Goal: Information Seeking & Learning: Learn about a topic

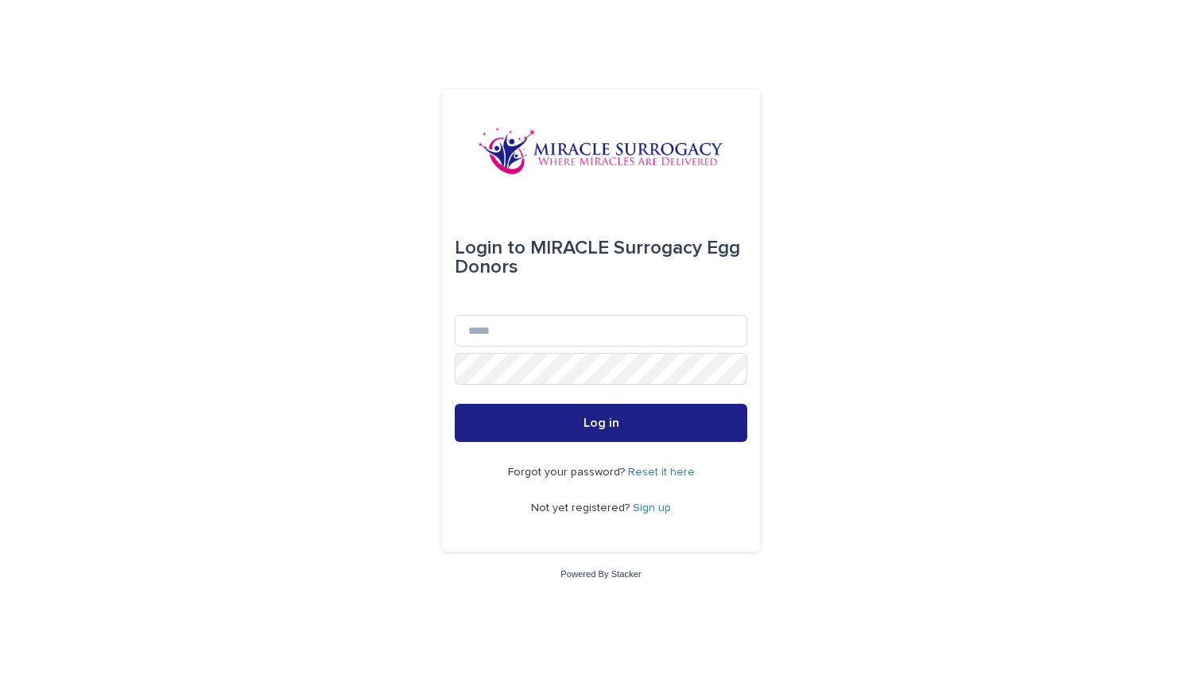
click at [656, 506] on link "Sign up" at bounding box center [652, 507] width 38 height 11
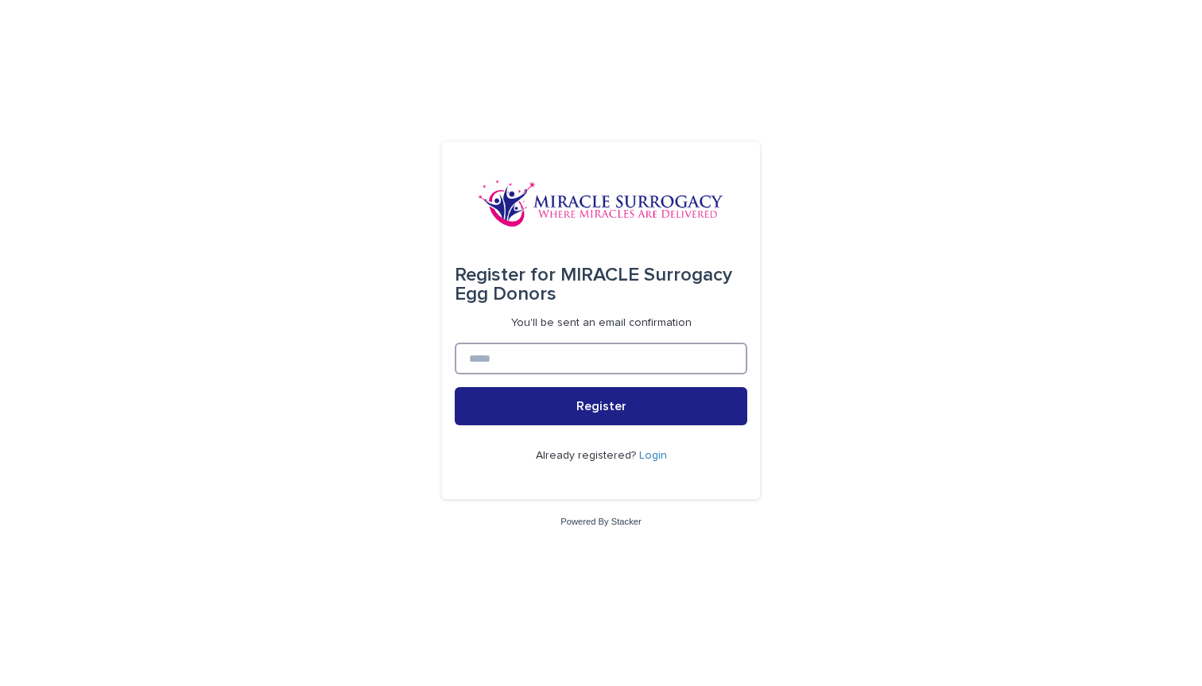
click at [604, 356] on input at bounding box center [601, 359] width 293 height 32
type input "**********"
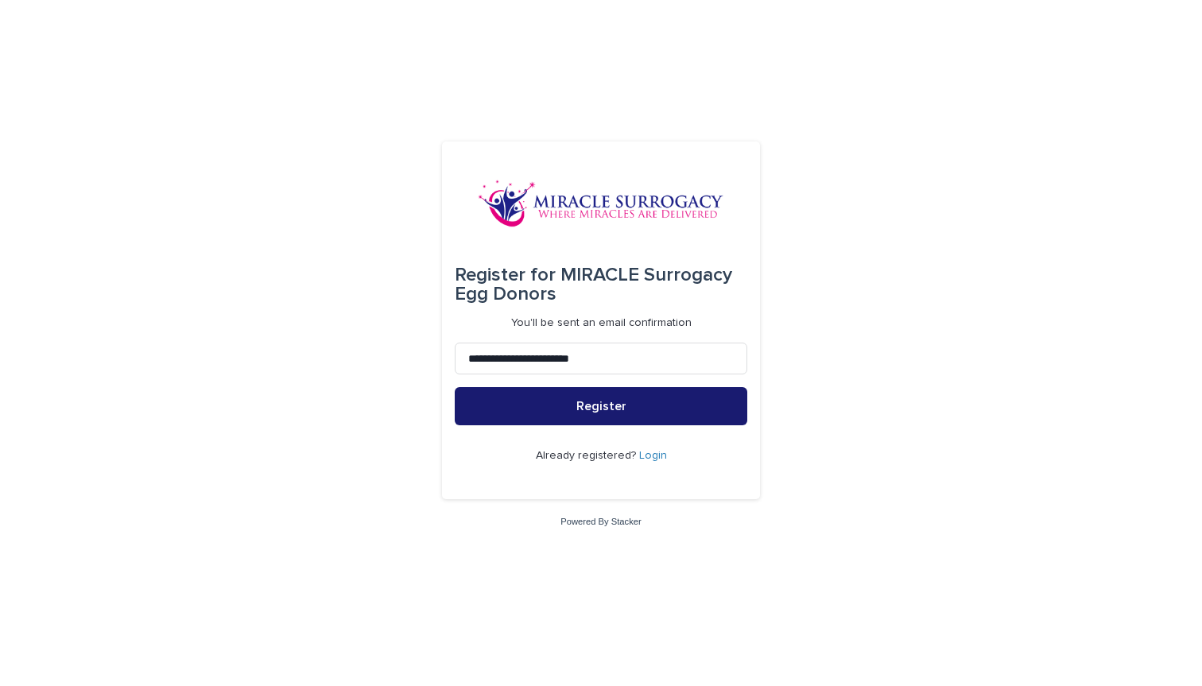
click at [650, 414] on button "Register" at bounding box center [601, 406] width 293 height 38
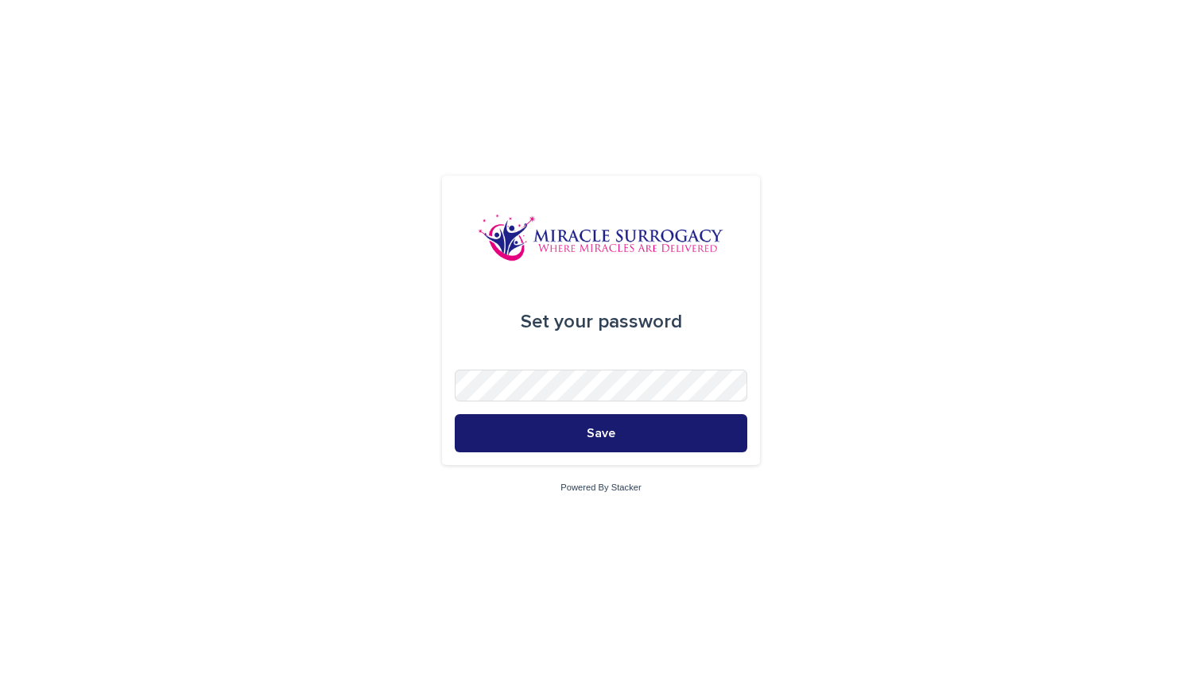
click at [646, 432] on button "Save" at bounding box center [601, 433] width 293 height 38
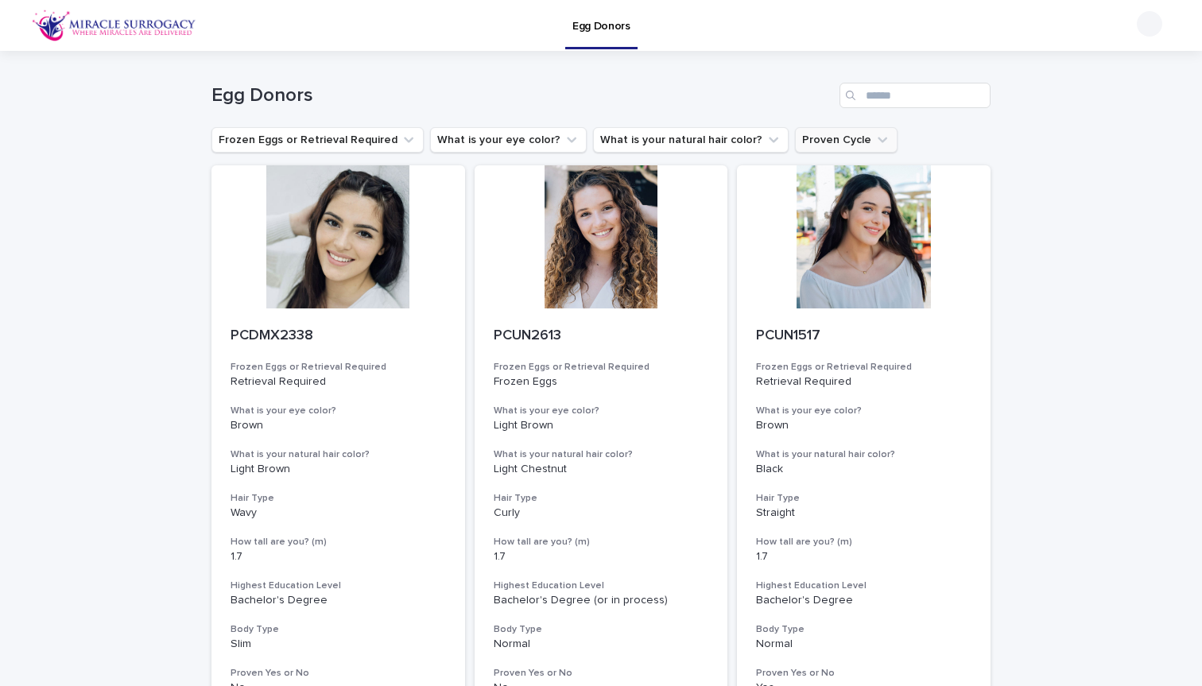
click at [846, 145] on button "Proven Cycle" at bounding box center [846, 139] width 103 height 25
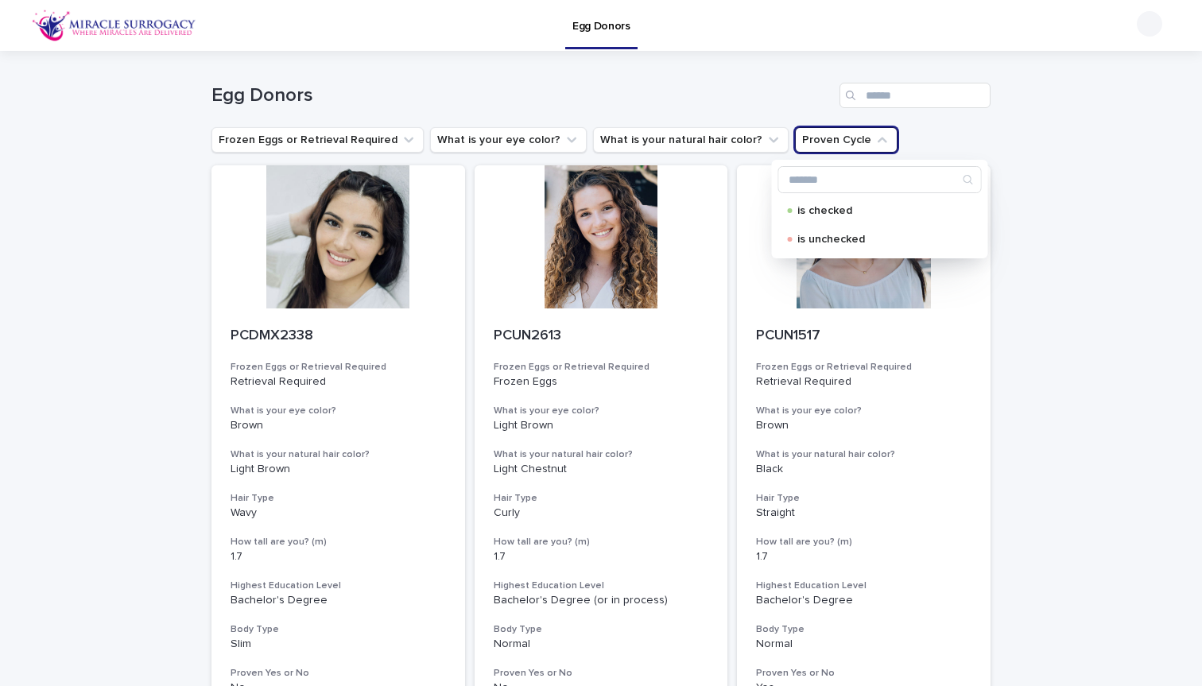
click at [874, 138] on icon "Proven Cycle" at bounding box center [882, 140] width 16 height 16
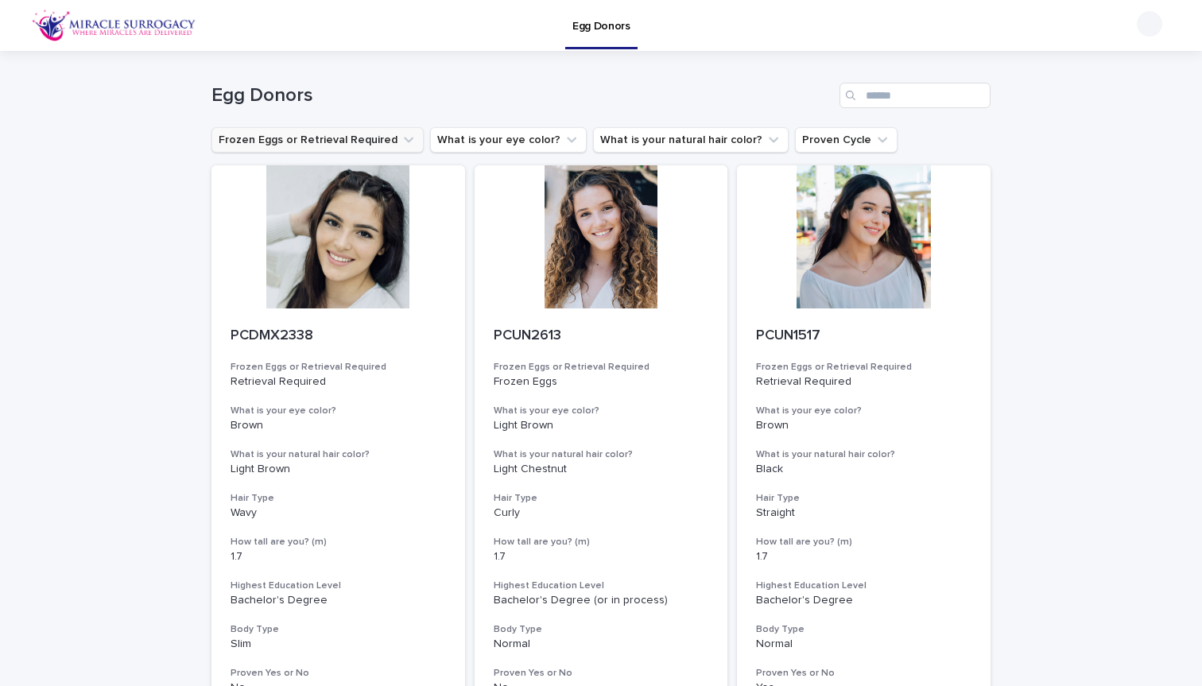
click at [366, 130] on button "Frozen Eggs or Retrieval Required" at bounding box center [317, 139] width 212 height 25
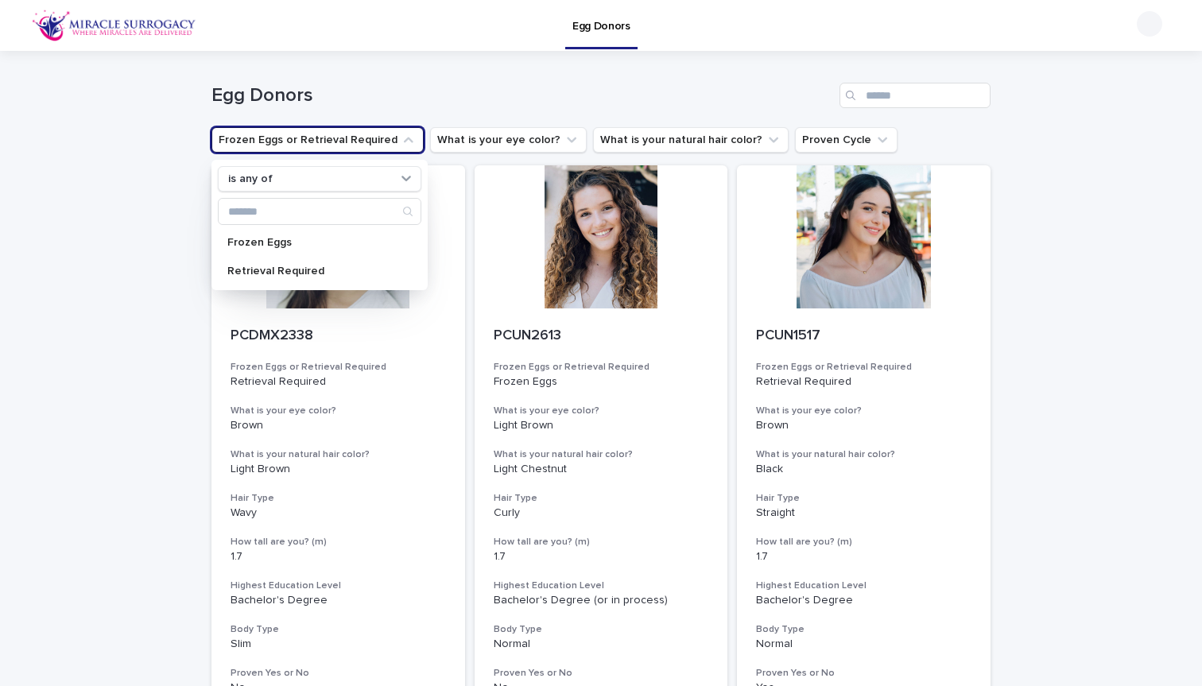
click at [366, 130] on button "Frozen Eggs or Retrieval Required" at bounding box center [317, 139] width 212 height 25
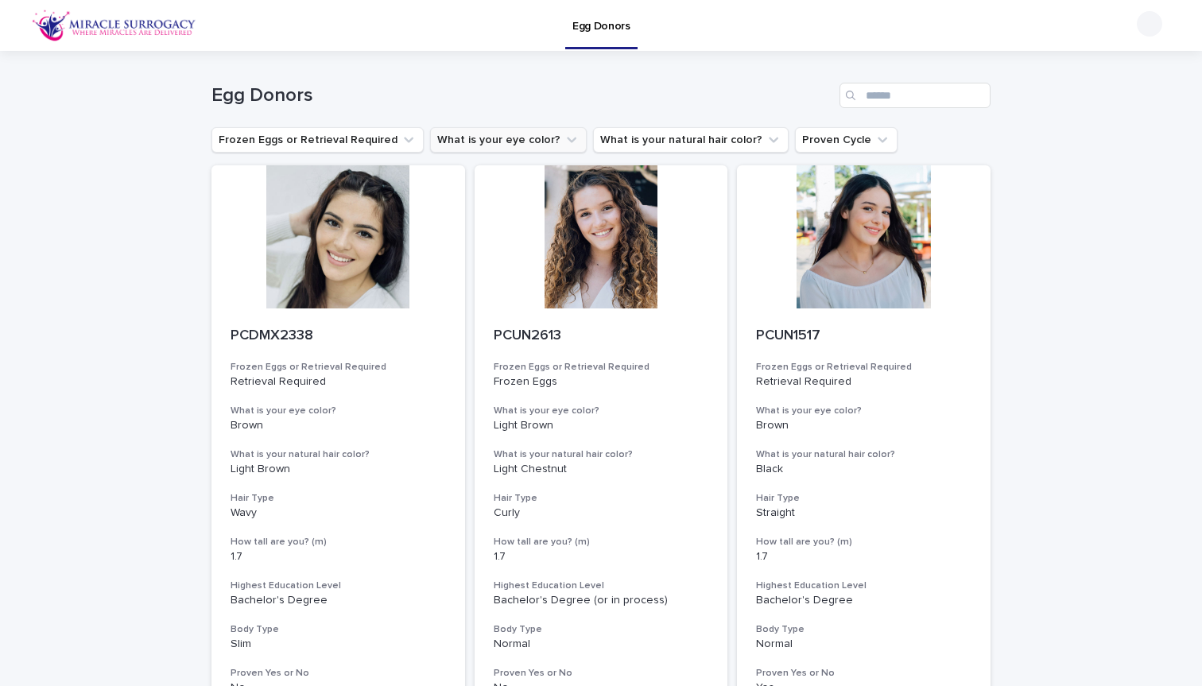
click at [487, 134] on button "What is your eye color?" at bounding box center [508, 139] width 157 height 25
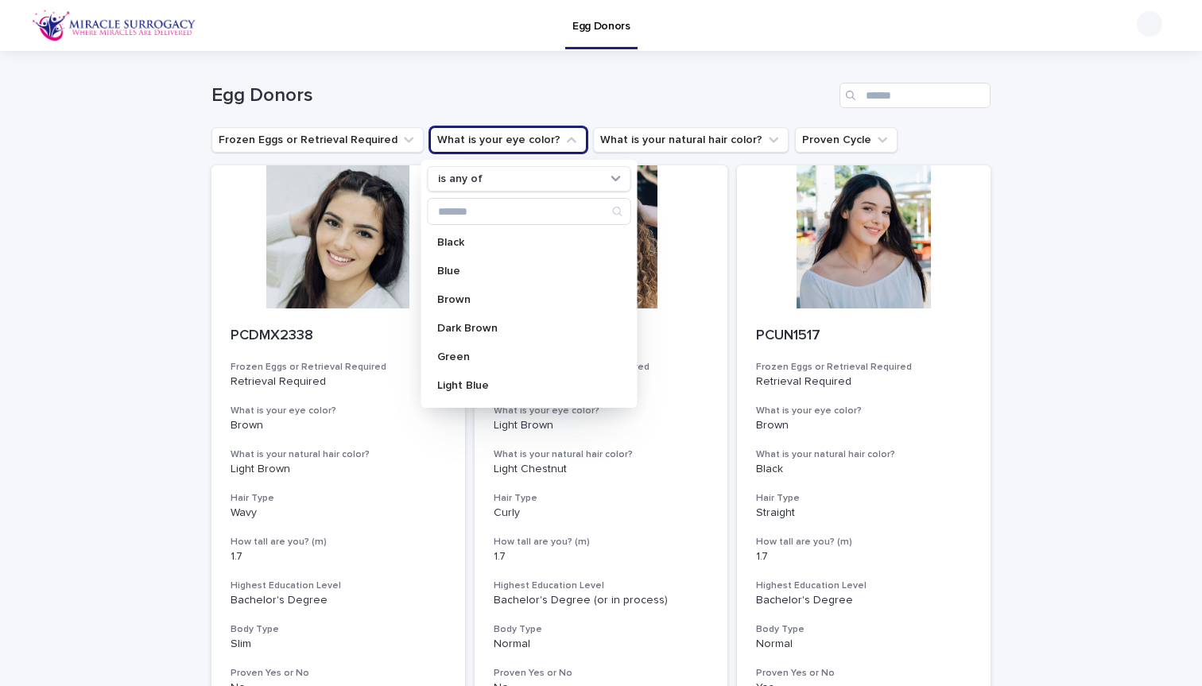
click at [507, 140] on button "What is your eye color?" at bounding box center [508, 139] width 157 height 25
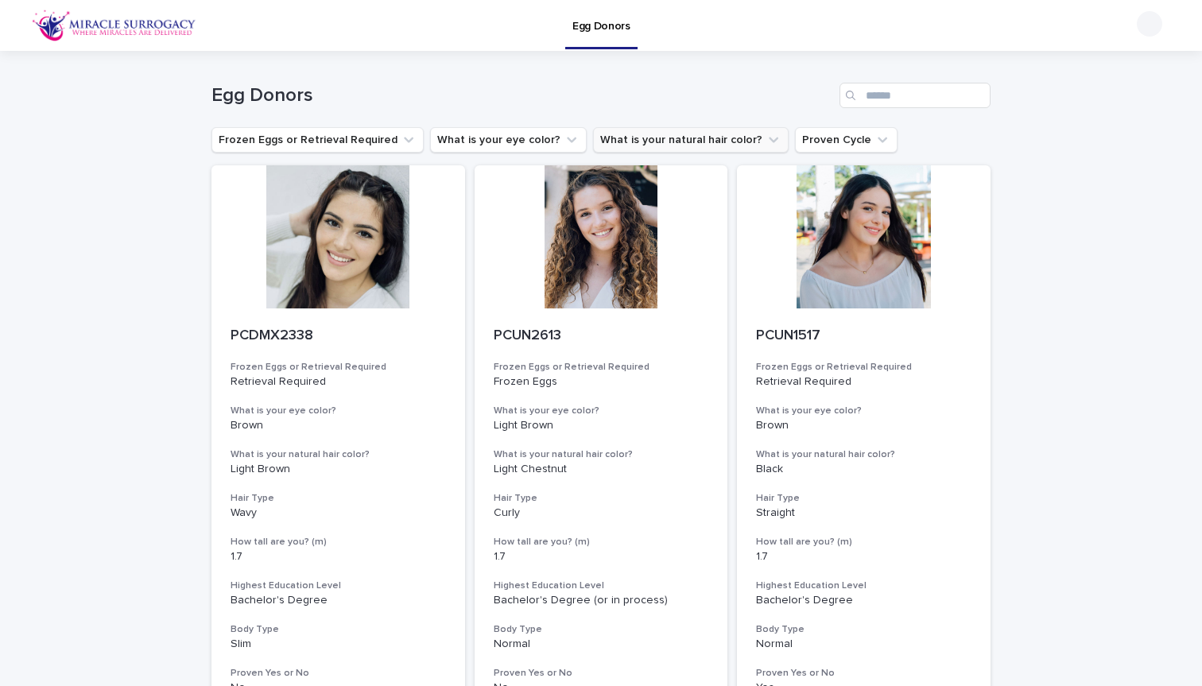
click at [651, 145] on button "What is your natural hair color?" at bounding box center [691, 139] width 196 height 25
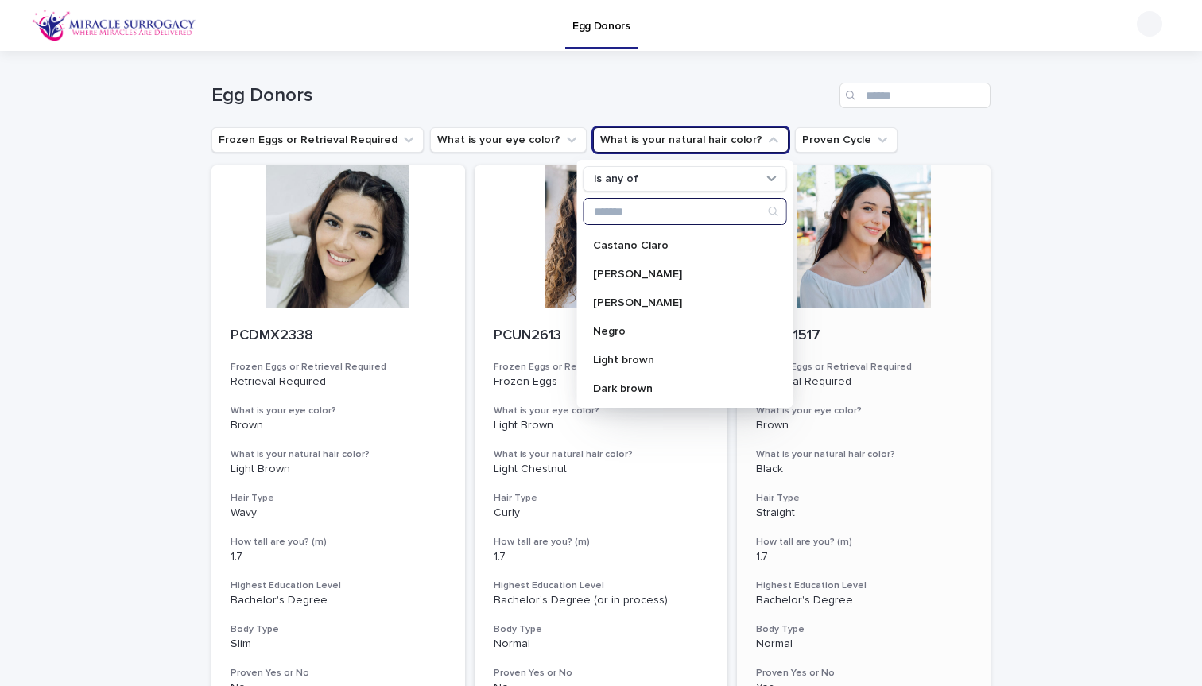
scroll to position [254, 0]
click at [845, 138] on button "Proven Cycle" at bounding box center [846, 139] width 103 height 25
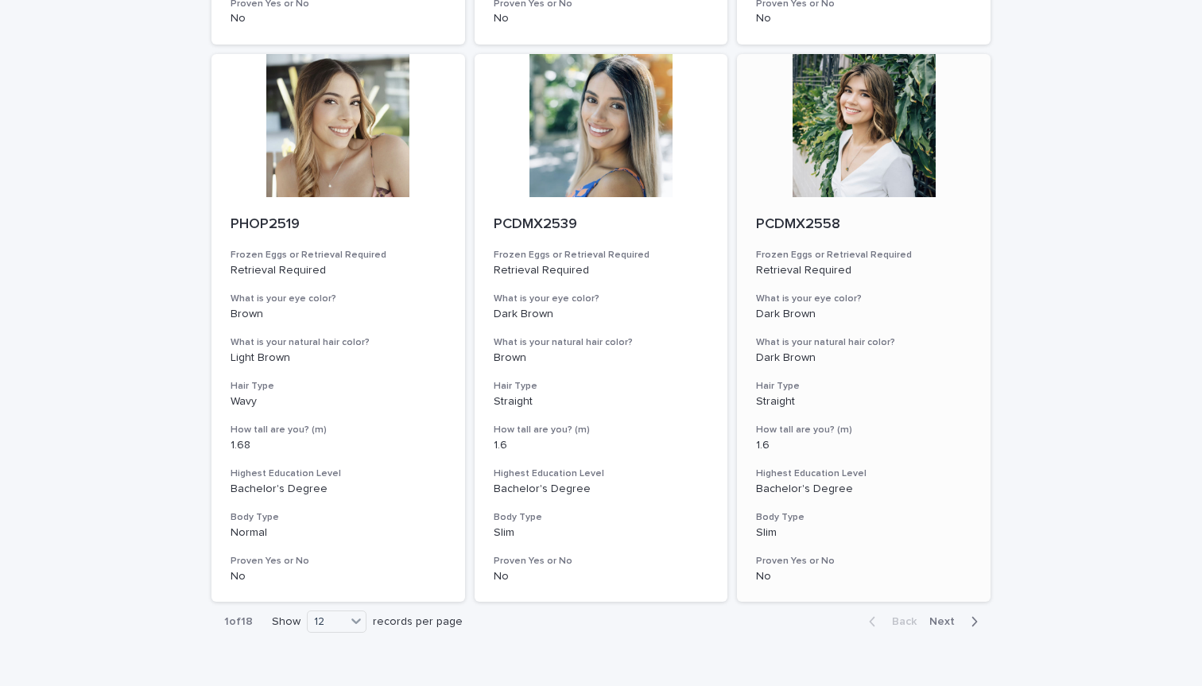
scroll to position [1838, 0]
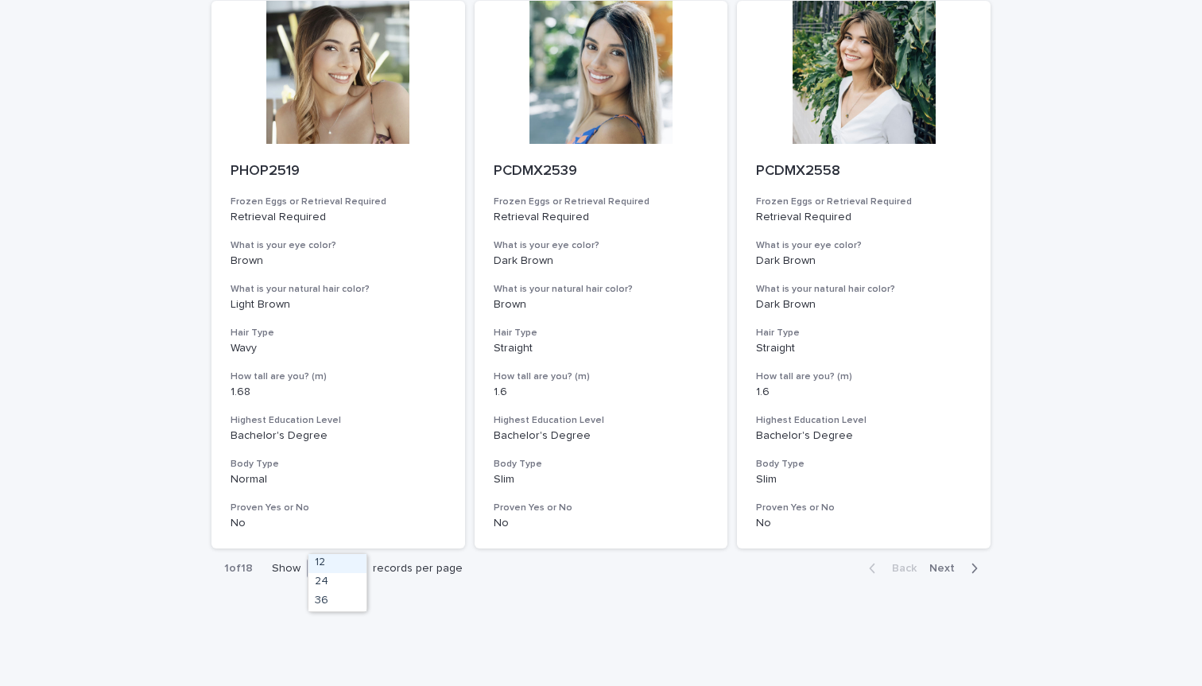
click at [351, 560] on icon at bounding box center [356, 568] width 16 height 16
click at [691, 560] on div "1 of 18 Show option 36 focused, 3 of 3. 3 results available. Use Up and Down to…" at bounding box center [600, 569] width 779 height 40
click at [366, 558] on div at bounding box center [356, 567] width 19 height 19
click at [347, 608] on div "36" at bounding box center [337, 601] width 58 height 19
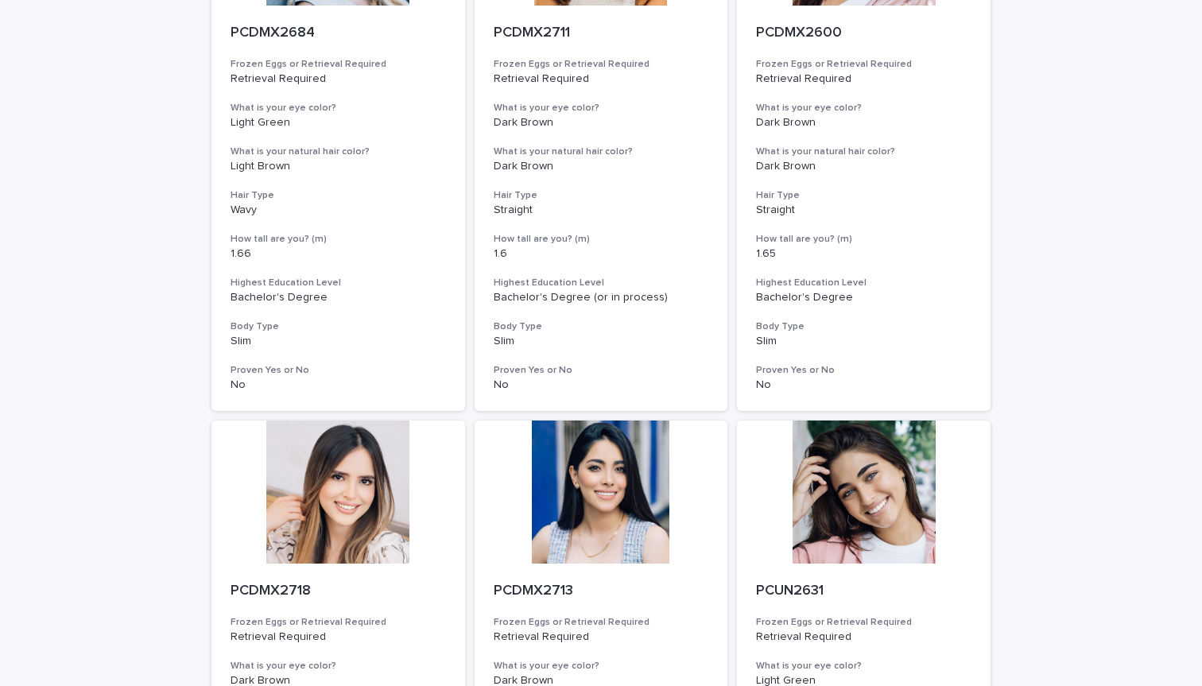
scroll to position [6245, 0]
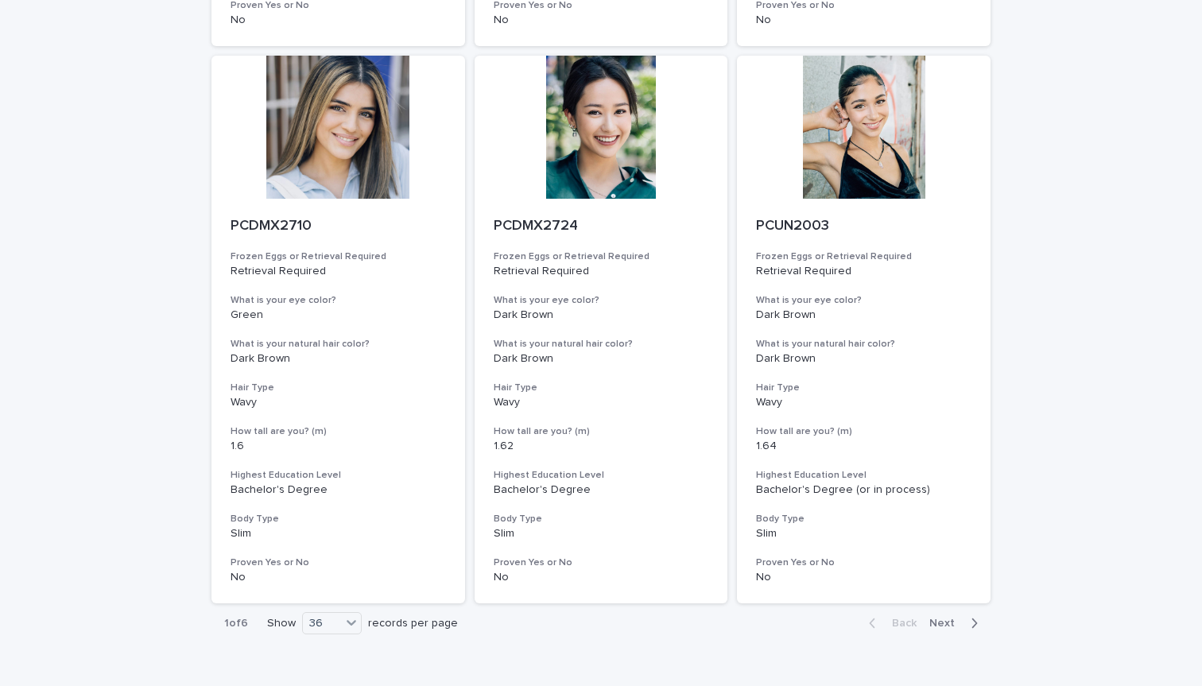
click at [944, 618] on span "Next" at bounding box center [946, 623] width 35 height 11
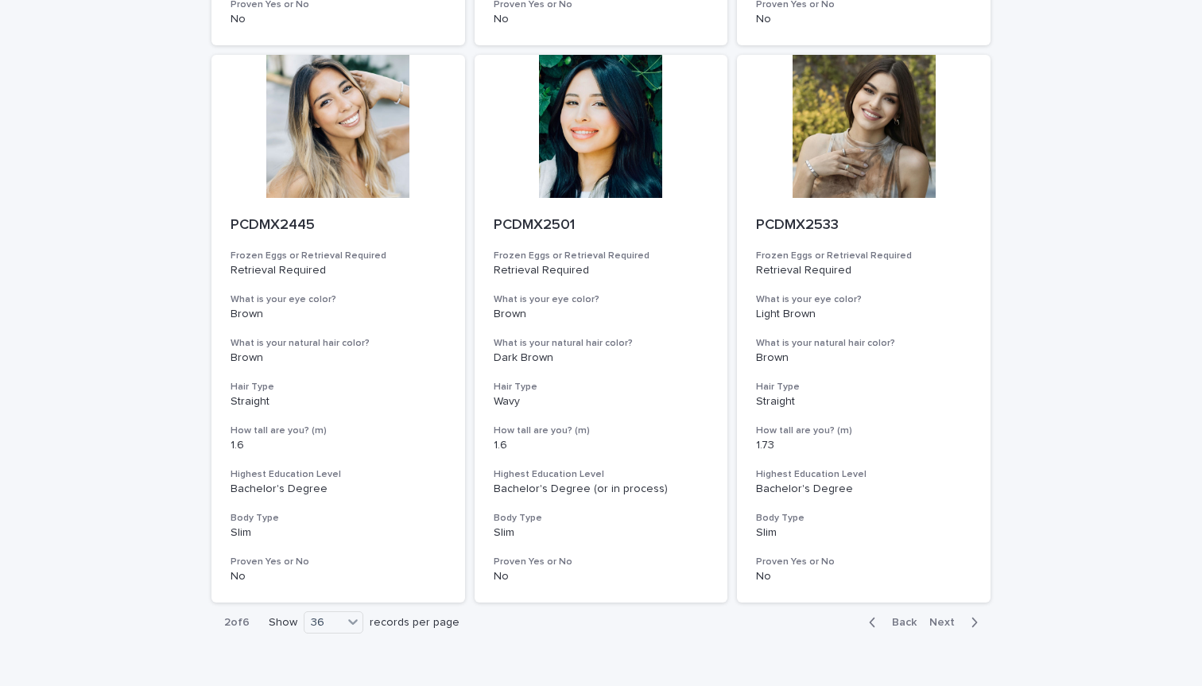
scroll to position [6245, 0]
click at [946, 618] on span "Next" at bounding box center [946, 623] width 35 height 11
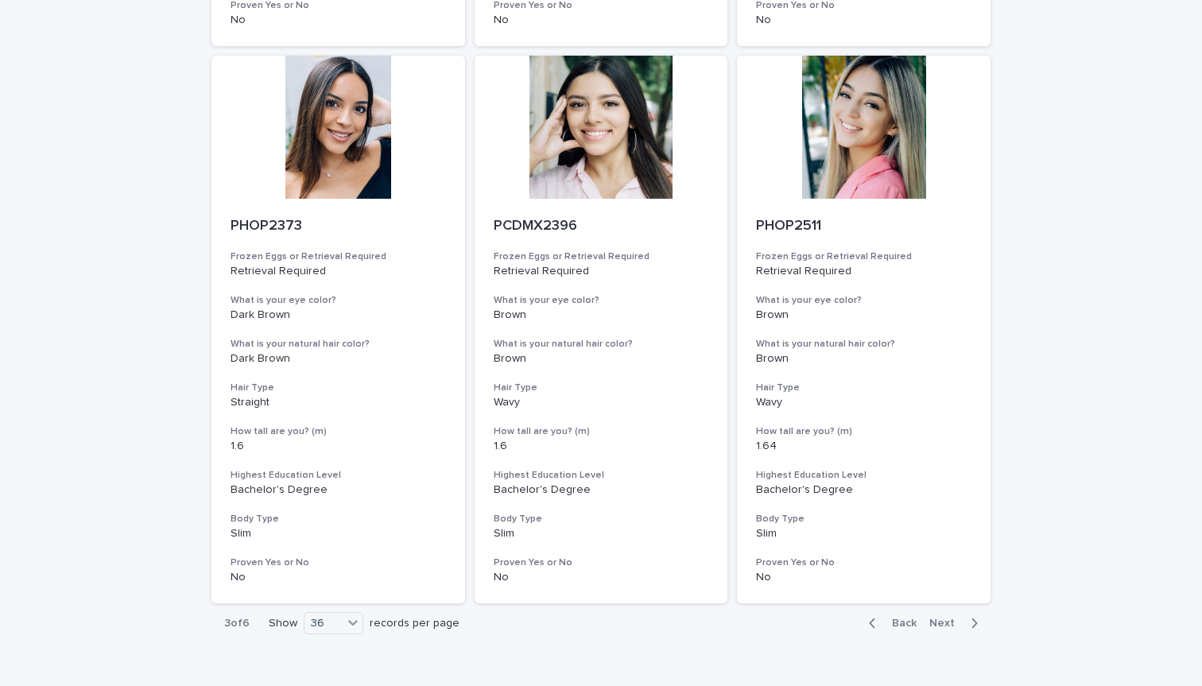
click at [944, 616] on button "Next" at bounding box center [957, 623] width 68 height 14
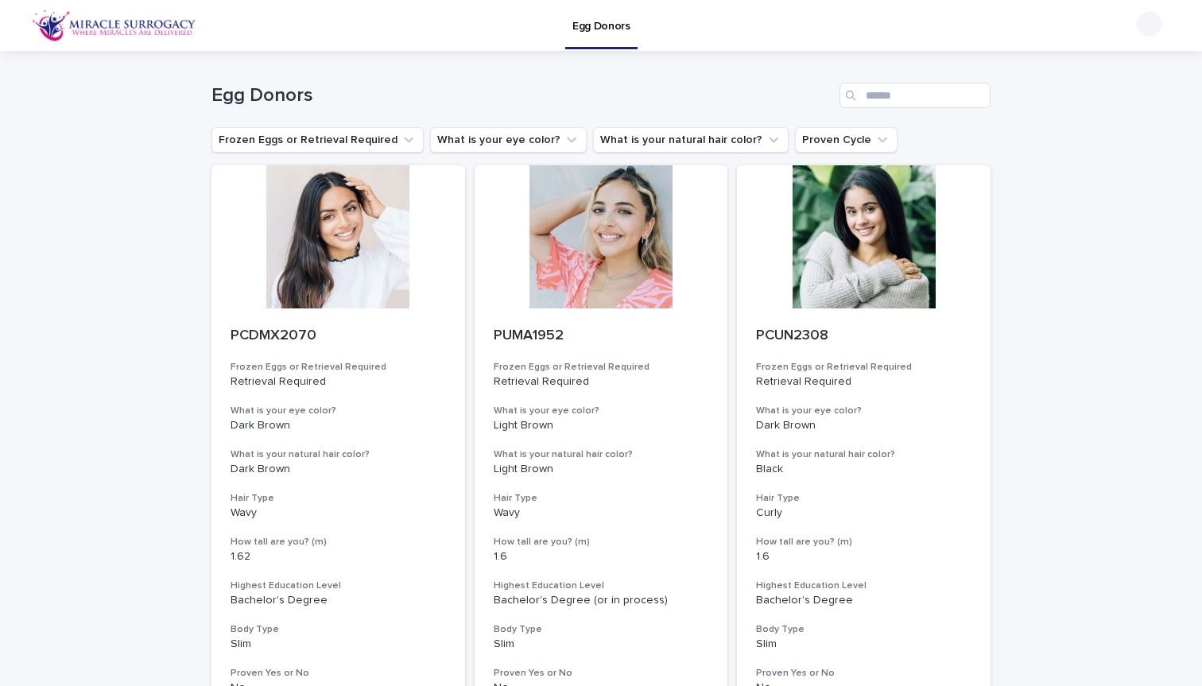
scroll to position [-2, 0]
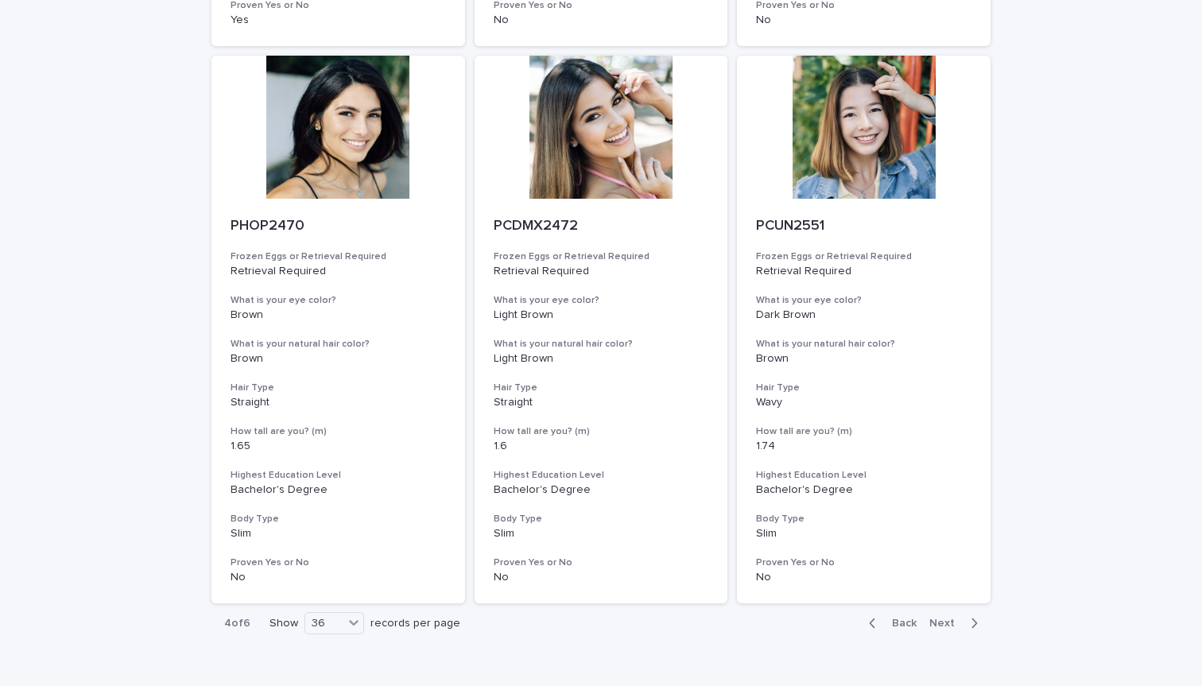
click at [946, 618] on span "Next" at bounding box center [946, 623] width 35 height 11
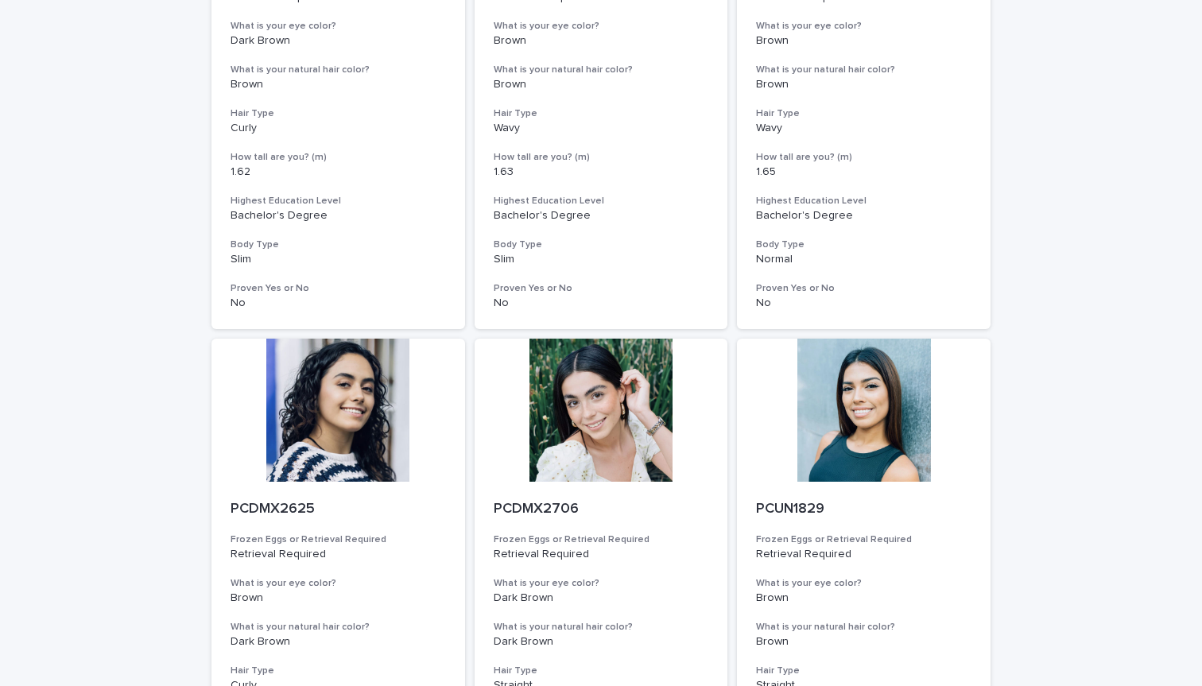
scroll to position [3082, 0]
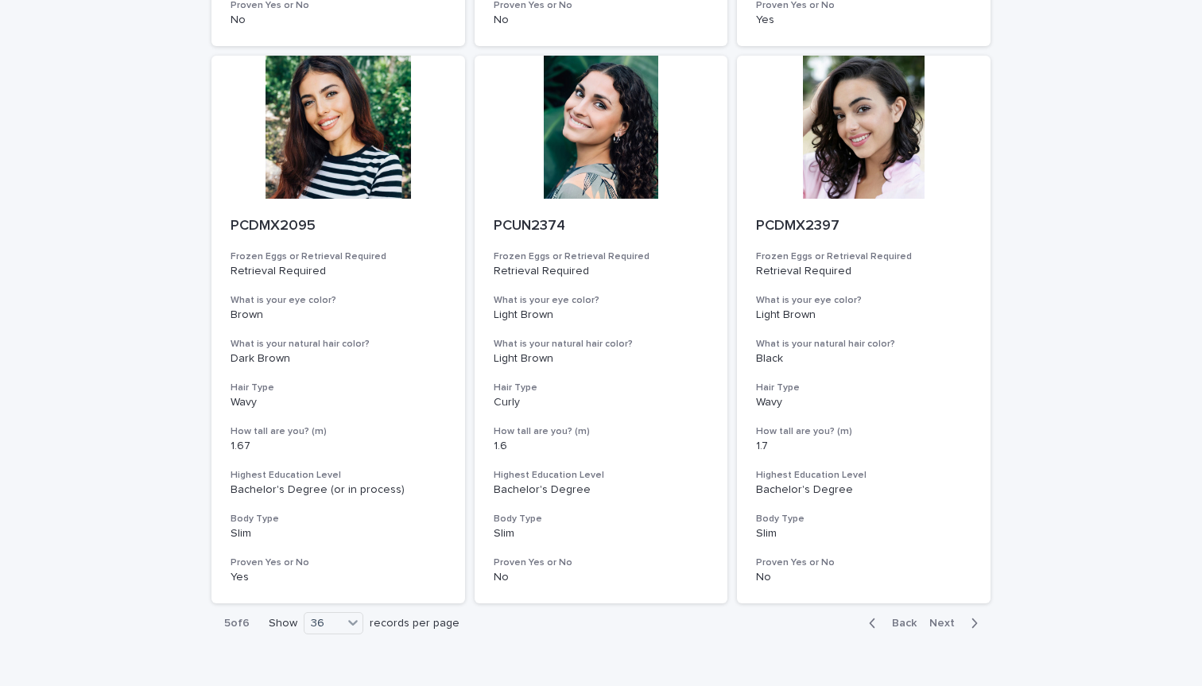
click at [955, 618] on span "Next" at bounding box center [946, 623] width 35 height 11
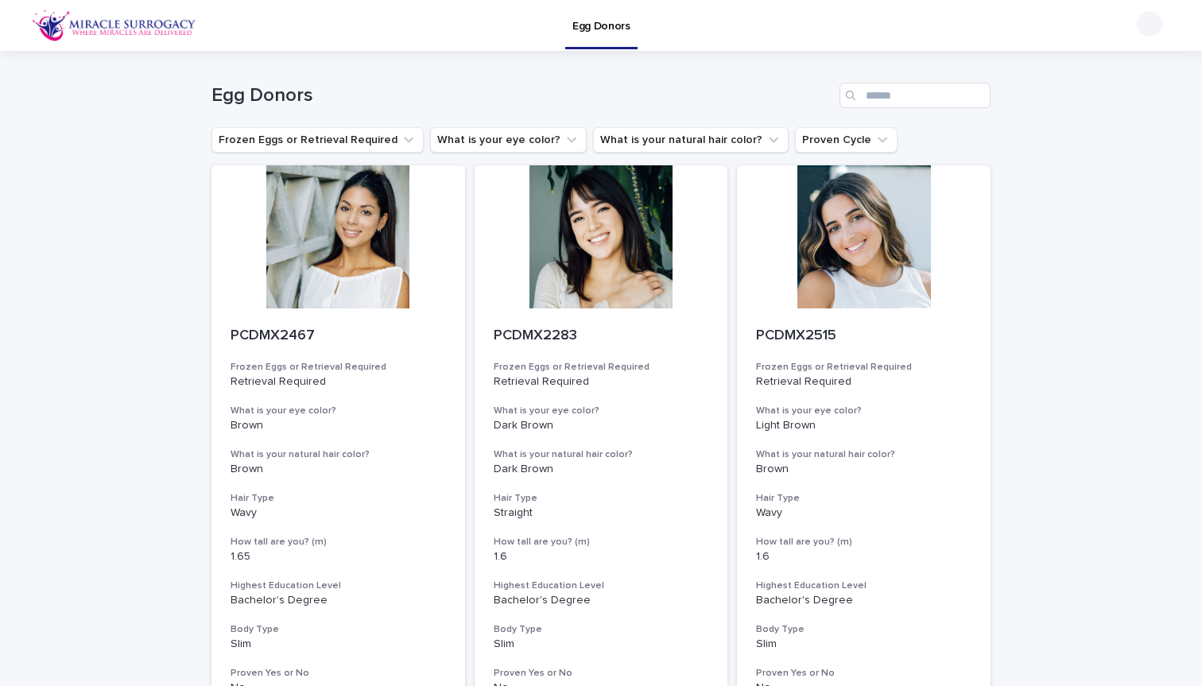
scroll to position [-2, 0]
click at [680, 147] on button "What is your natural hair color?" at bounding box center [691, 139] width 196 height 25
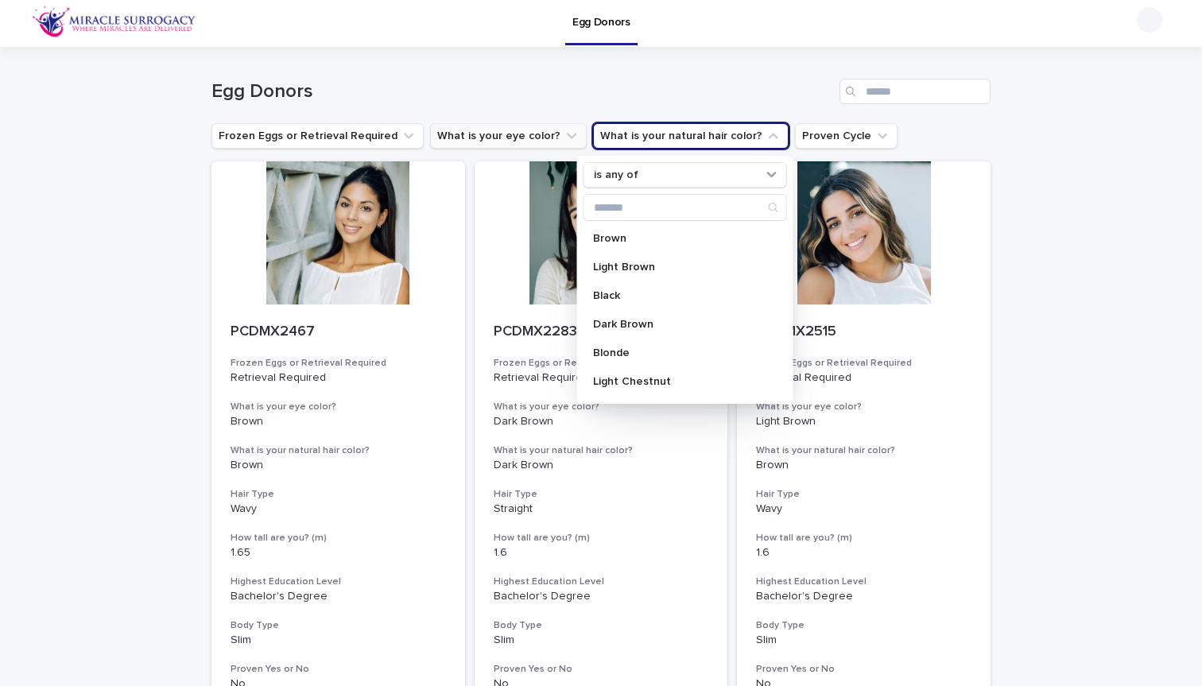
click at [564, 142] on icon "What is your eye color?" at bounding box center [572, 136] width 16 height 16
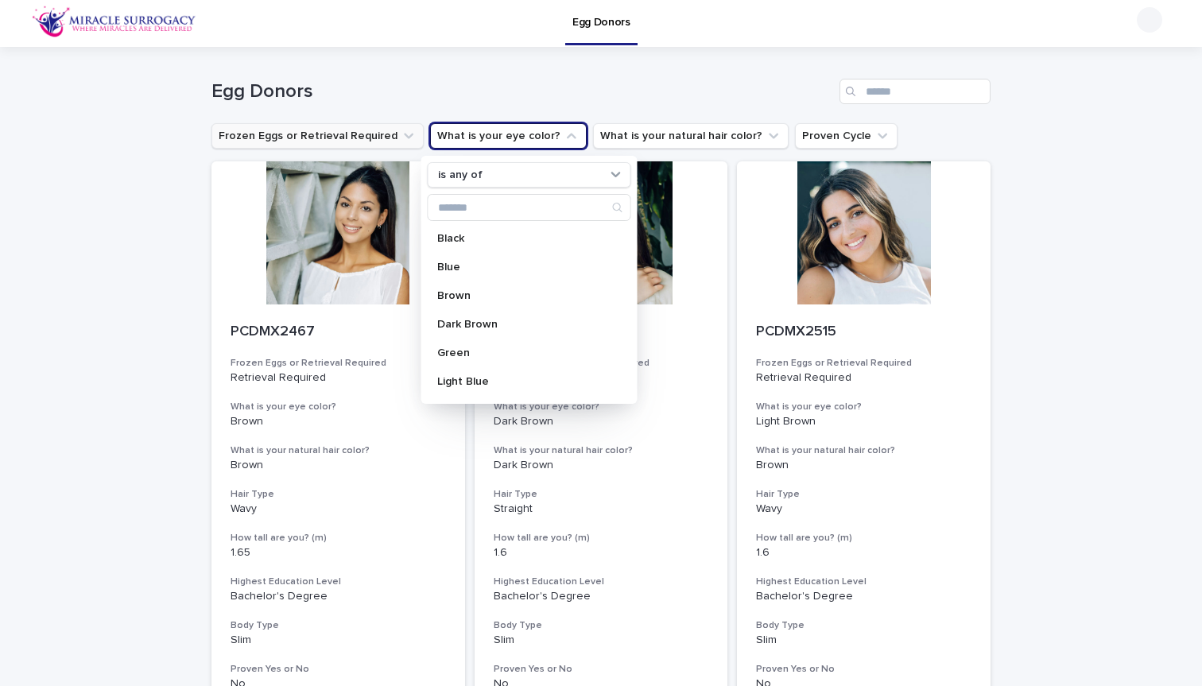
click at [374, 134] on button "Frozen Eggs or Retrieval Required" at bounding box center [317, 135] width 212 height 25
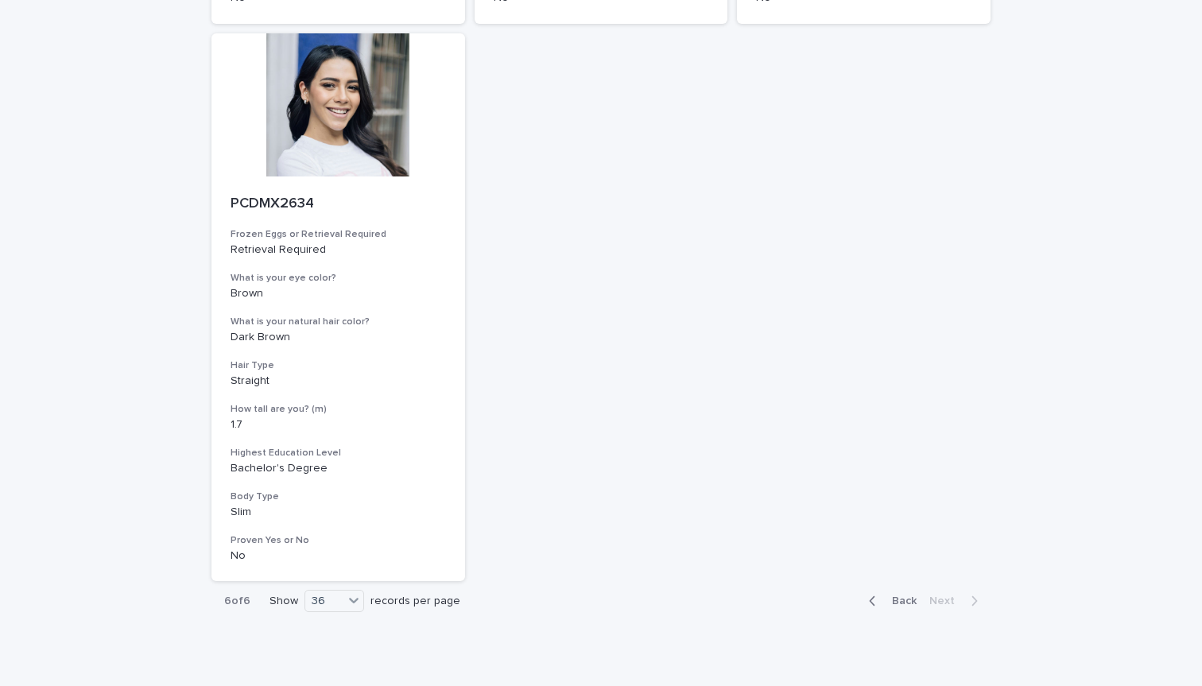
scroll to position [4592, 0]
click at [876, 595] on icon "button" at bounding box center [872, 602] width 7 height 14
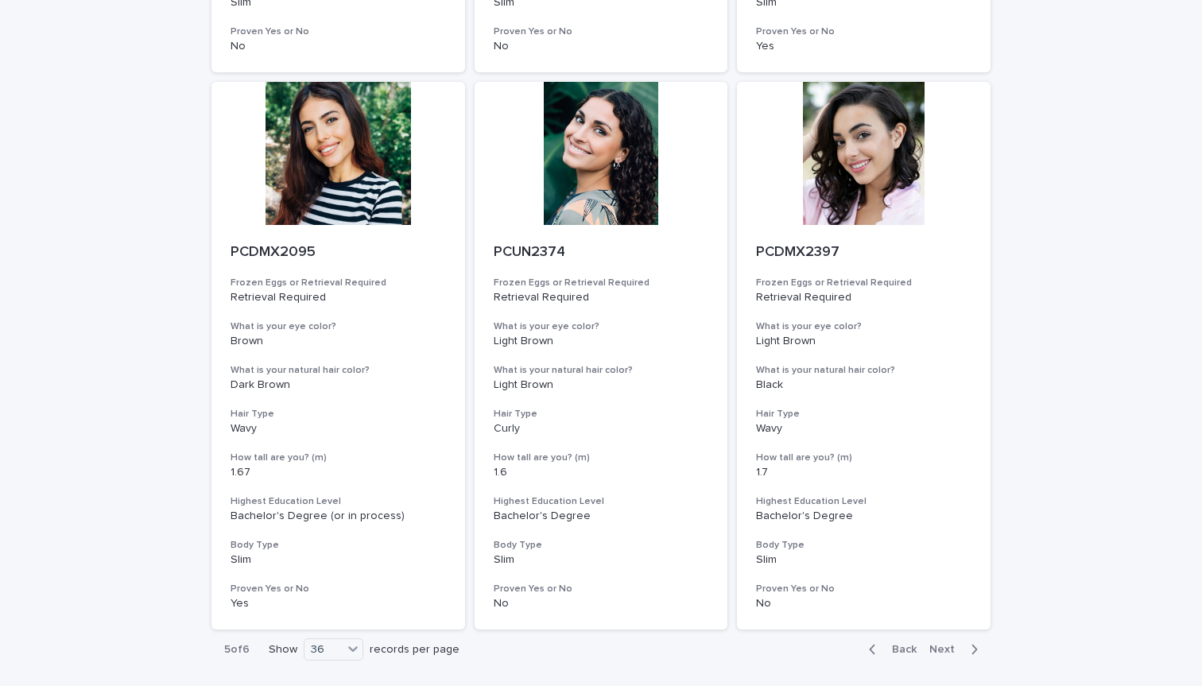
scroll to position [6245, 0]
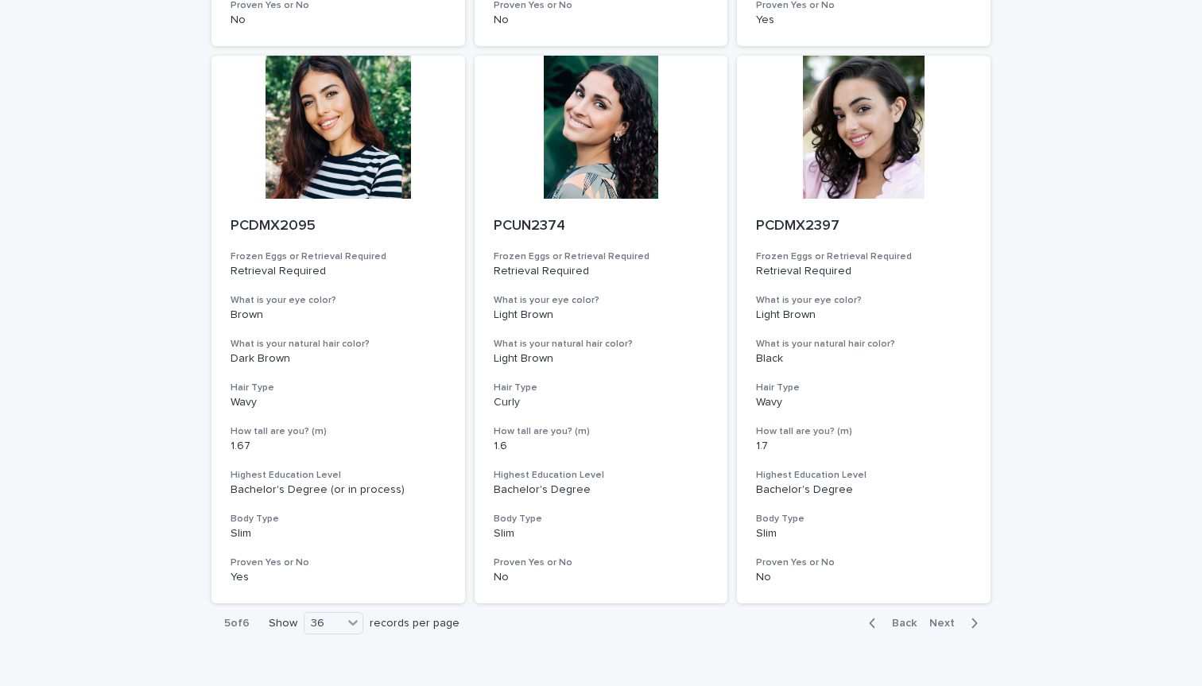
click at [881, 616] on div "button" at bounding box center [876, 623] width 14 height 14
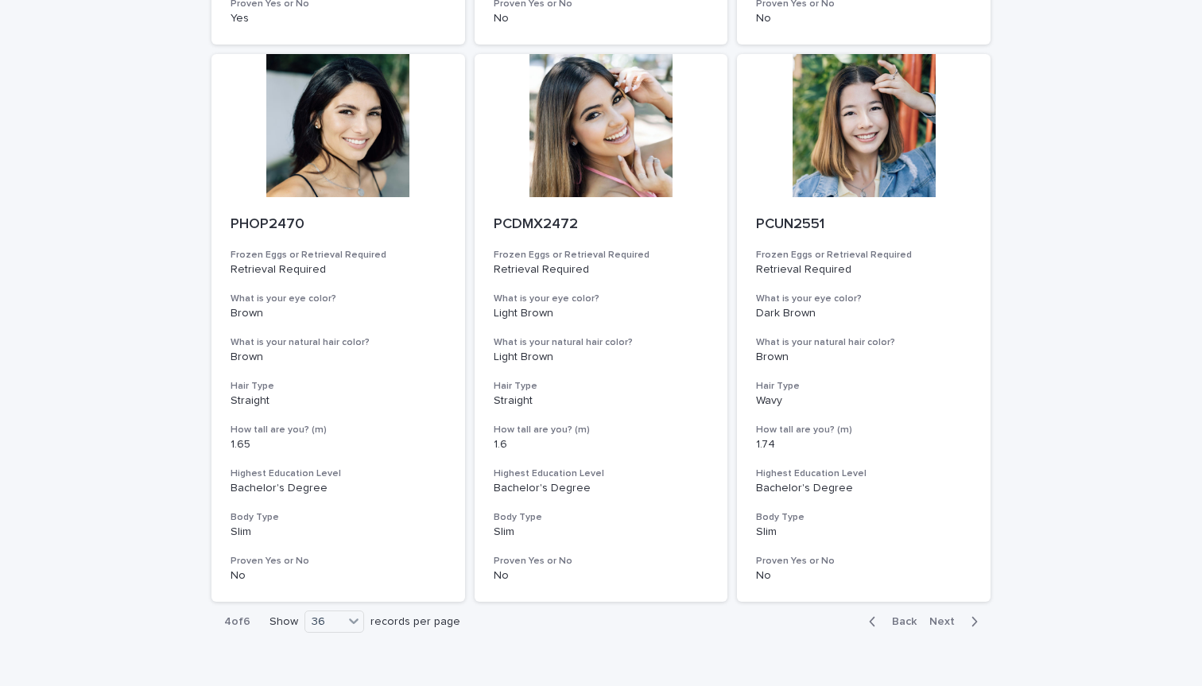
scroll to position [6245, 0]
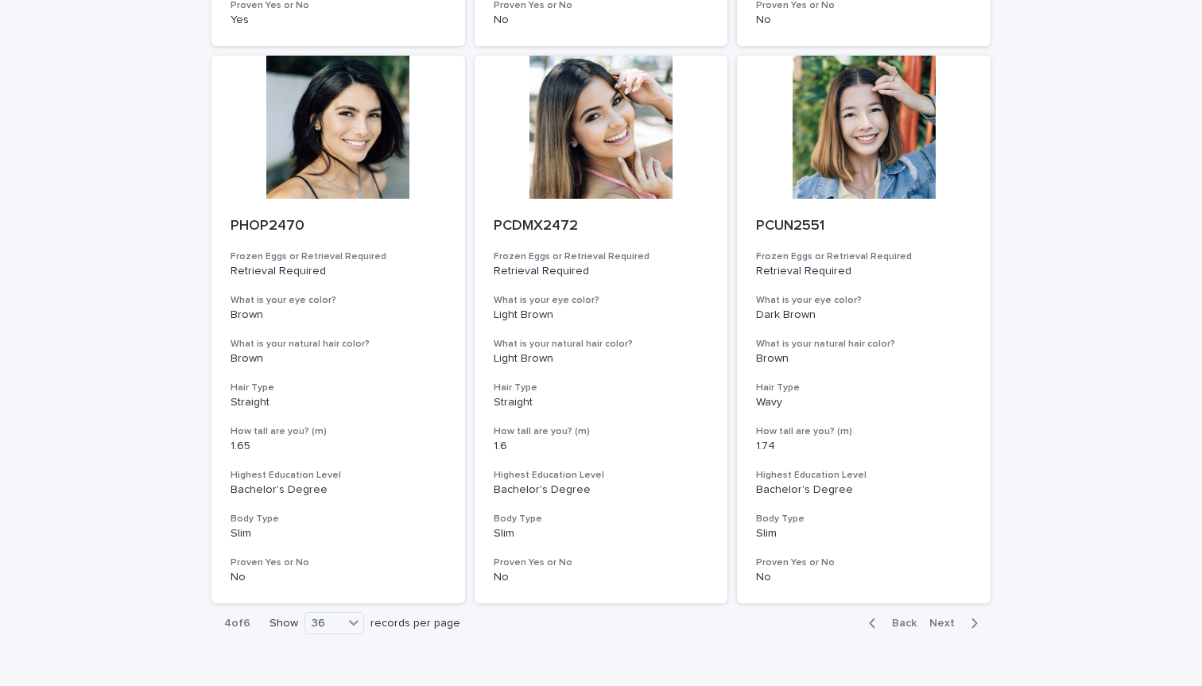
click at [875, 618] on icon "button" at bounding box center [873, 623] width 6 height 10
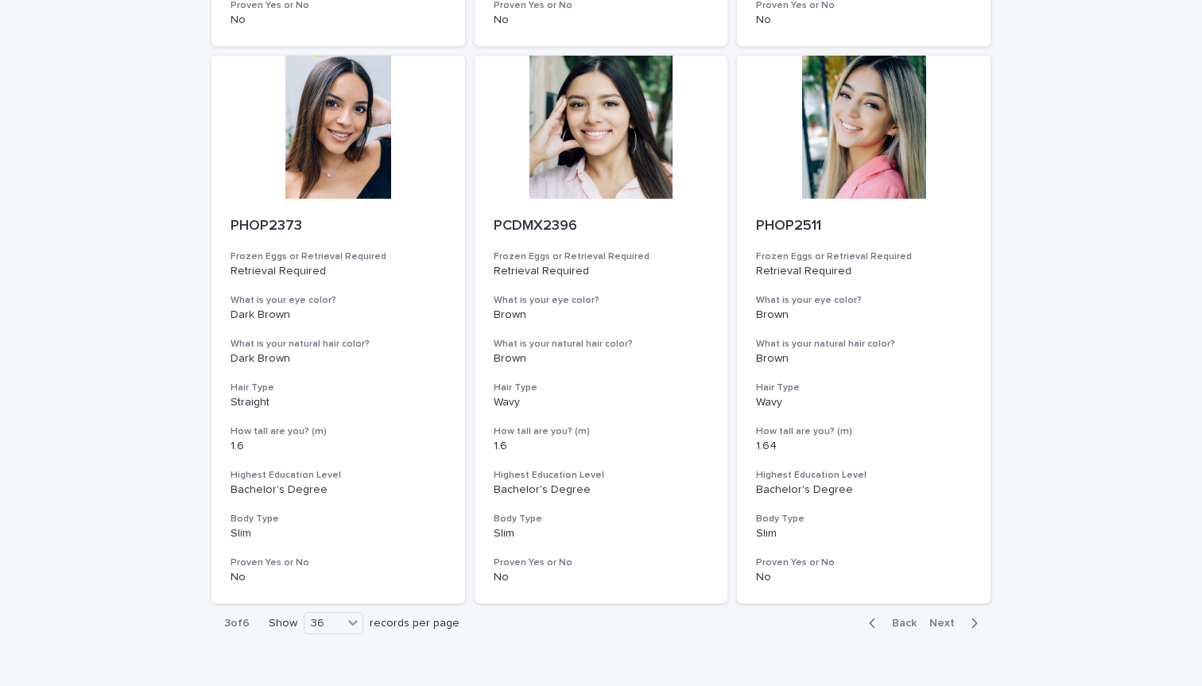
click at [875, 618] on icon "button" at bounding box center [873, 623] width 6 height 10
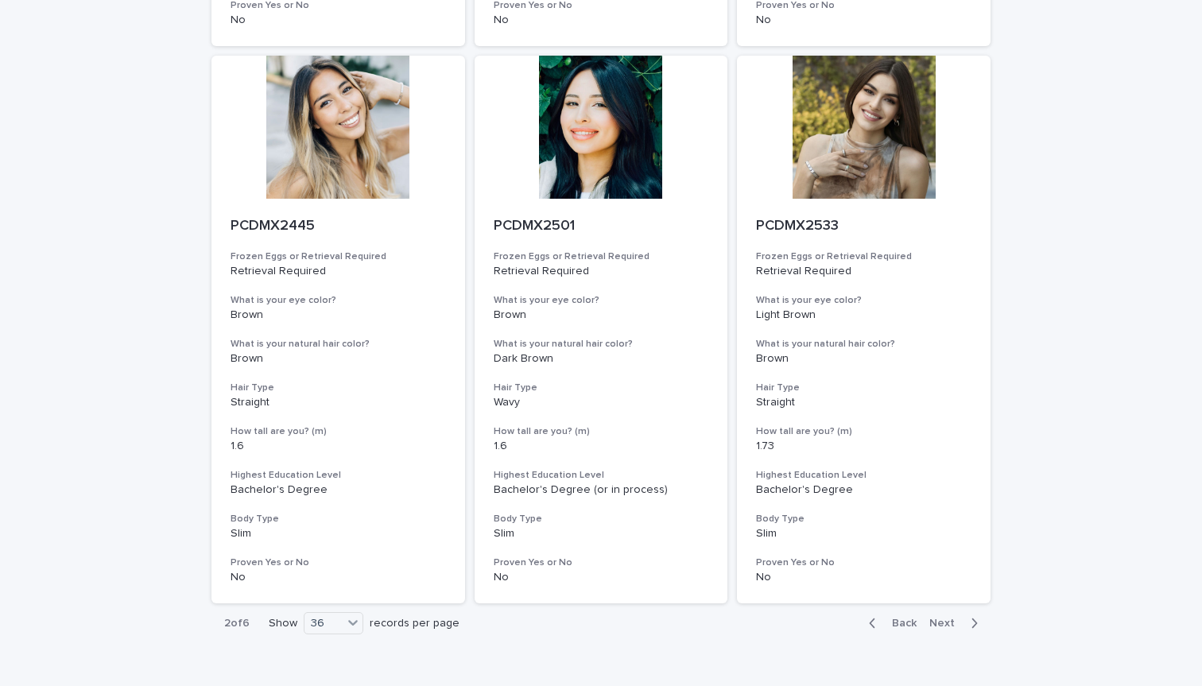
click at [875, 618] on icon "button" at bounding box center [873, 623] width 6 height 10
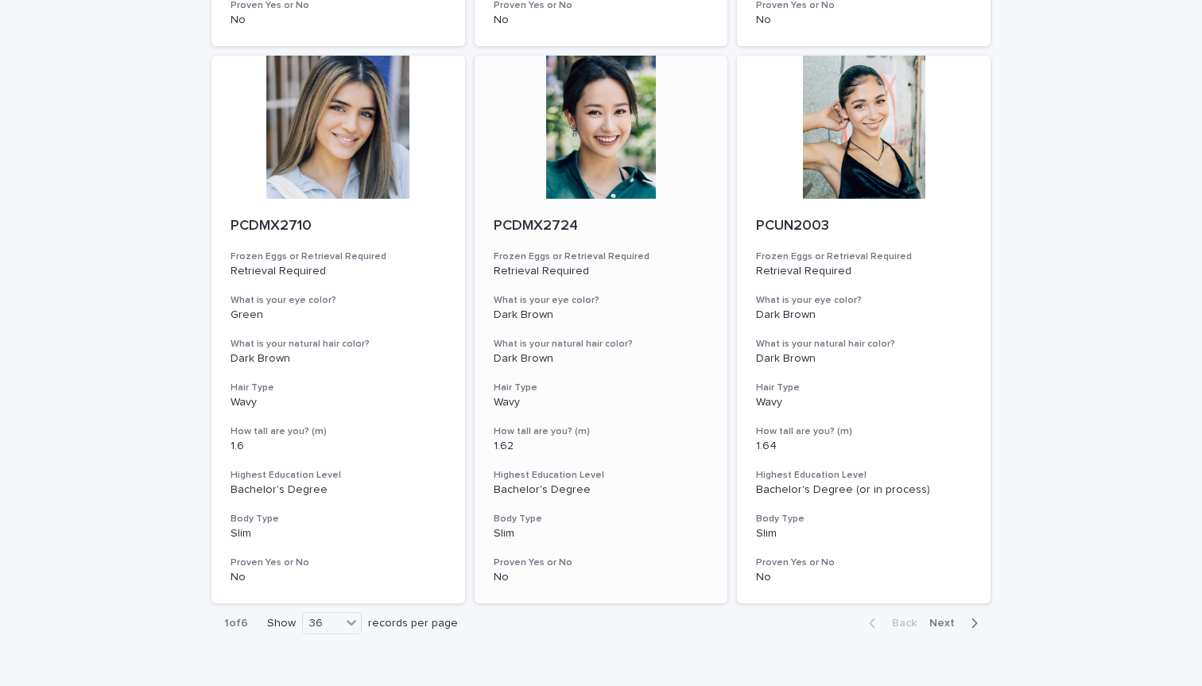
click at [582, 101] on div at bounding box center [602, 127] width 254 height 143
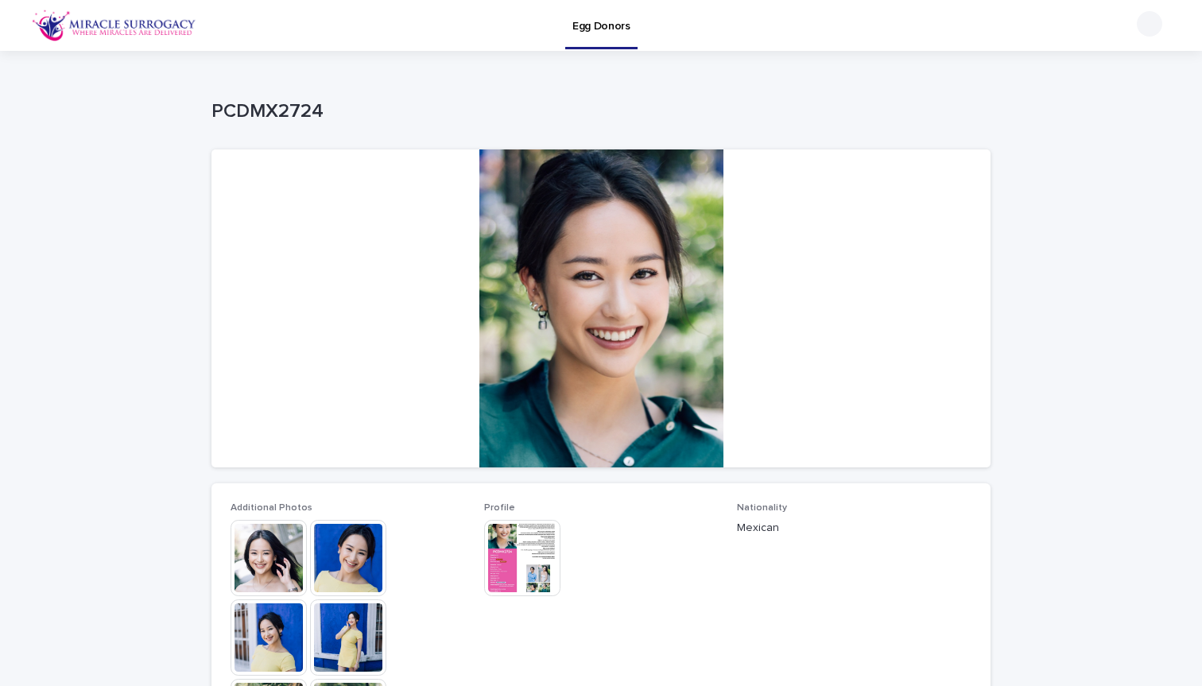
scroll to position [154, 0]
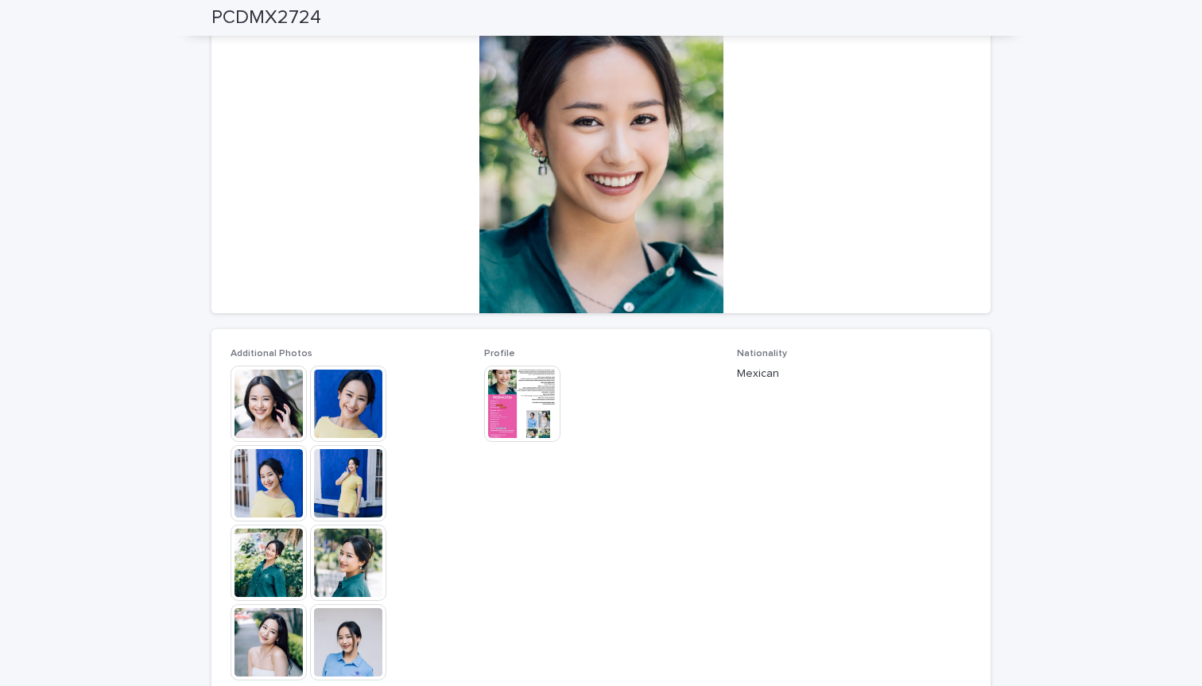
click at [507, 415] on img at bounding box center [522, 404] width 76 height 76
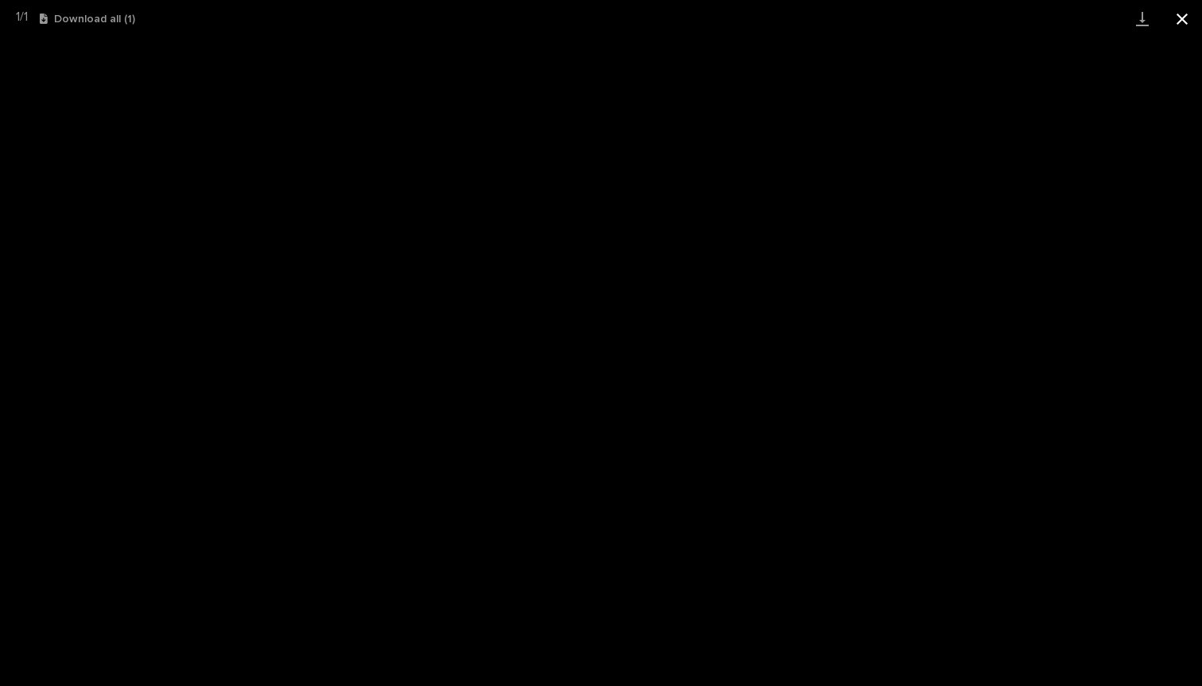
click at [1177, 21] on button "Close gallery" at bounding box center [1182, 18] width 40 height 37
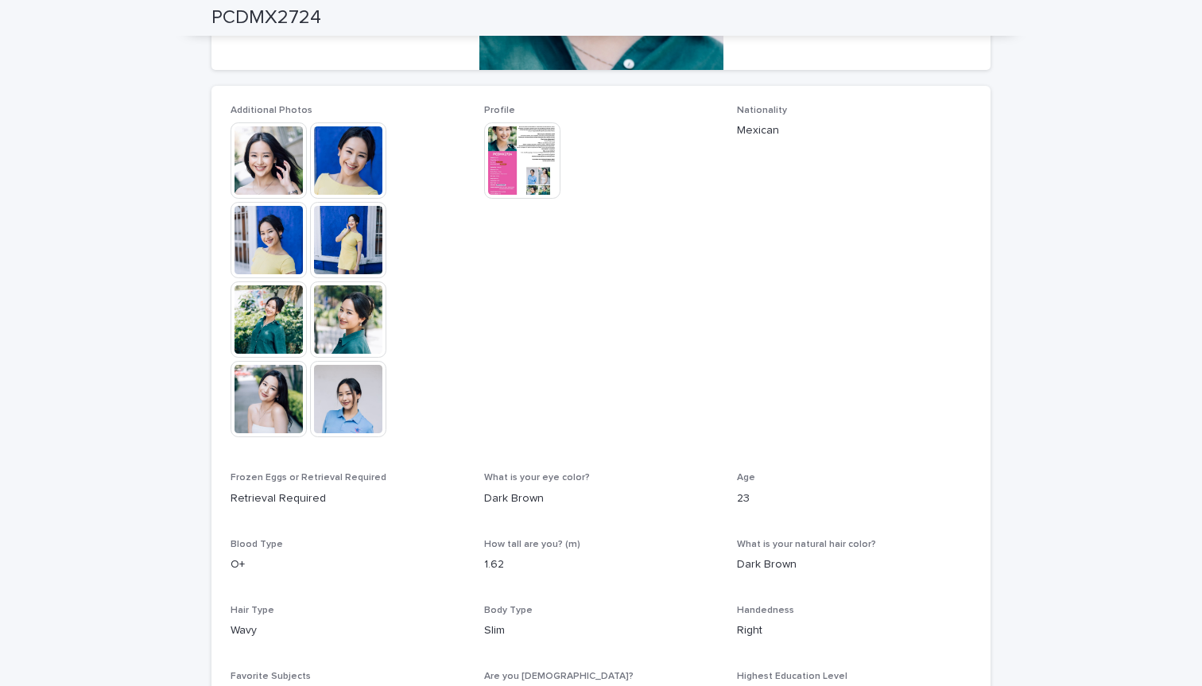
scroll to position [449, 0]
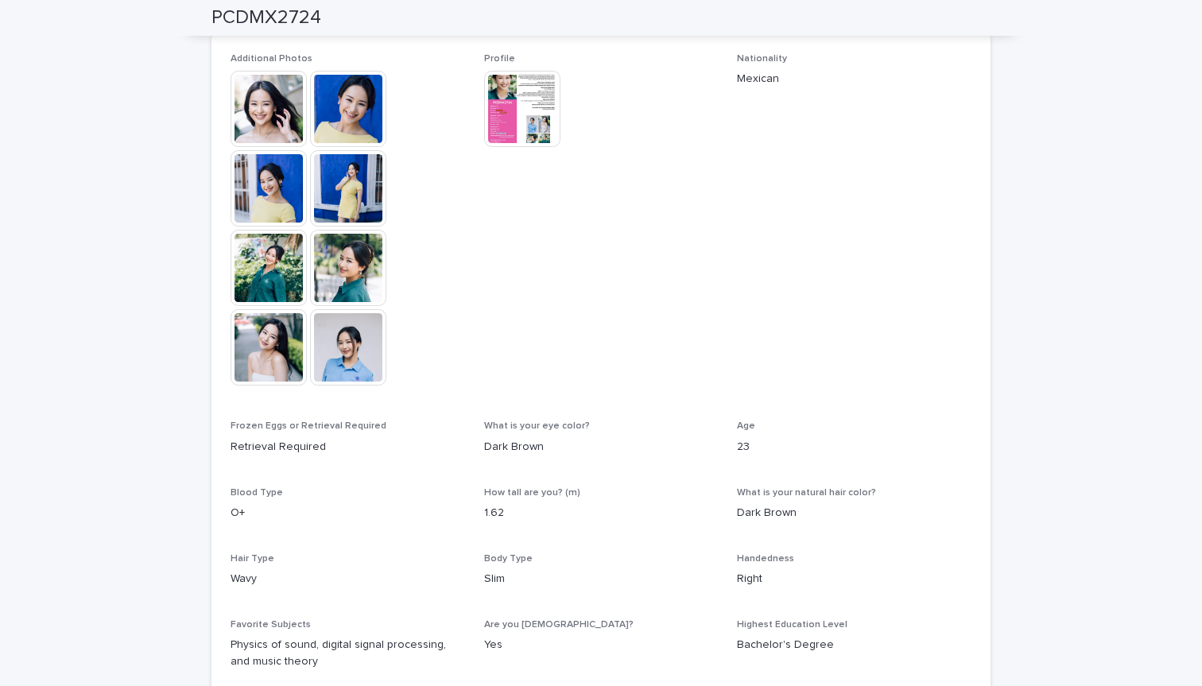
click at [267, 347] on img at bounding box center [269, 347] width 76 height 76
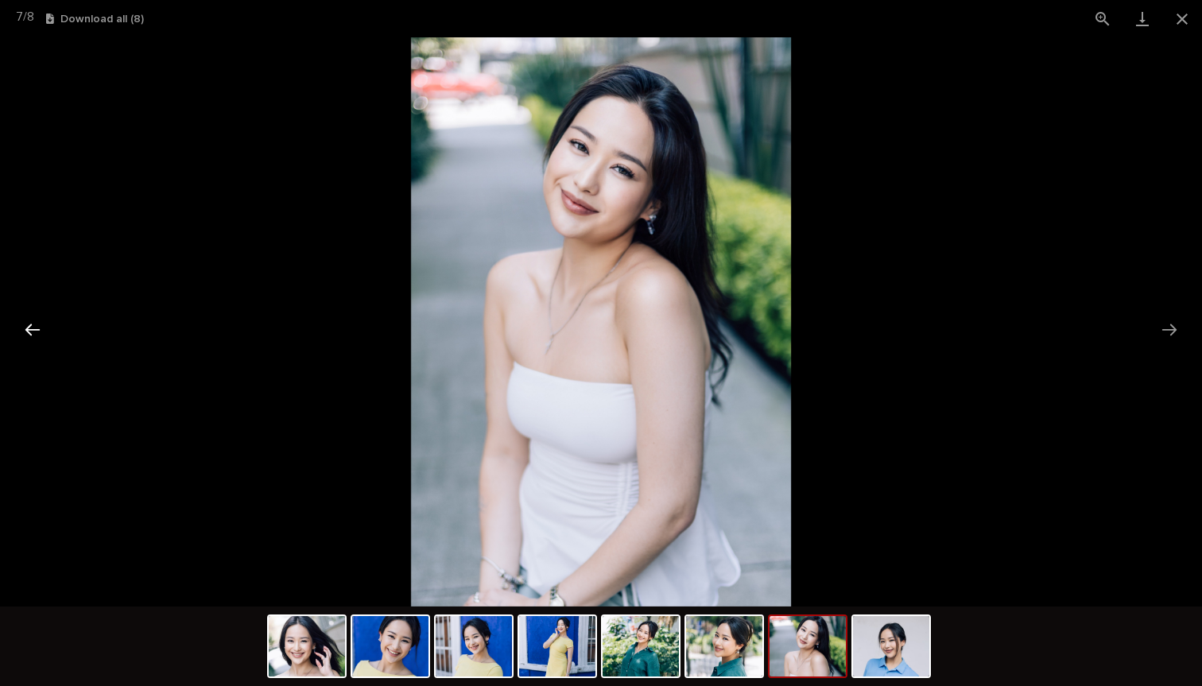
click at [36, 336] on button "Previous slide" at bounding box center [32, 329] width 33 height 31
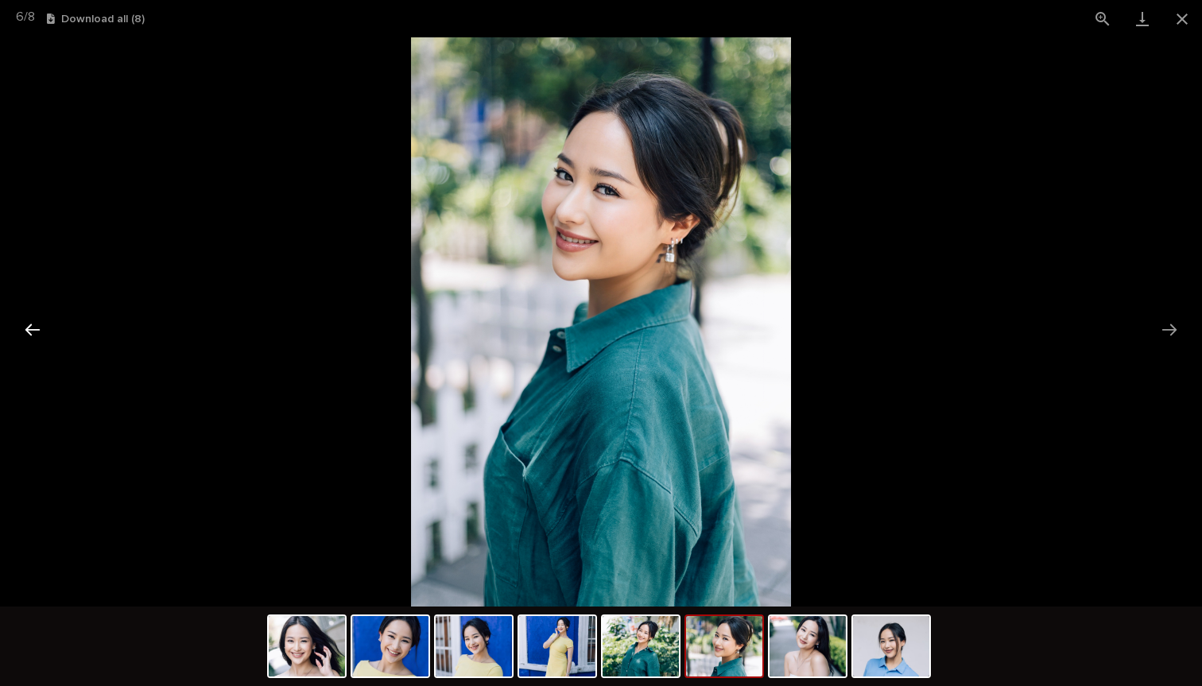
click at [36, 336] on button "Previous slide" at bounding box center [32, 329] width 33 height 31
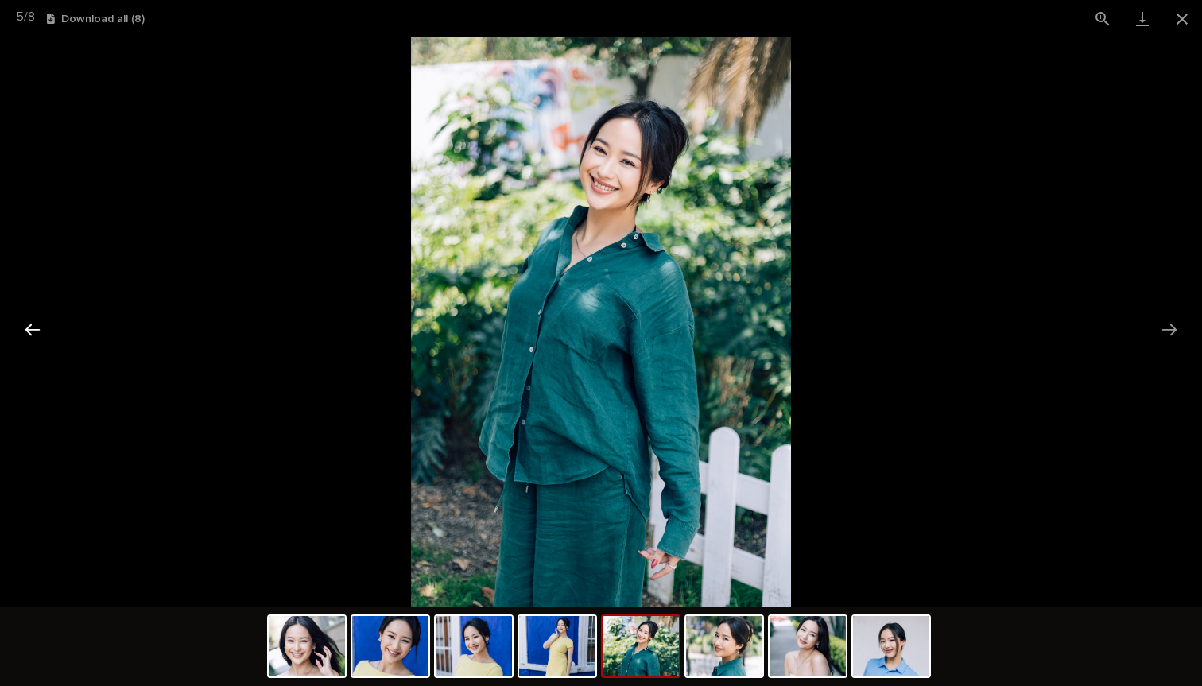
click at [36, 336] on button "Previous slide" at bounding box center [32, 329] width 33 height 31
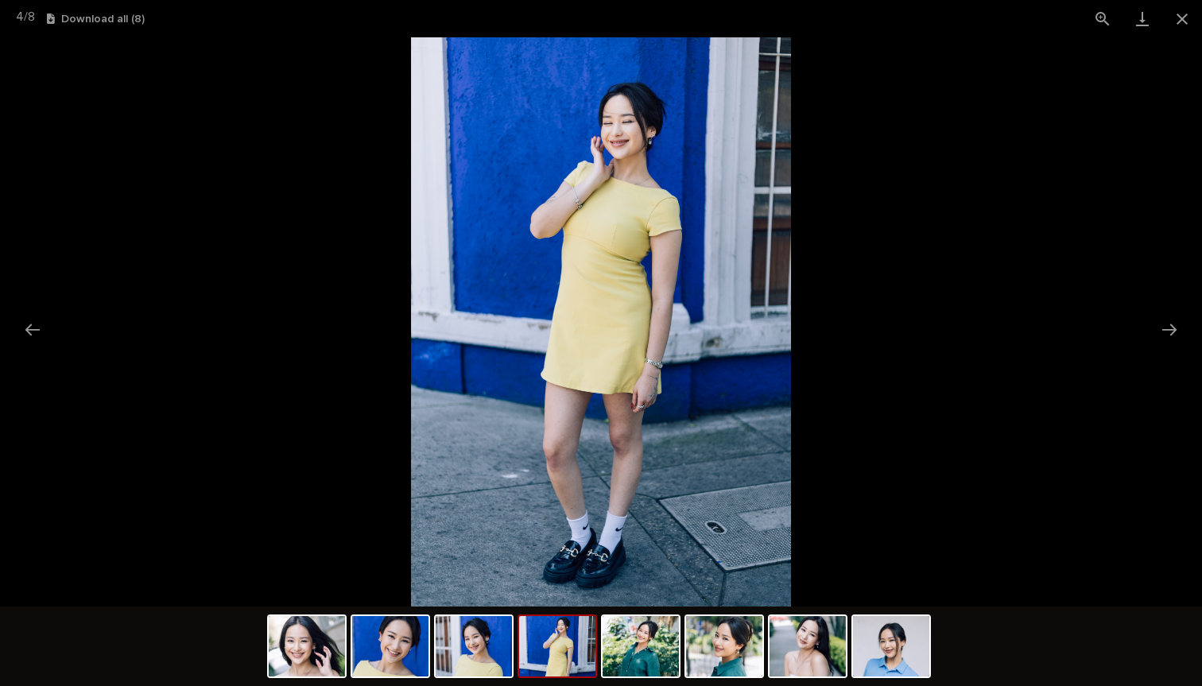
scroll to position [0, 0]
click at [144, 383] on picture at bounding box center [601, 321] width 1202 height 569
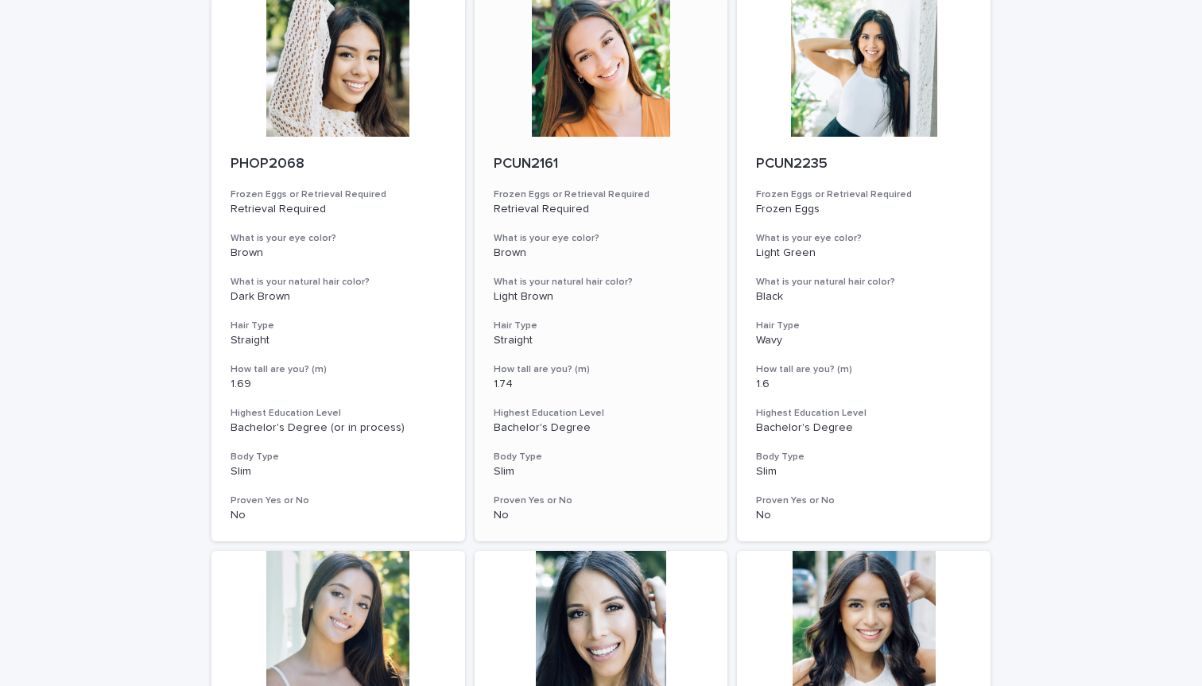
scroll to position [728, 0]
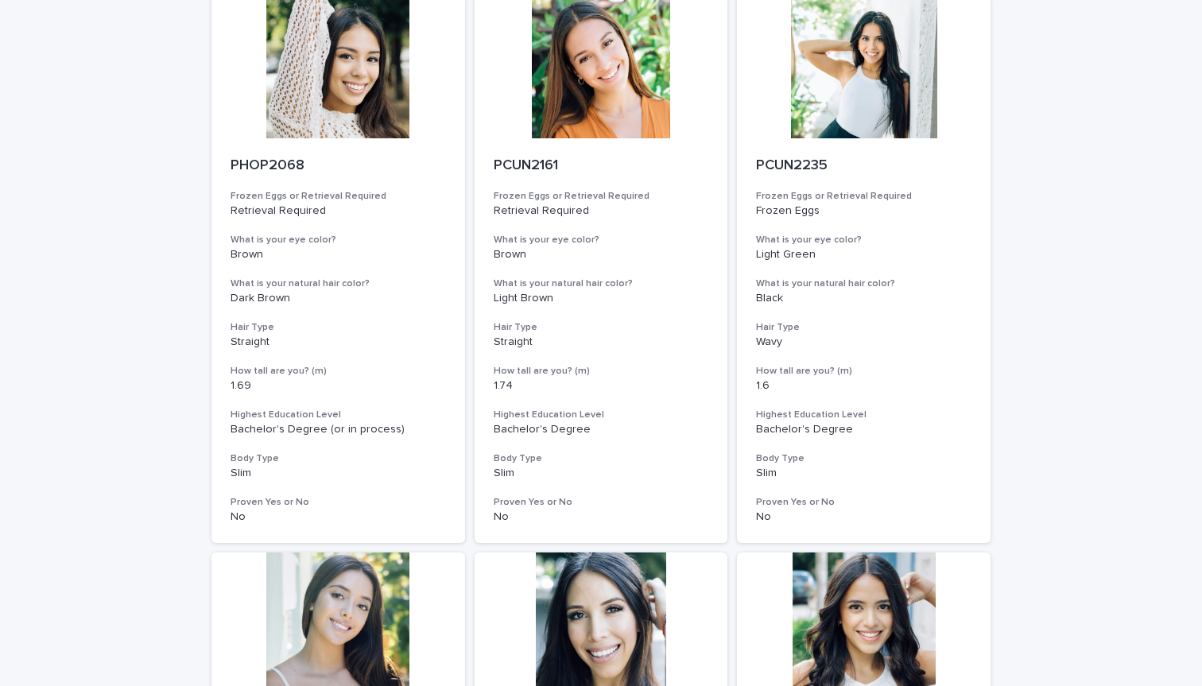
click at [1085, 411] on div "Loading... Saving… Loading... Saving… Egg Donors Frozen Eggs or Retrieval Requi…" at bounding box center [601, 550] width 1202 height 2455
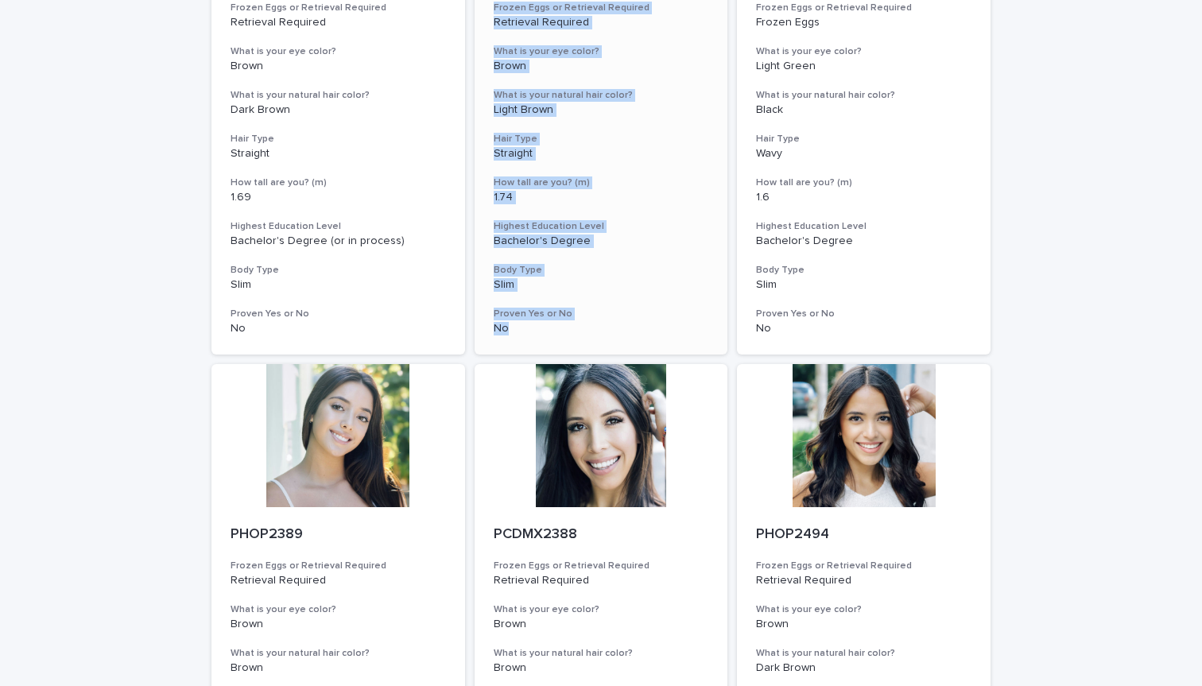
scroll to position [1072, 0]
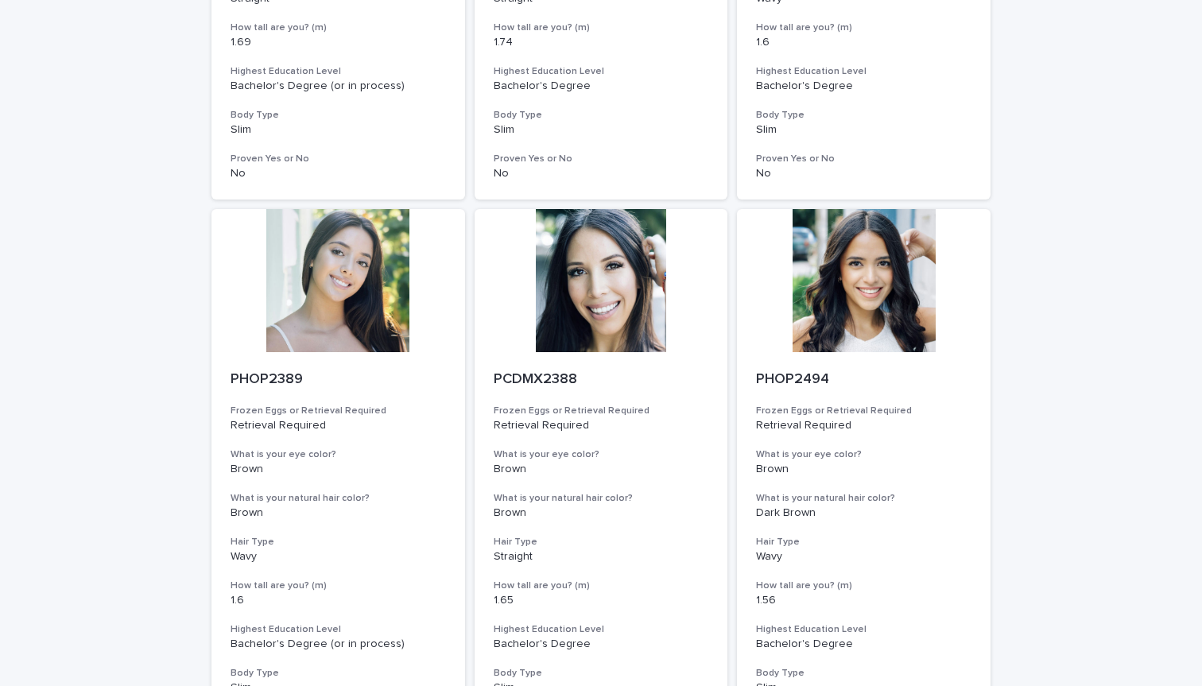
click at [164, 422] on div "Loading... Saving… Loading... Saving… Egg Donors Frozen Eggs or Retrieval Requi…" at bounding box center [601, 206] width 1202 height 2455
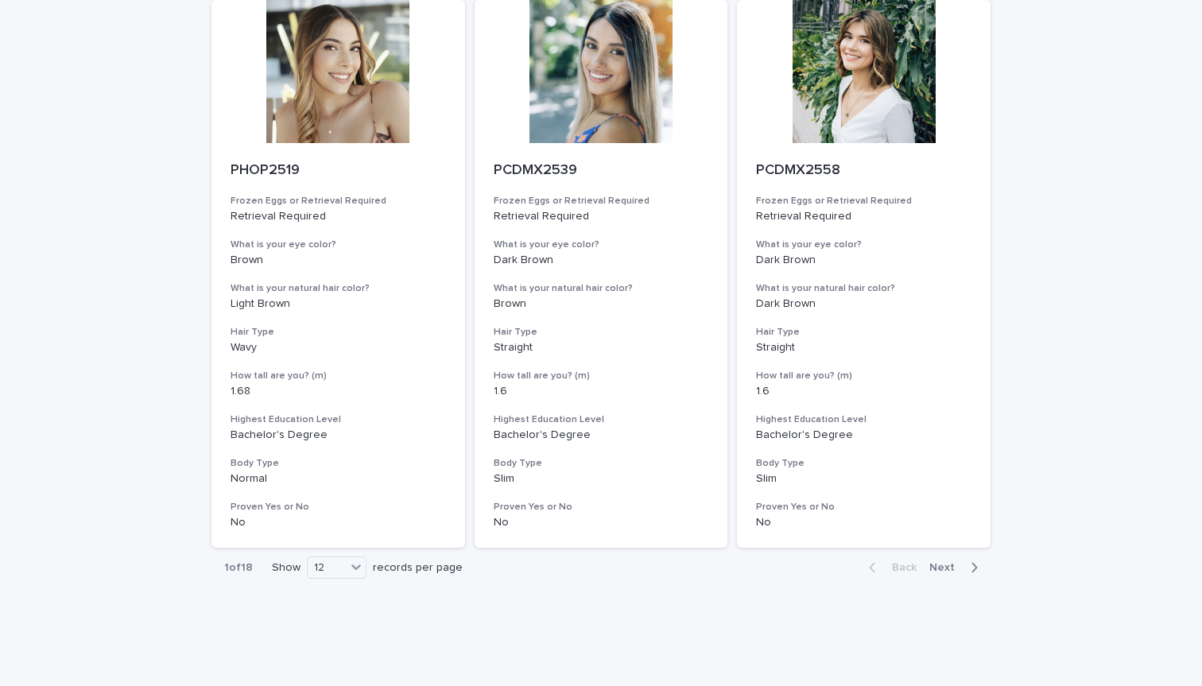
scroll to position [1838, 0]
click at [934, 563] on span "Next" at bounding box center [946, 568] width 35 height 11
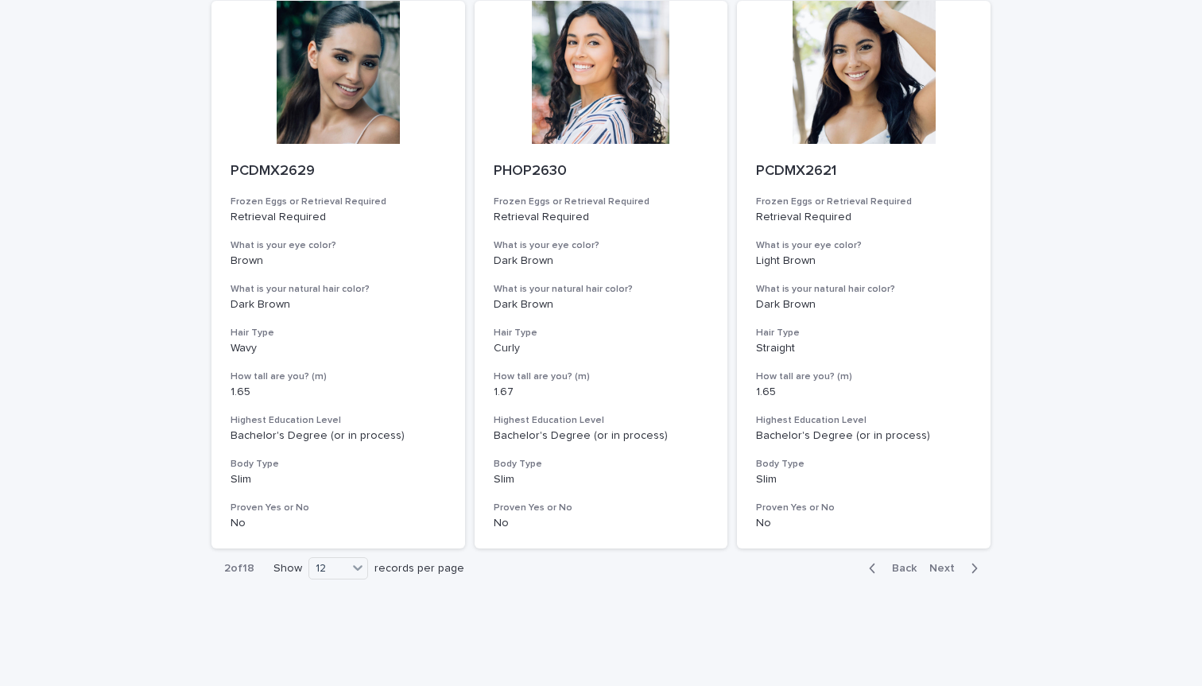
click at [956, 563] on span "Next" at bounding box center [946, 568] width 35 height 11
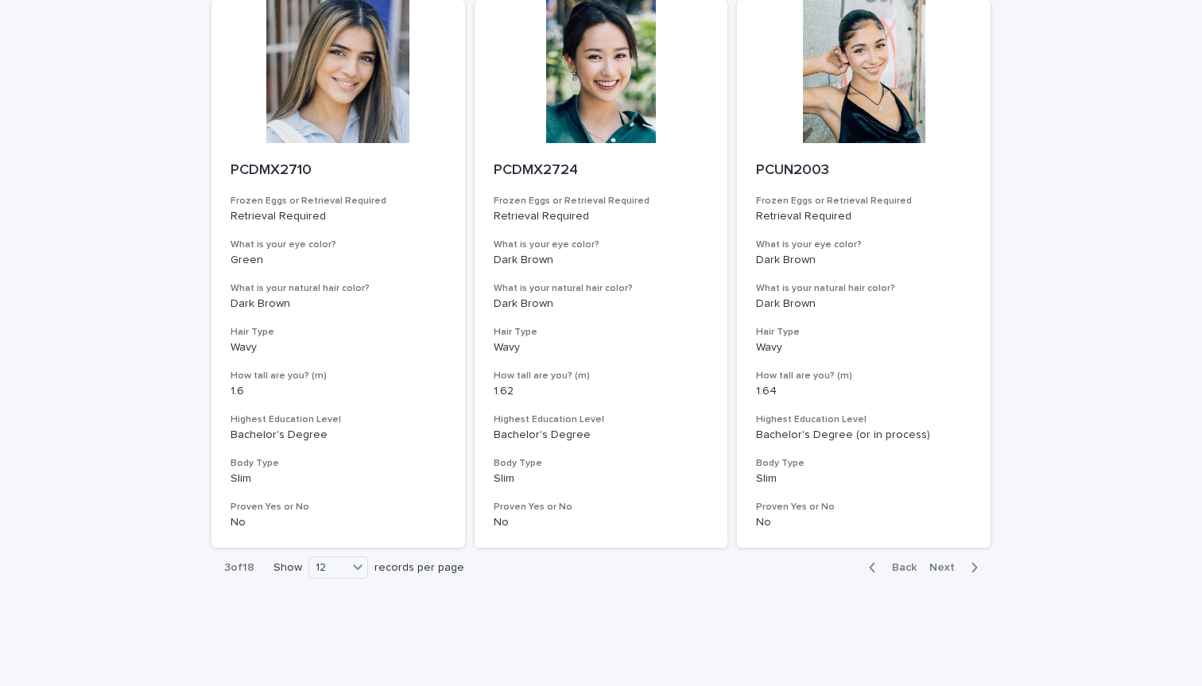
scroll to position [1838, 0]
click at [946, 563] on span "Next" at bounding box center [946, 568] width 35 height 11
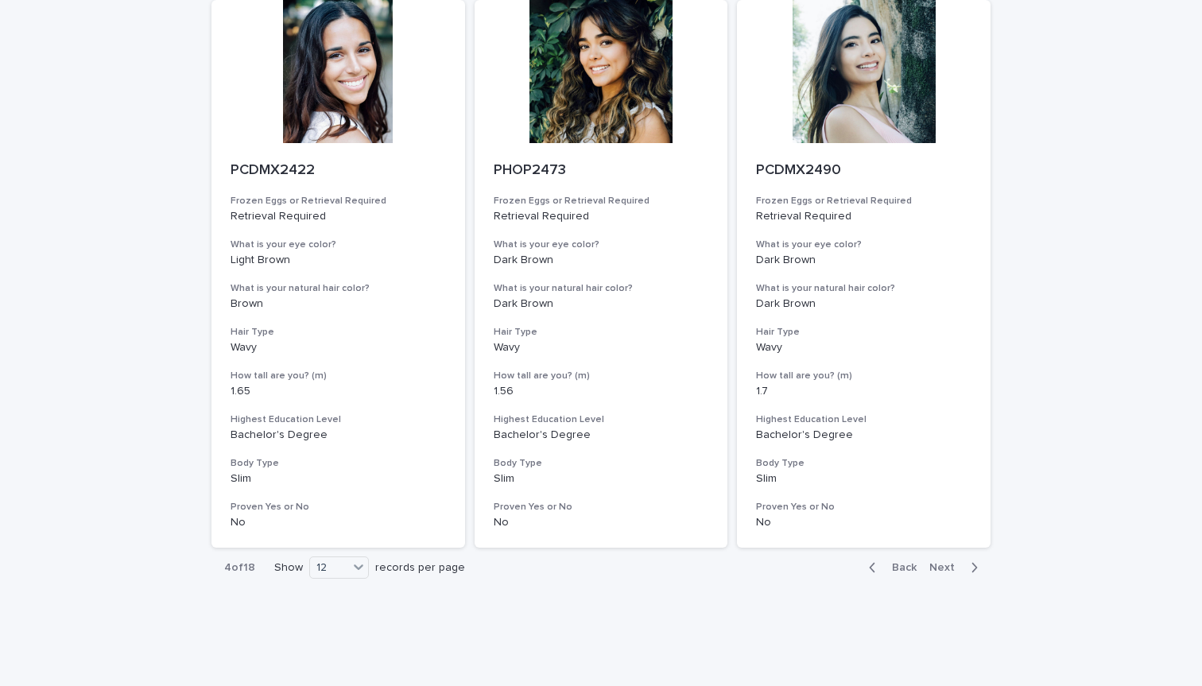
scroll to position [1838, 0]
click at [952, 563] on span "Next" at bounding box center [946, 568] width 35 height 11
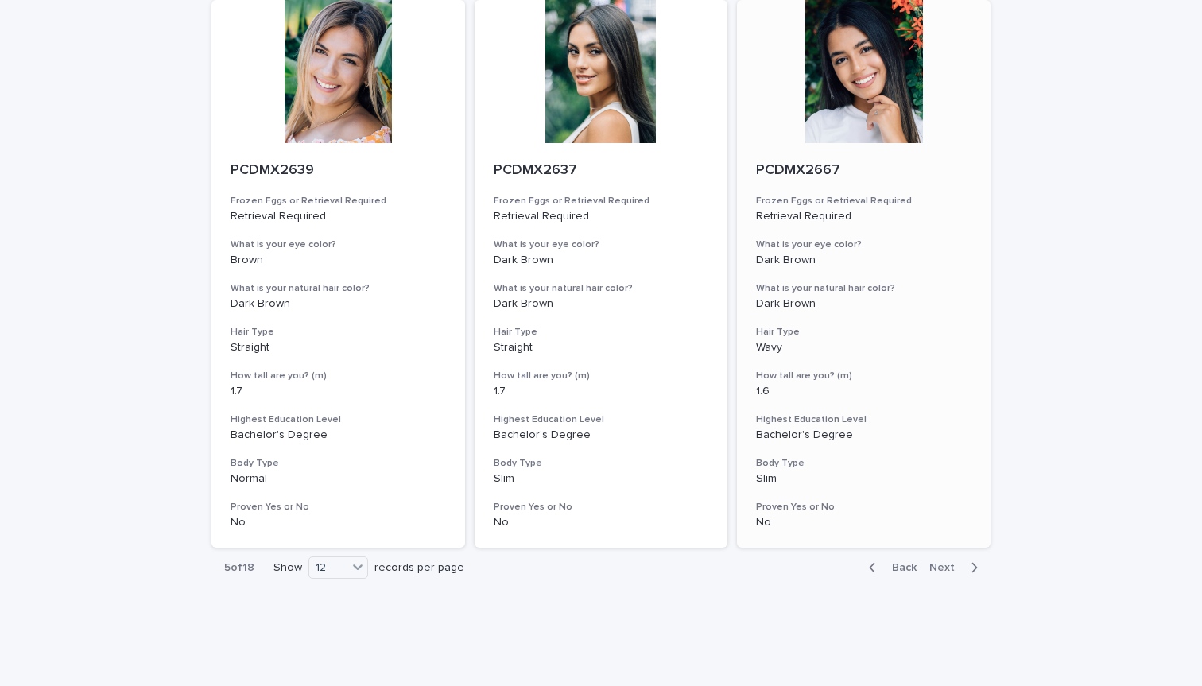
scroll to position [1838, 0]
click at [944, 563] on span "Next" at bounding box center [946, 568] width 35 height 11
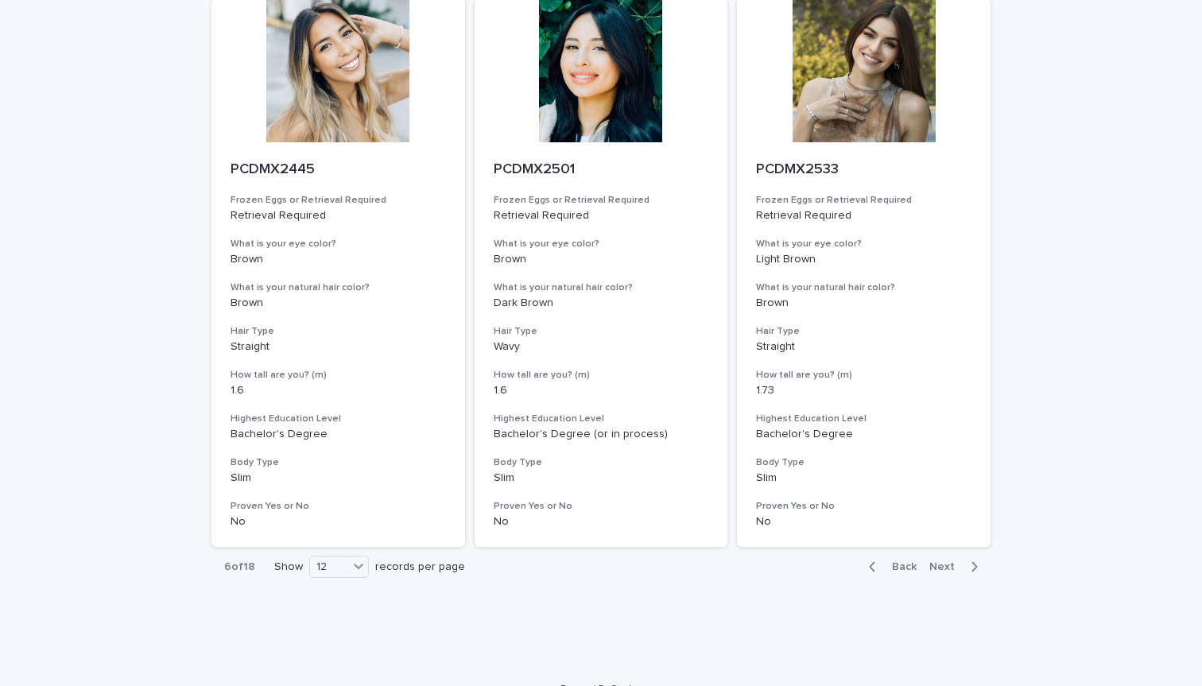
scroll to position [1838, 0]
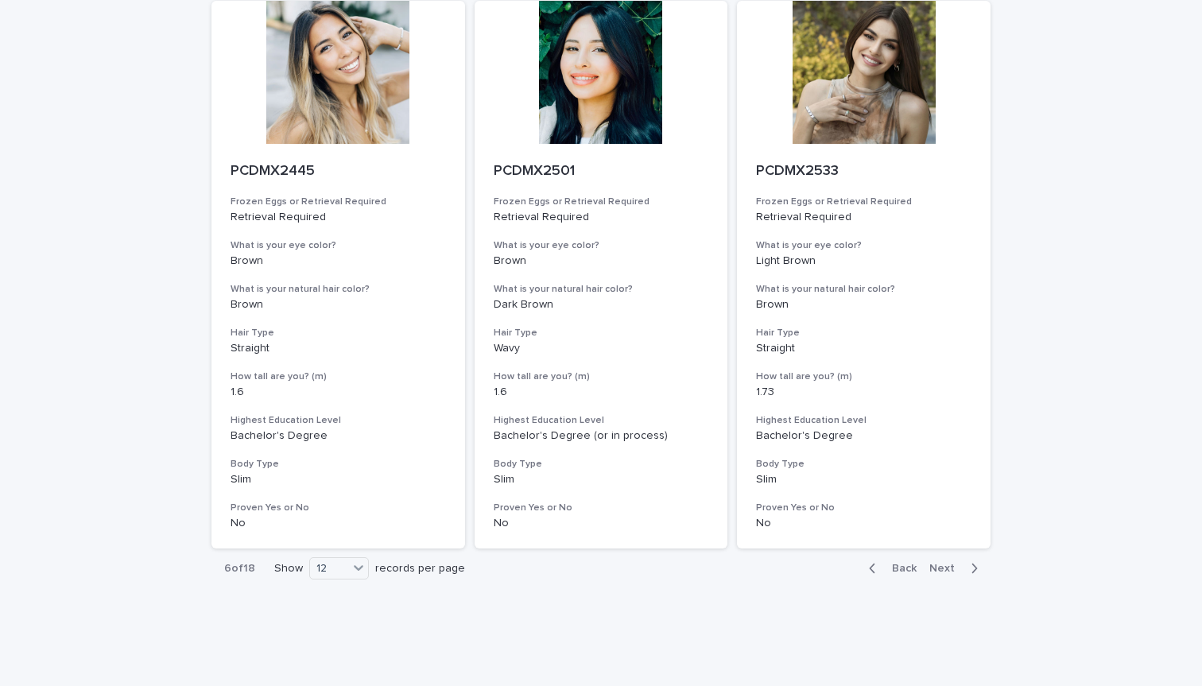
click at [950, 563] on span "Next" at bounding box center [946, 568] width 35 height 11
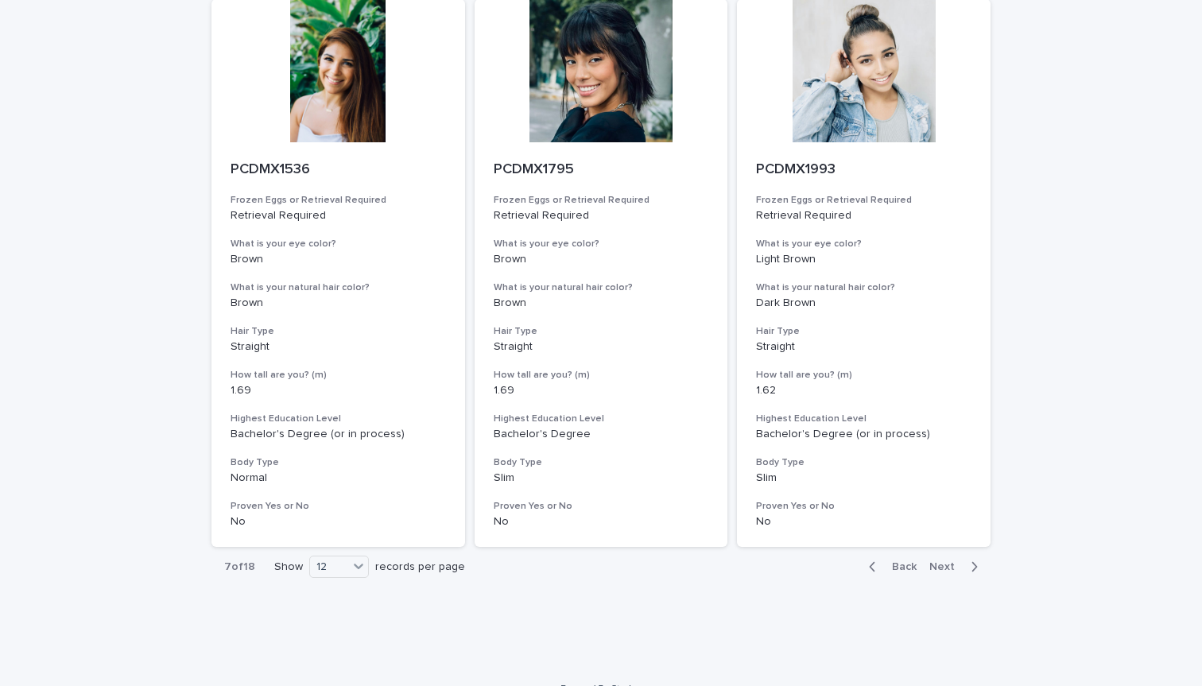
scroll to position [1838, 0]
click at [946, 563] on span "Next" at bounding box center [946, 568] width 35 height 11
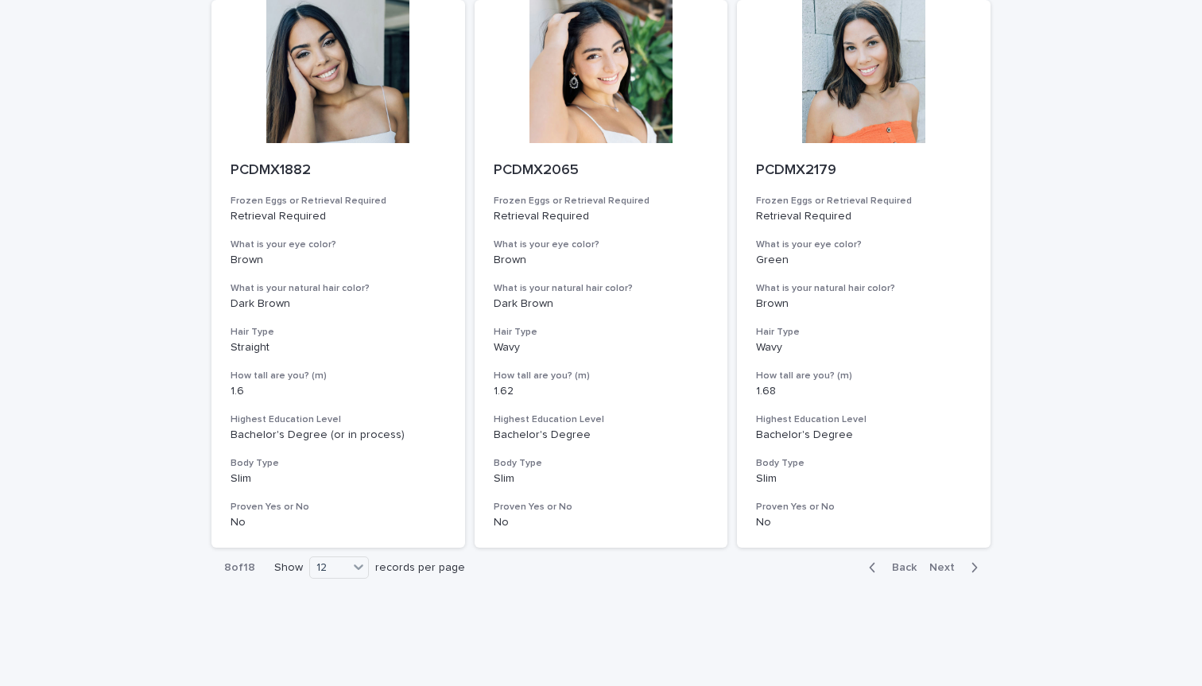
scroll to position [1838, 0]
click at [952, 563] on span "Next" at bounding box center [946, 568] width 35 height 11
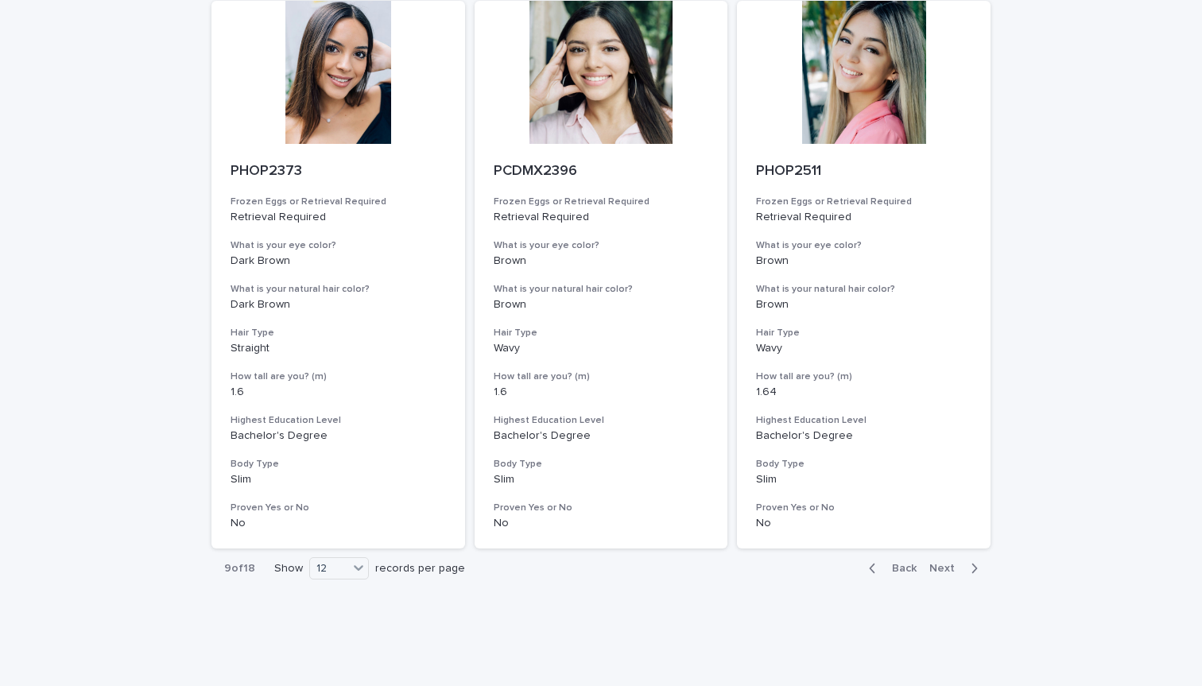
click at [959, 563] on span "Next" at bounding box center [946, 568] width 35 height 11
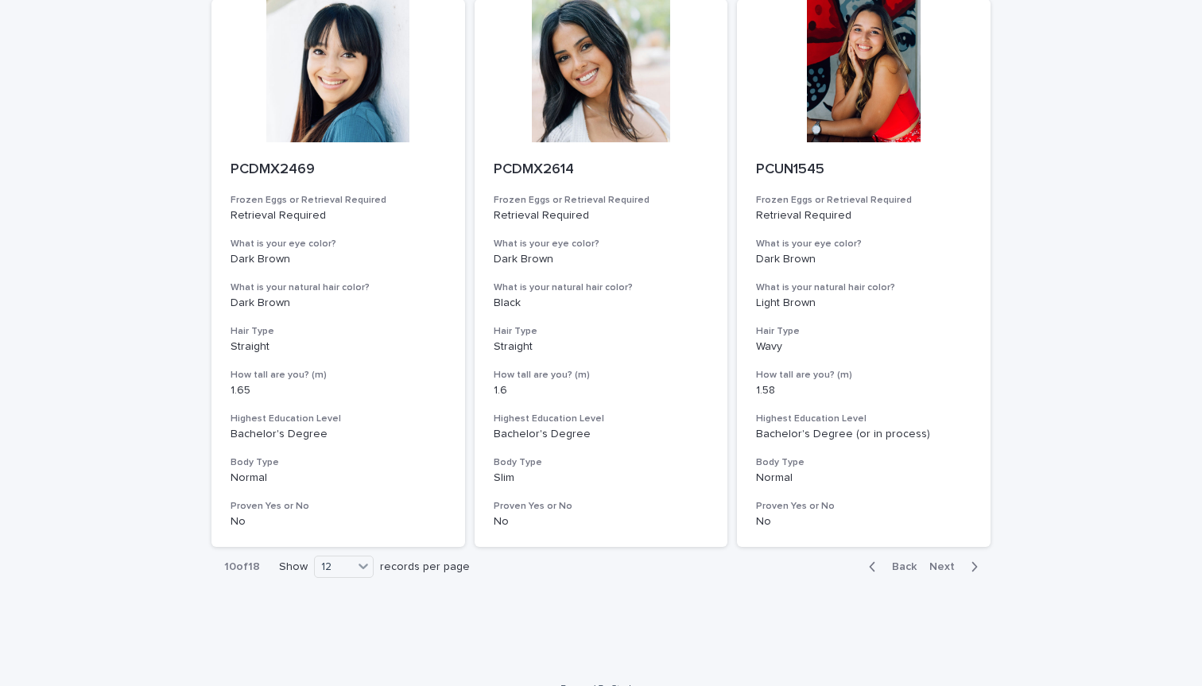
scroll to position [1838, 0]
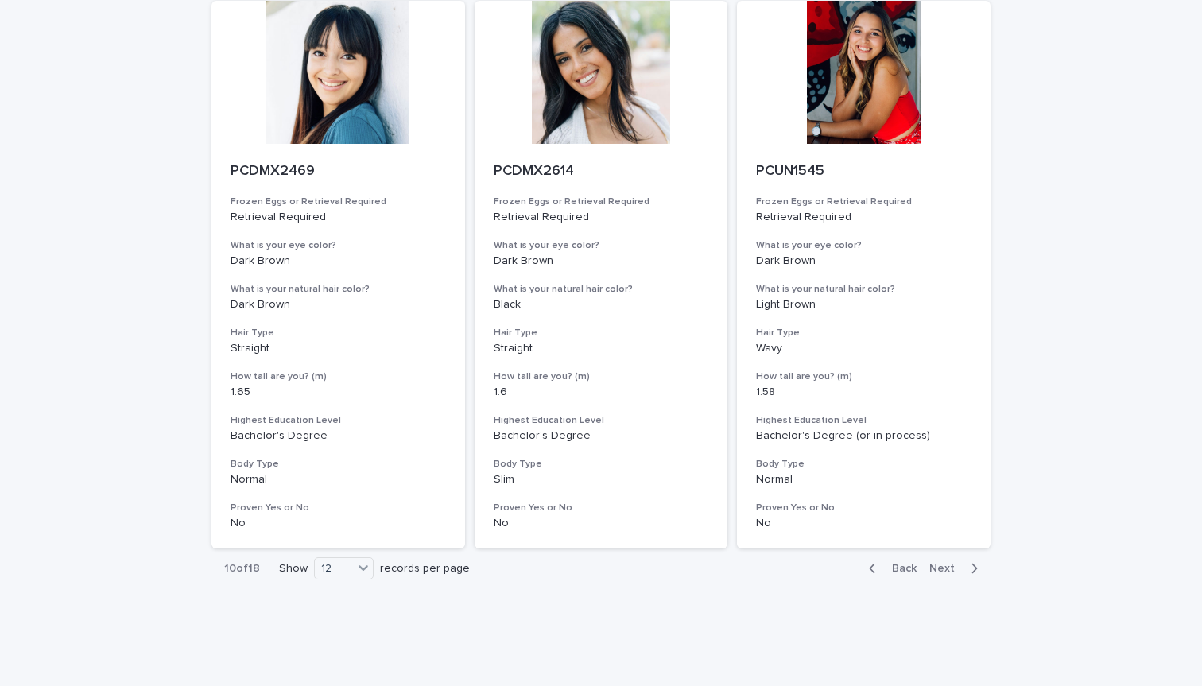
click at [952, 563] on span "Next" at bounding box center [946, 568] width 35 height 11
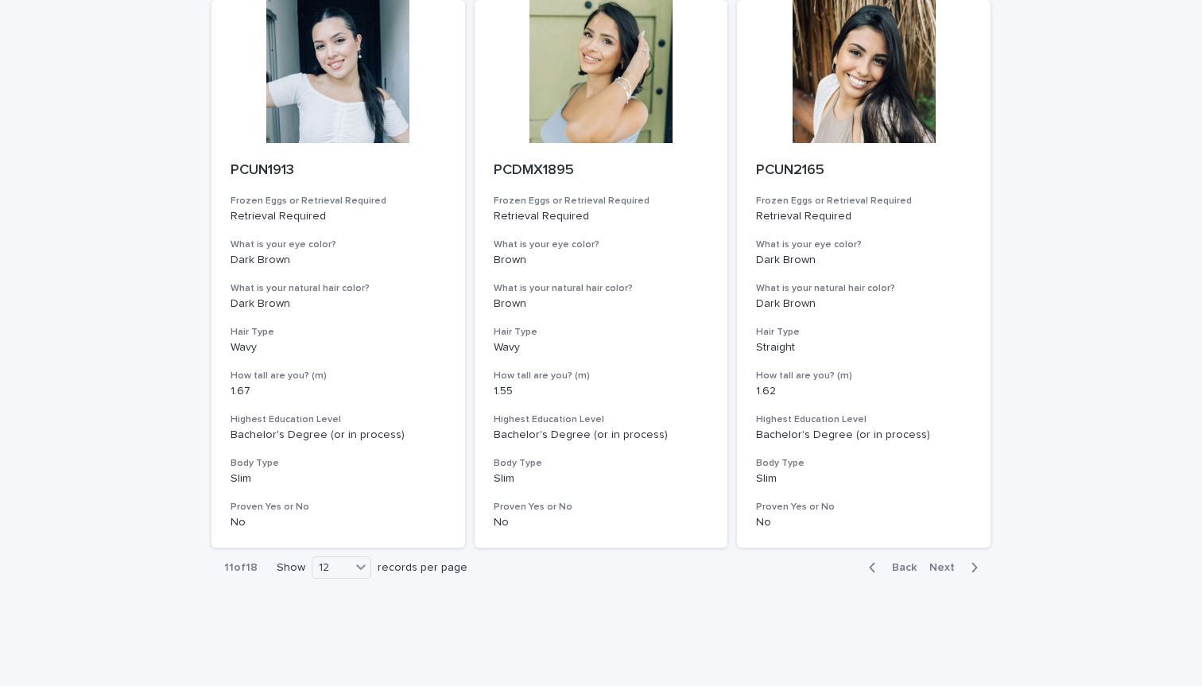
scroll to position [1838, 0]
click at [958, 563] on span "Next" at bounding box center [946, 568] width 35 height 11
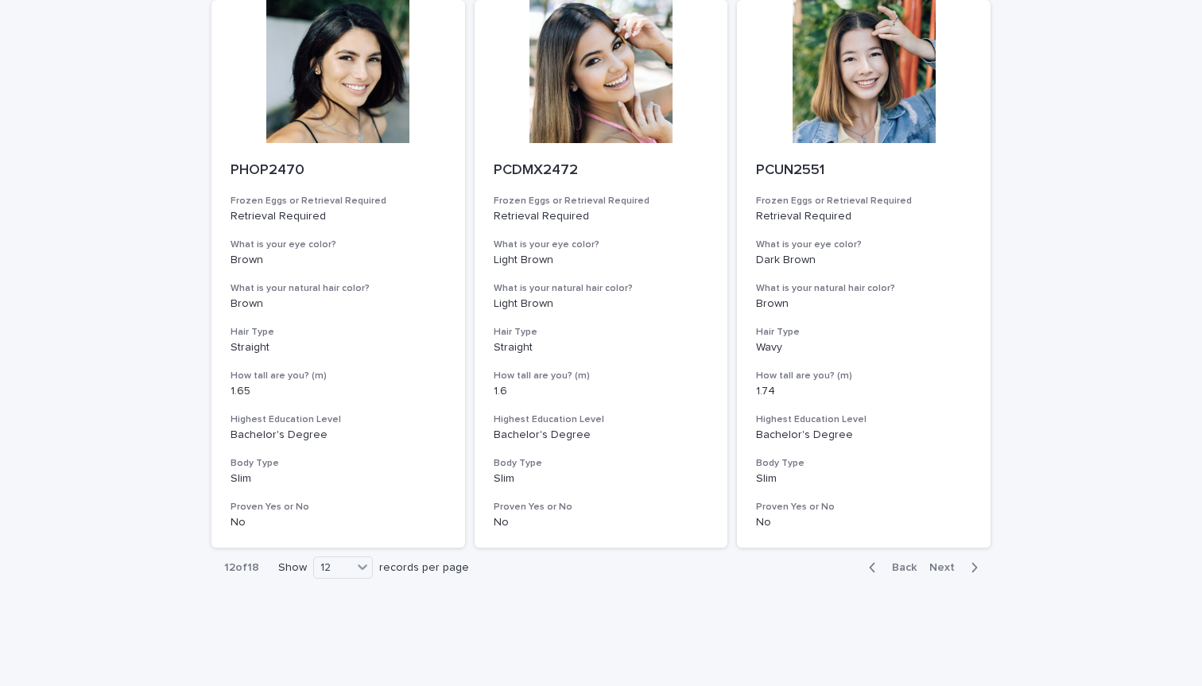
scroll to position [1838, 0]
click at [946, 563] on span "Next" at bounding box center [946, 568] width 35 height 11
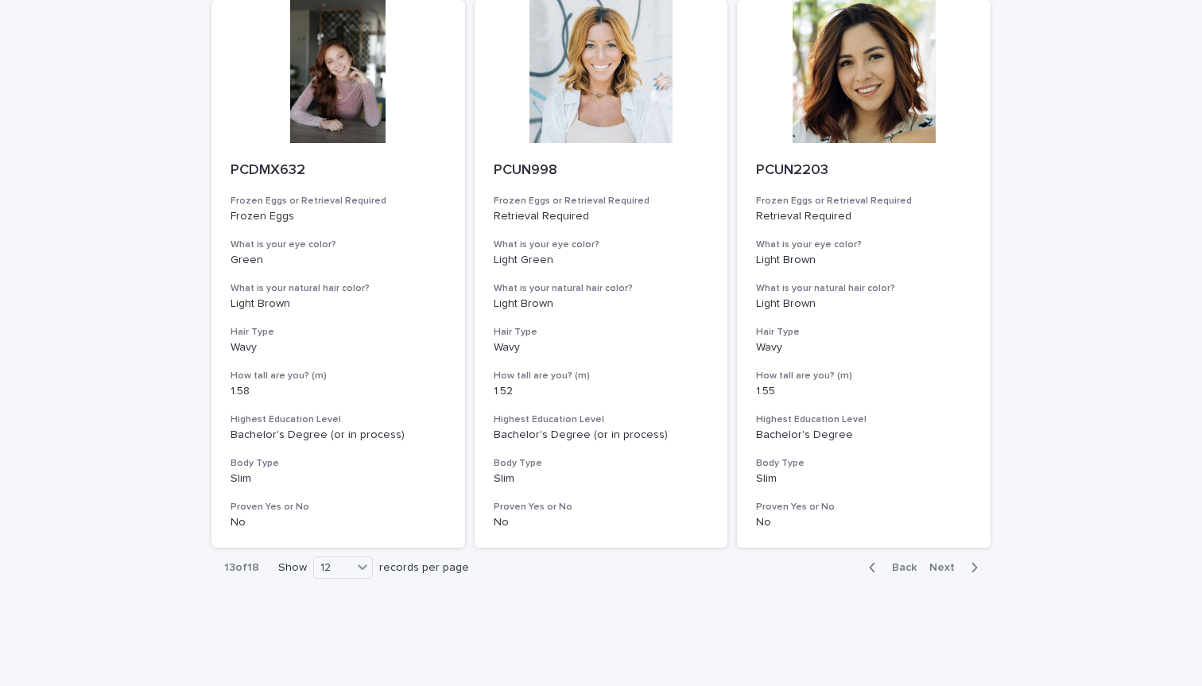
scroll to position [1838, 0]
click at [953, 563] on span "Next" at bounding box center [946, 568] width 35 height 11
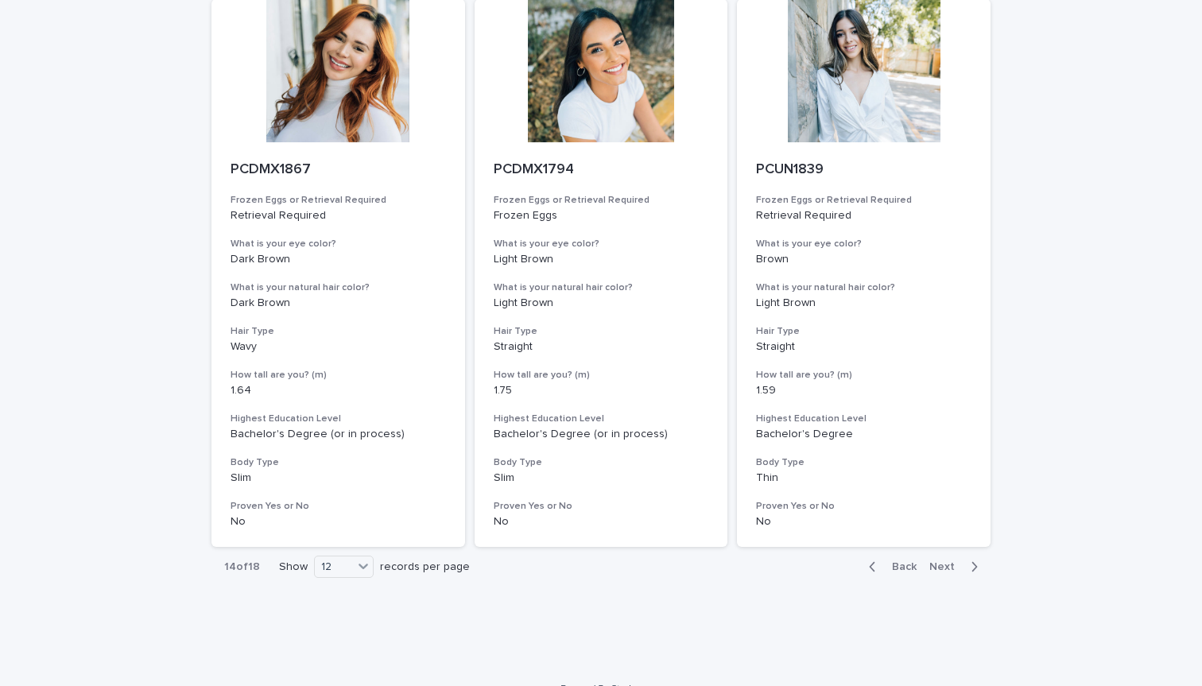
scroll to position [1838, 0]
click at [955, 563] on span "Next" at bounding box center [946, 568] width 35 height 11
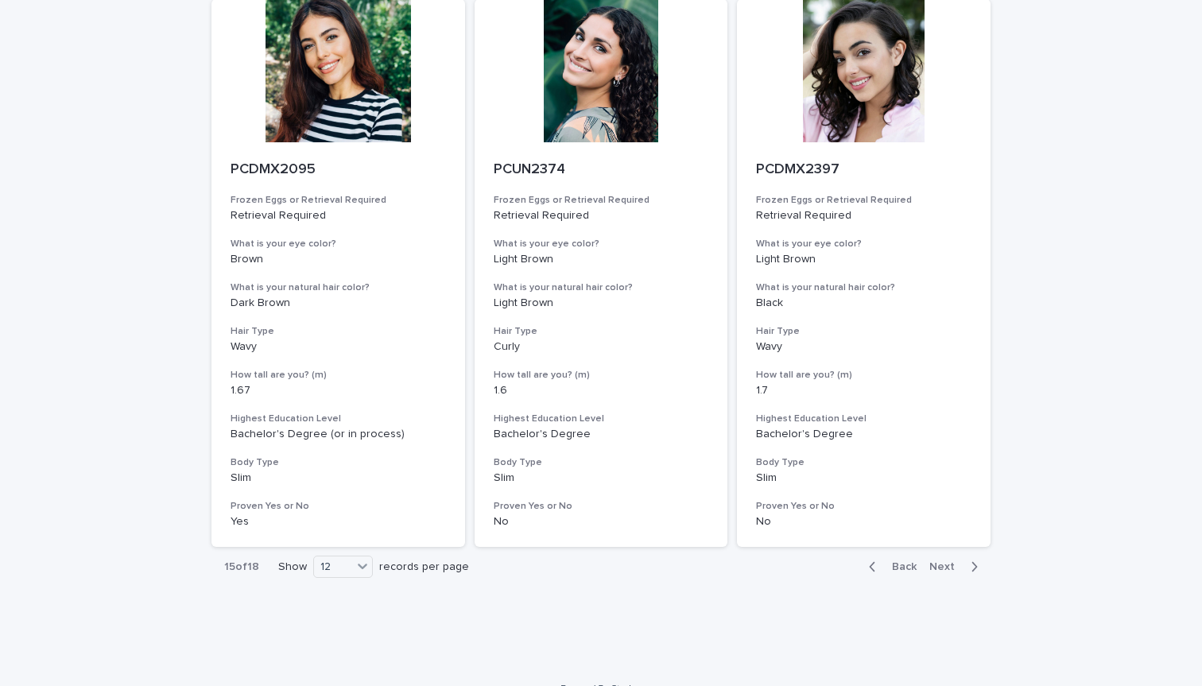
scroll to position [1838, 0]
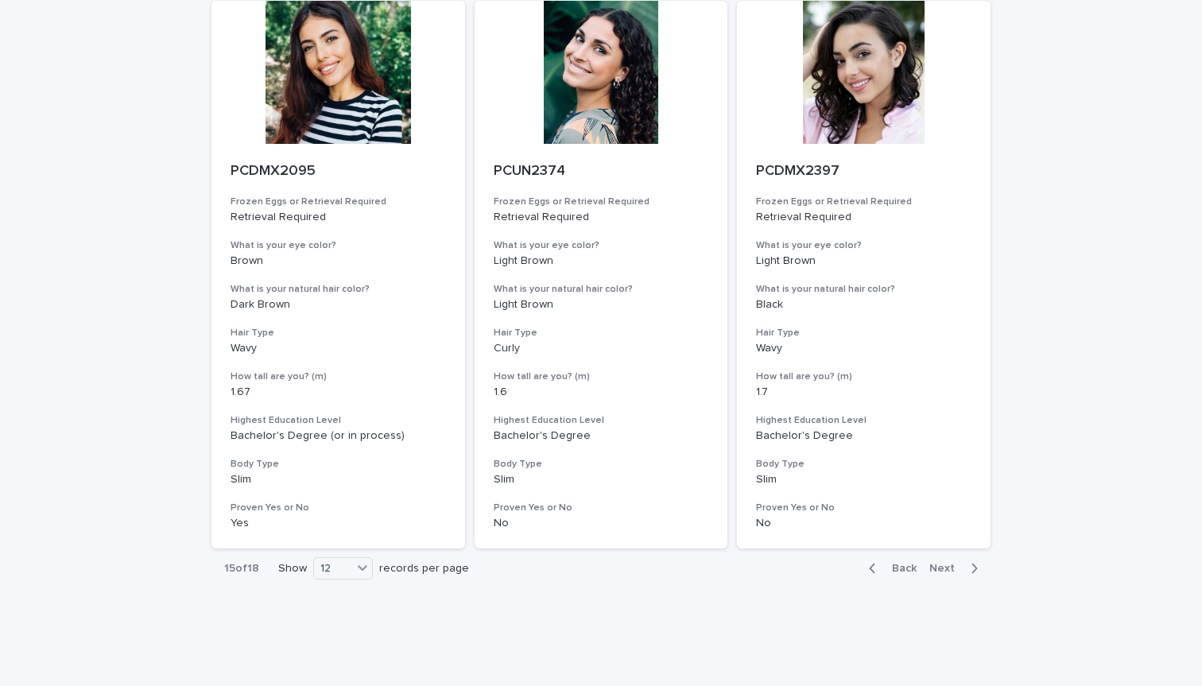
click at [946, 563] on span "Next" at bounding box center [946, 568] width 35 height 11
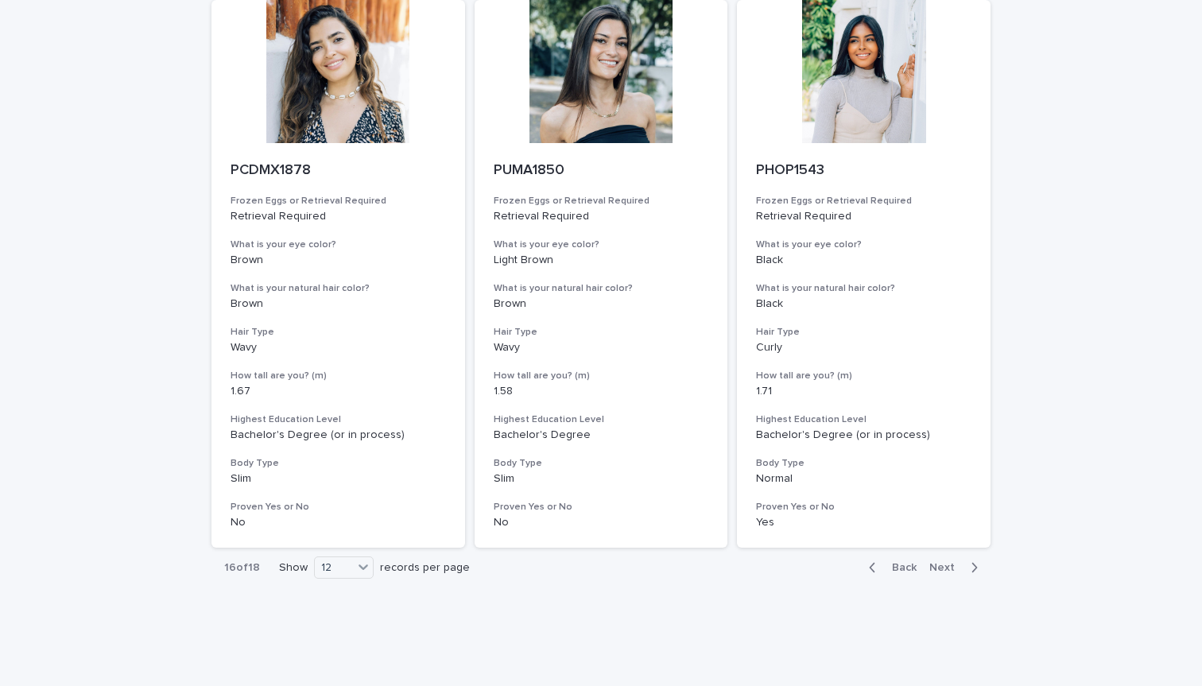
scroll to position [1838, 0]
click at [956, 563] on span "Next" at bounding box center [946, 568] width 35 height 11
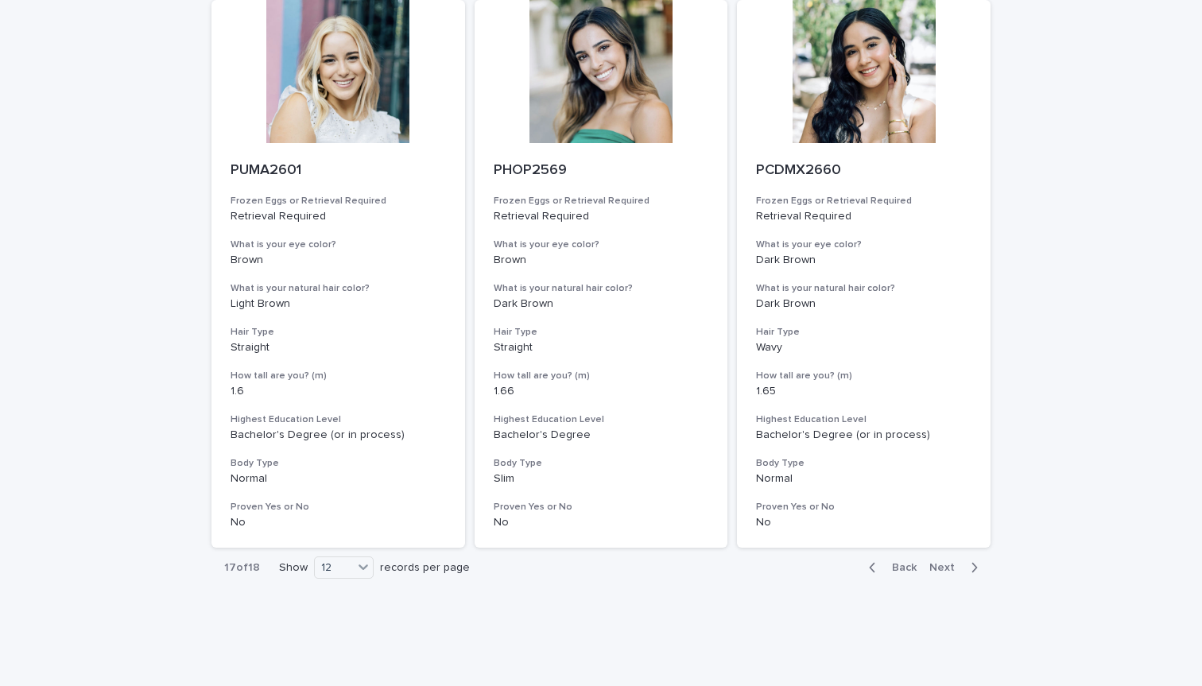
scroll to position [1838, 0]
click at [939, 563] on span "Next" at bounding box center [946, 568] width 35 height 11
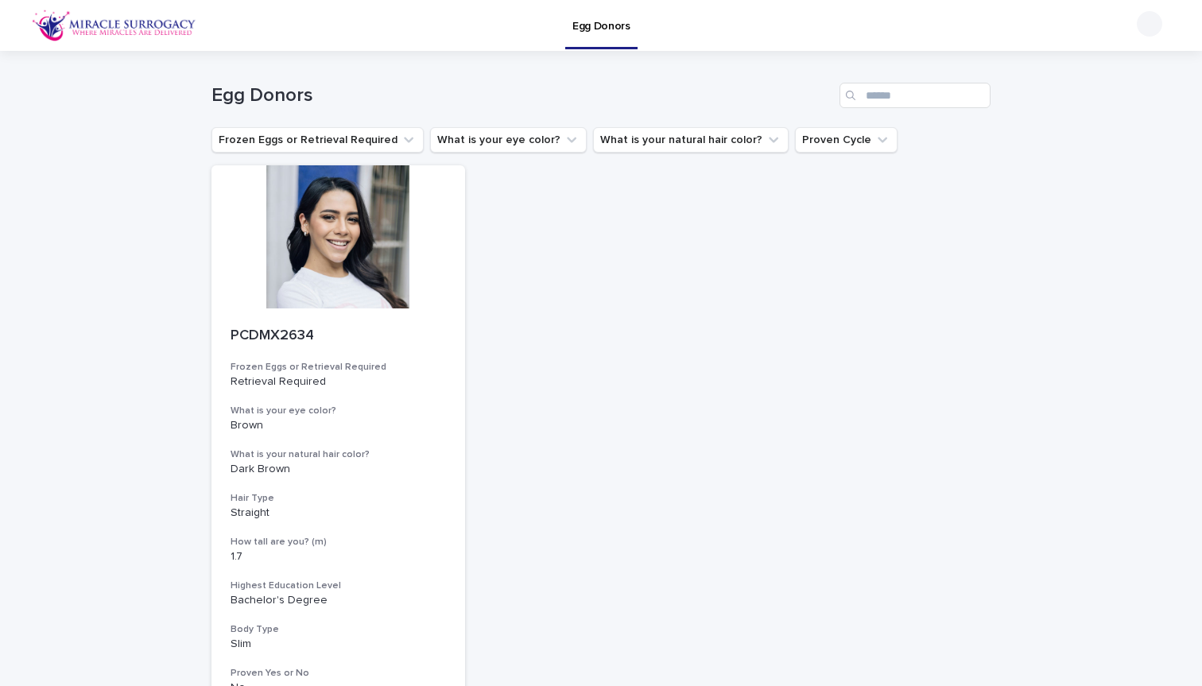
scroll to position [-3, 0]
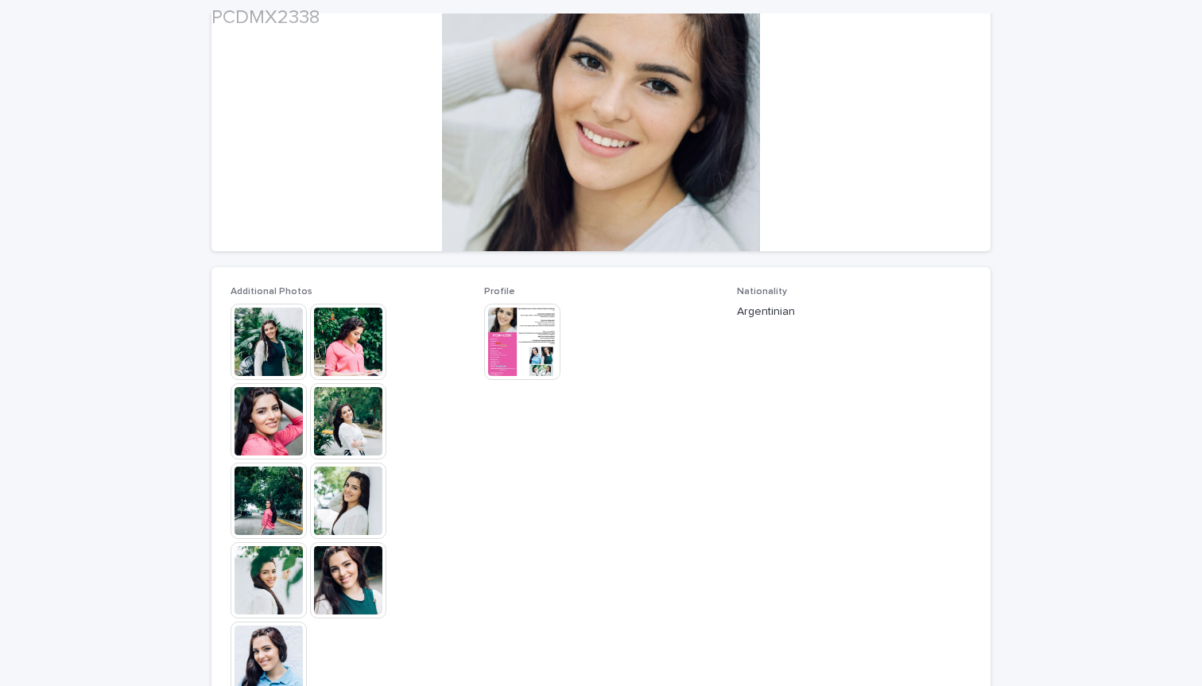
scroll to position [227, 0]
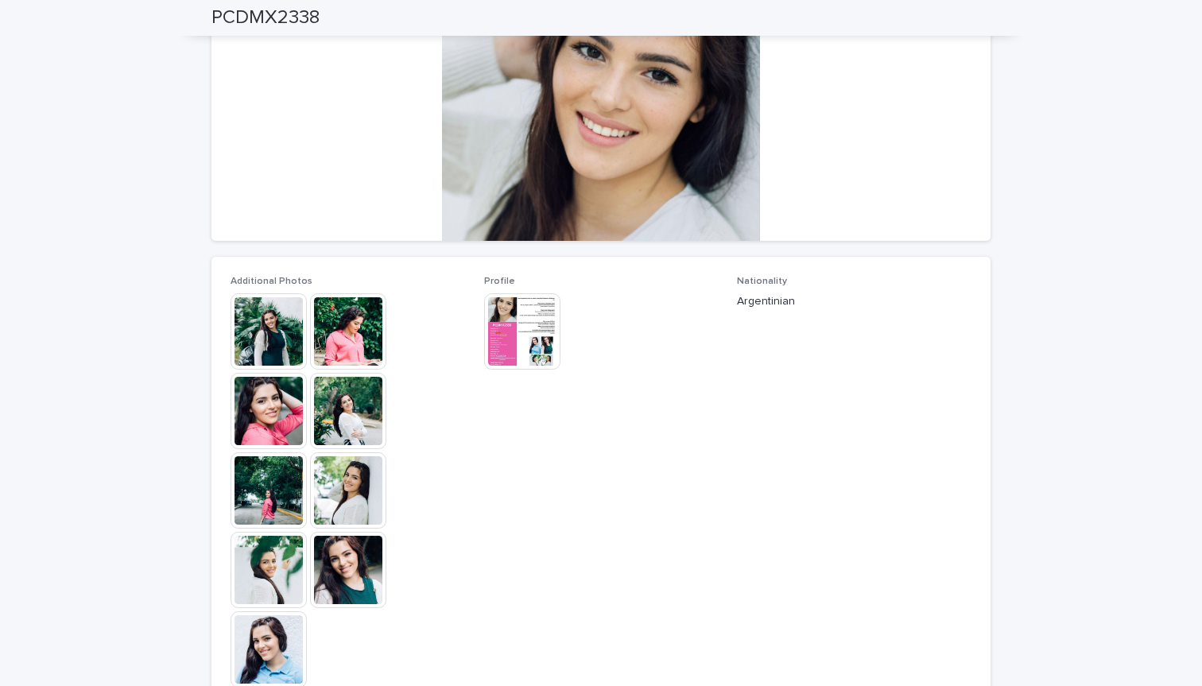
click at [510, 318] on img at bounding box center [522, 331] width 76 height 76
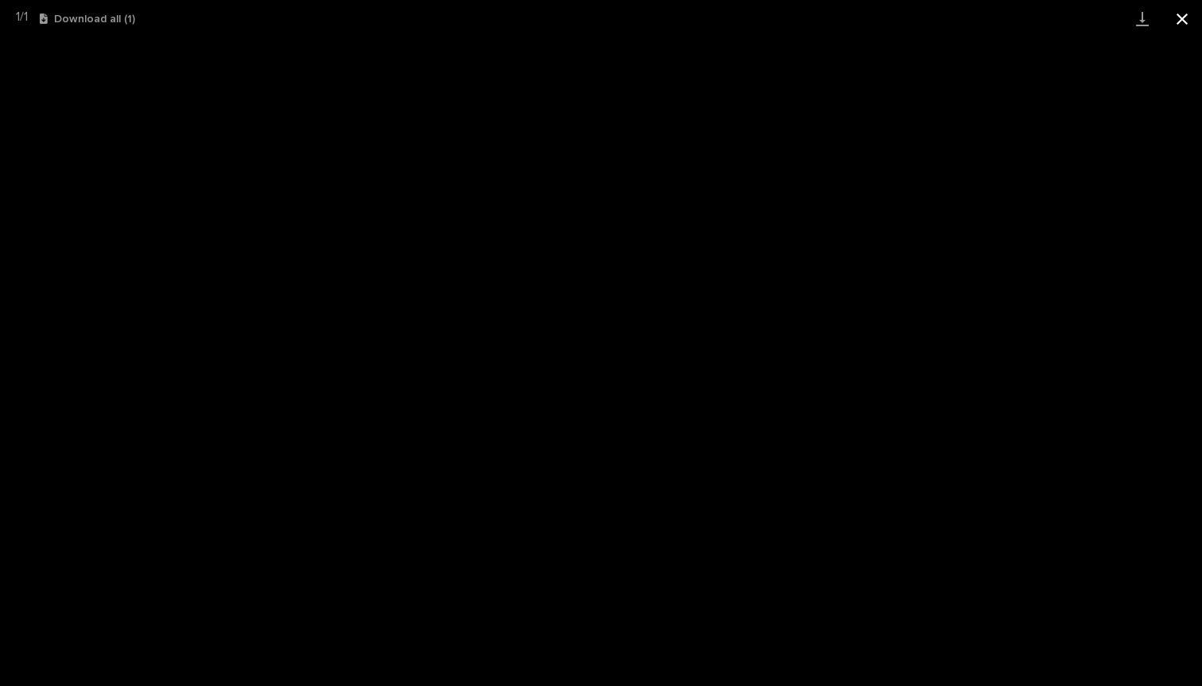
click at [1187, 25] on button "Close gallery" at bounding box center [1182, 18] width 40 height 37
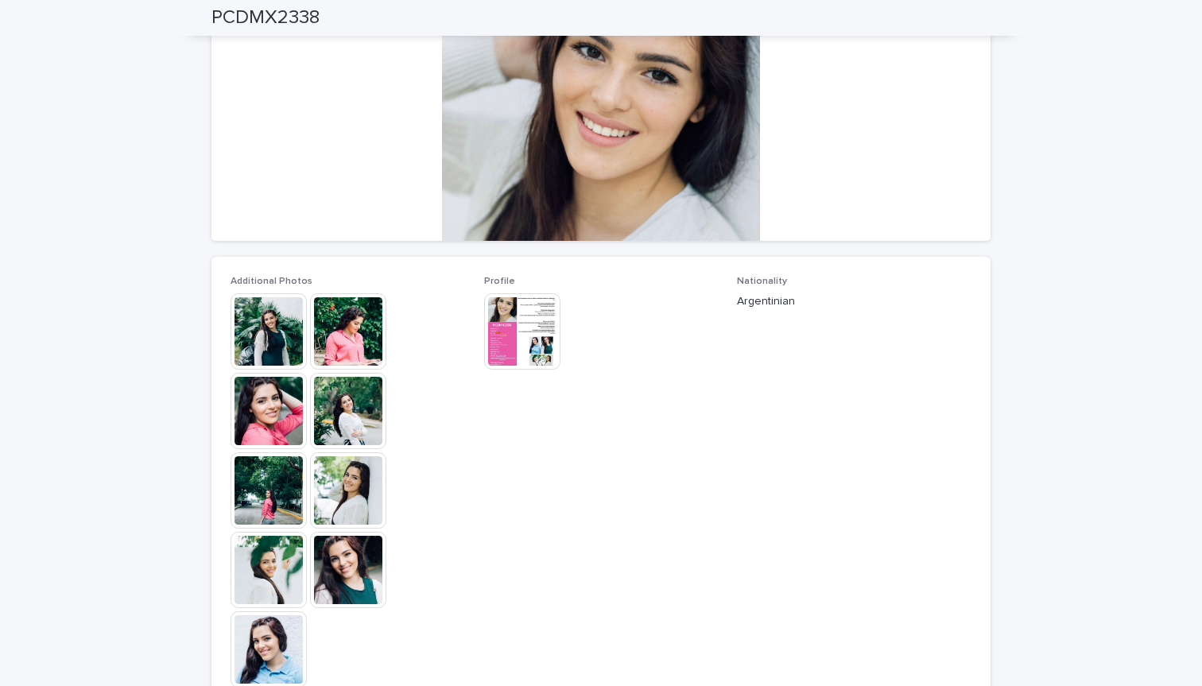
click at [266, 348] on img at bounding box center [269, 331] width 76 height 76
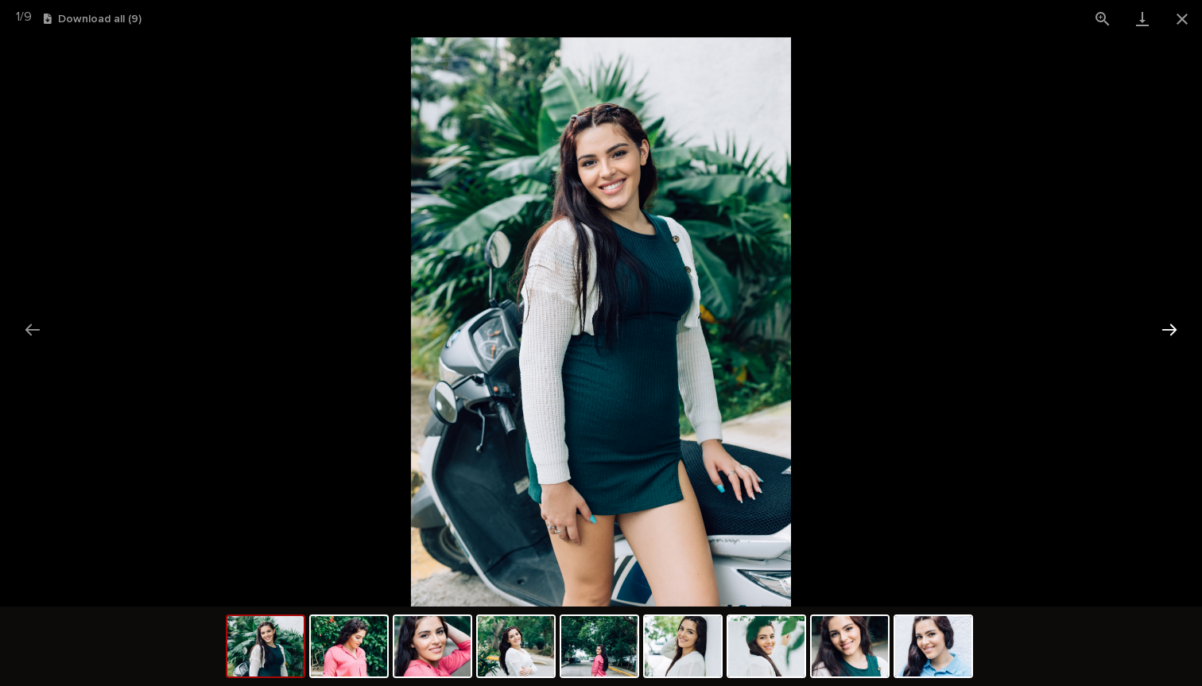
click at [1171, 333] on button "Next slide" at bounding box center [1169, 329] width 33 height 31
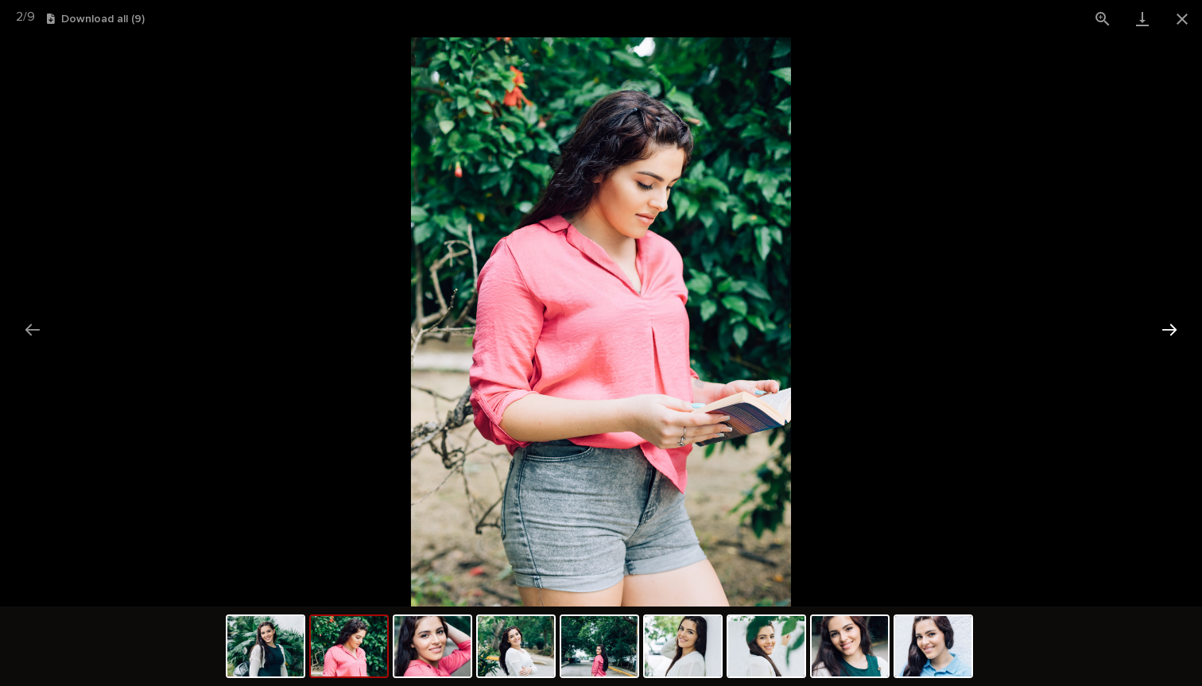
click at [1171, 333] on button "Next slide" at bounding box center [1169, 329] width 33 height 31
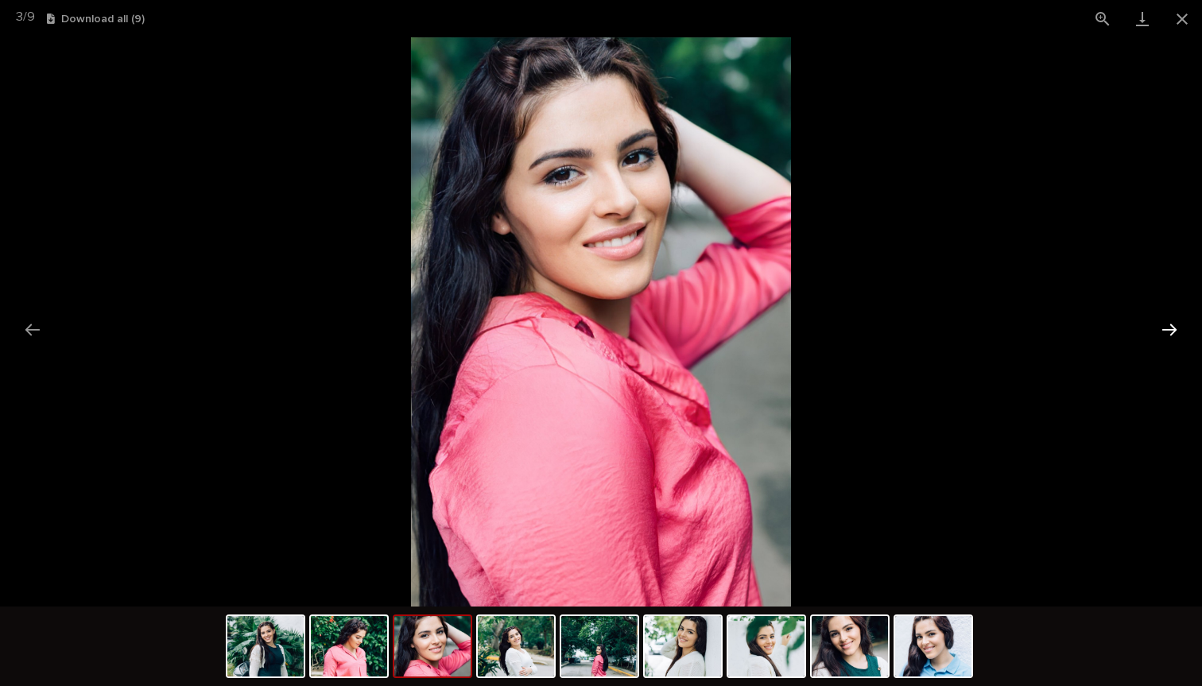
click at [1171, 333] on button "Next slide" at bounding box center [1169, 329] width 33 height 31
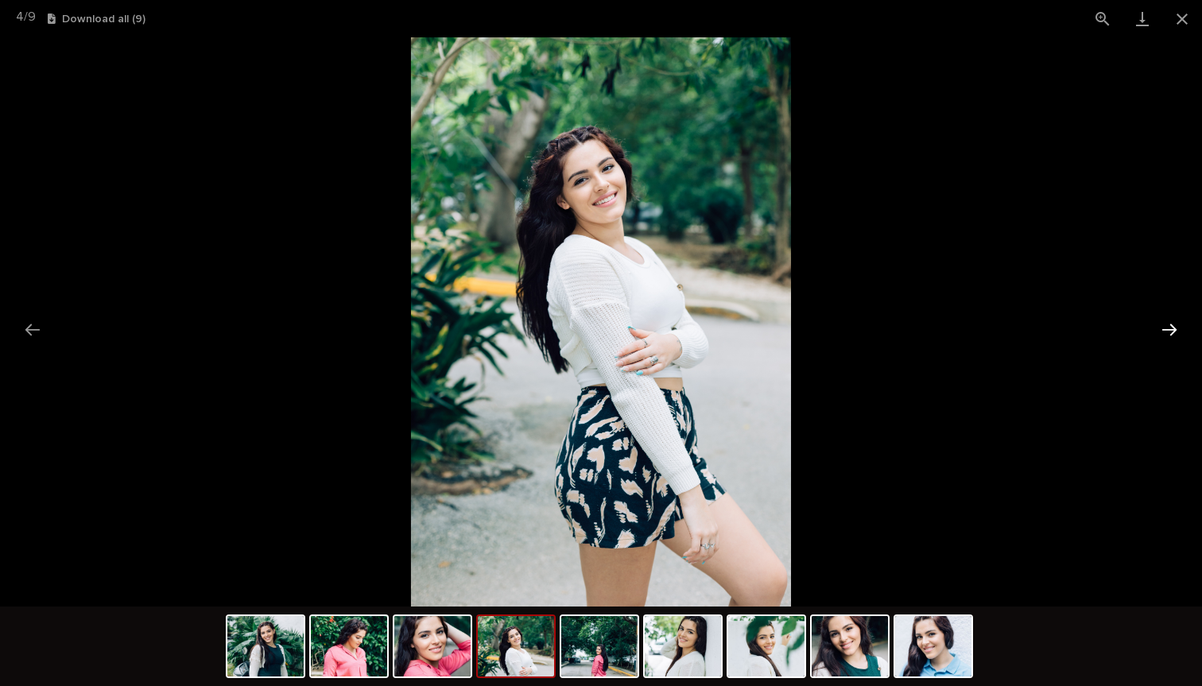
click at [1171, 333] on button "Next slide" at bounding box center [1169, 329] width 33 height 31
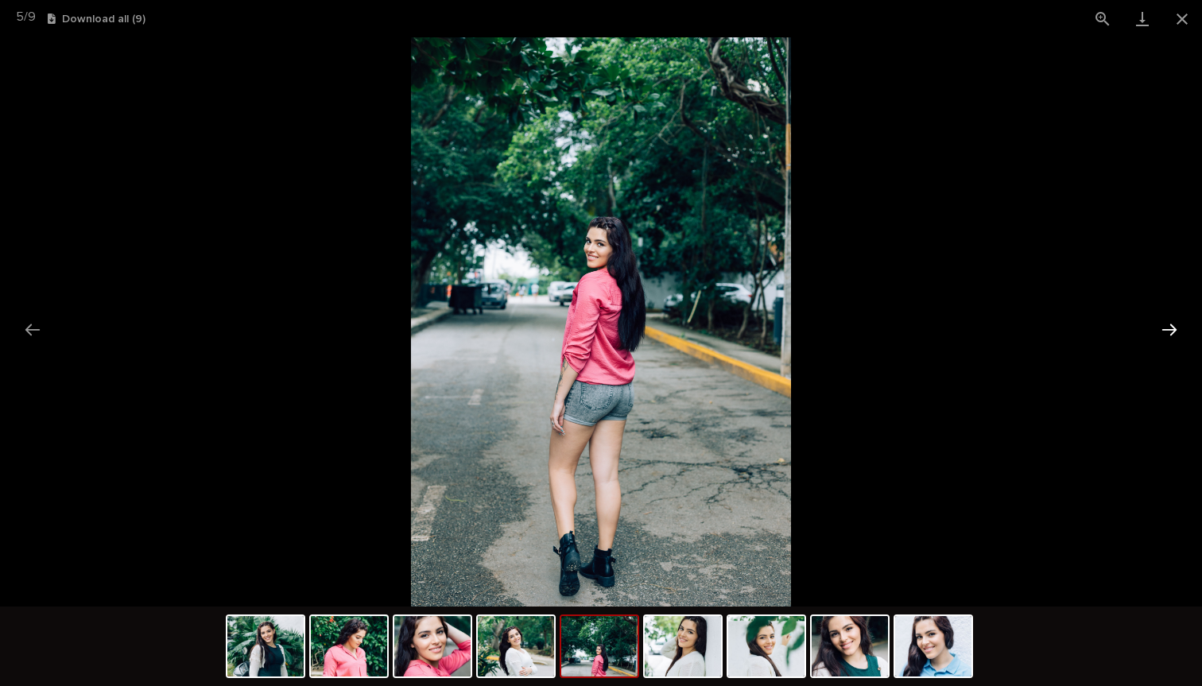
click at [1171, 333] on button "Next slide" at bounding box center [1169, 329] width 33 height 31
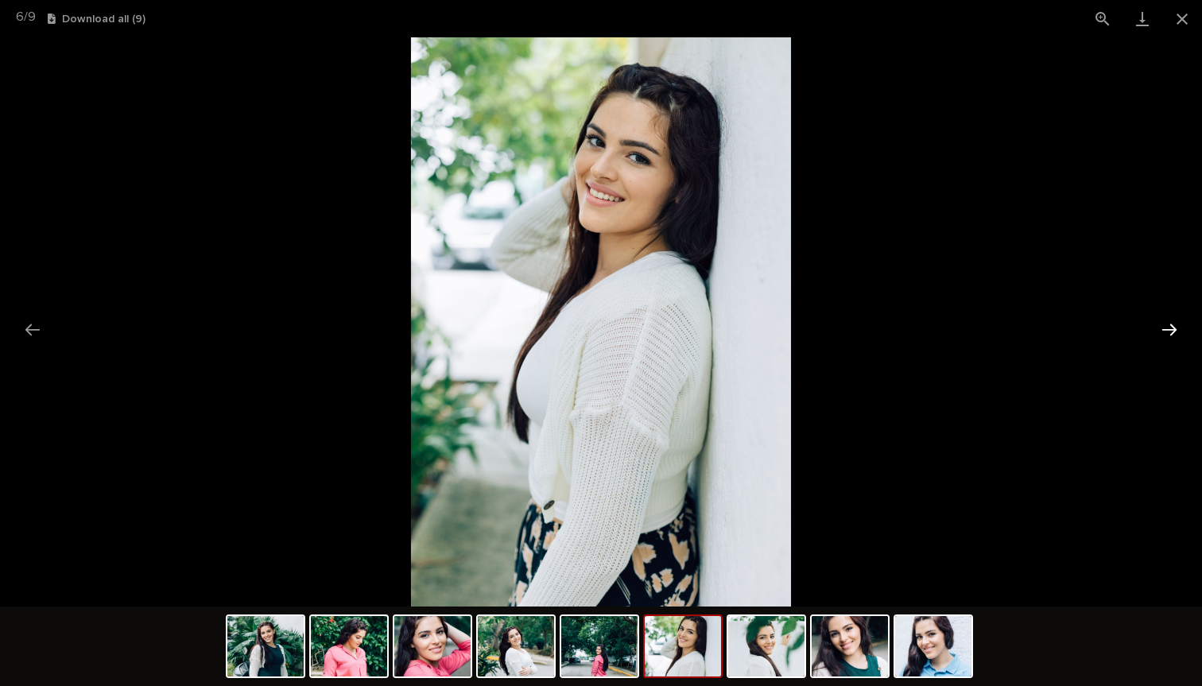
click at [1171, 333] on button "Next slide" at bounding box center [1169, 329] width 33 height 31
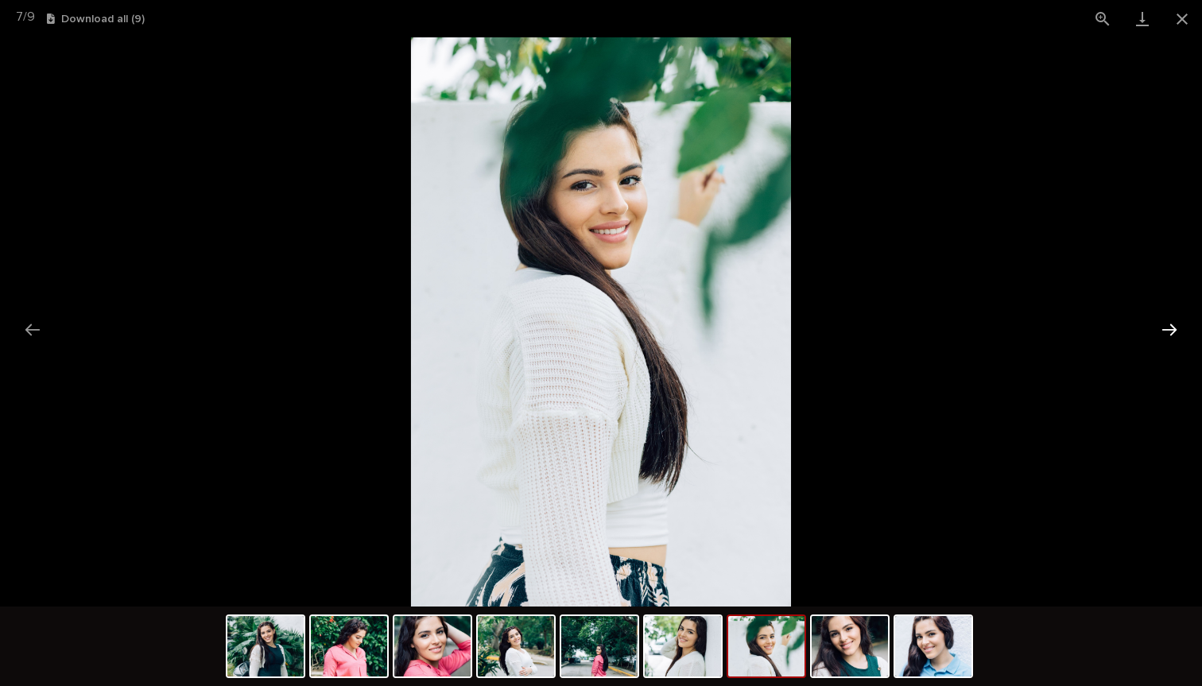
click at [1171, 333] on button "Next slide" at bounding box center [1169, 329] width 33 height 31
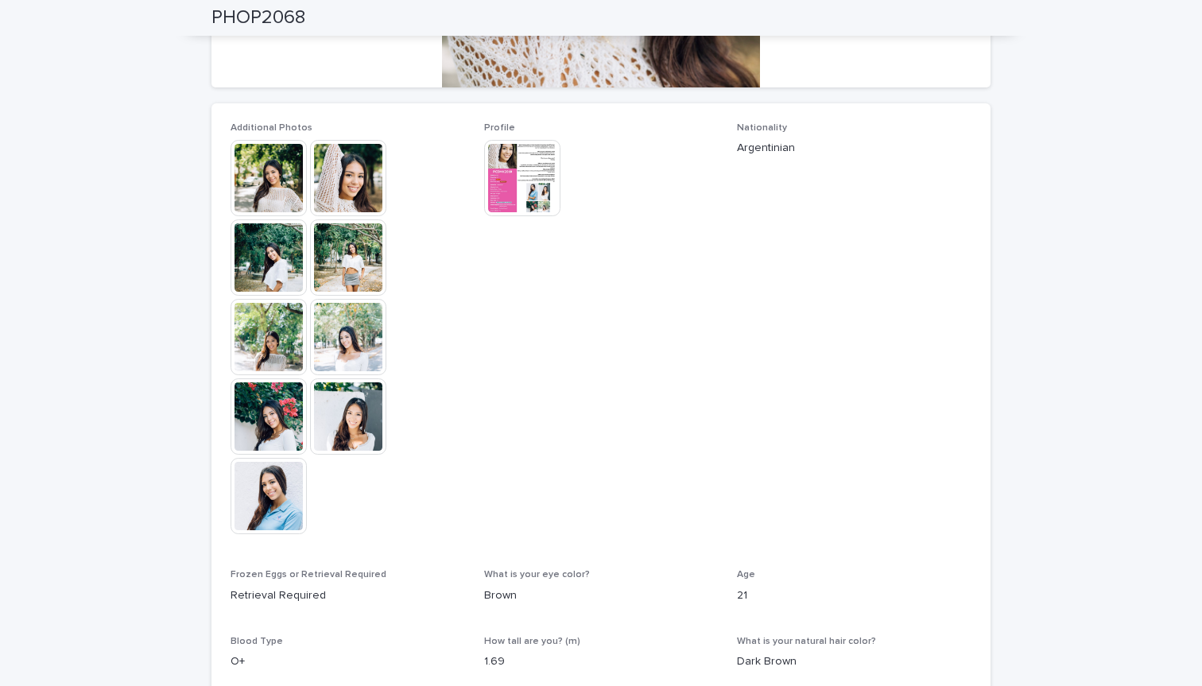
scroll to position [379, 0]
click at [255, 177] on img at bounding box center [269, 179] width 76 height 76
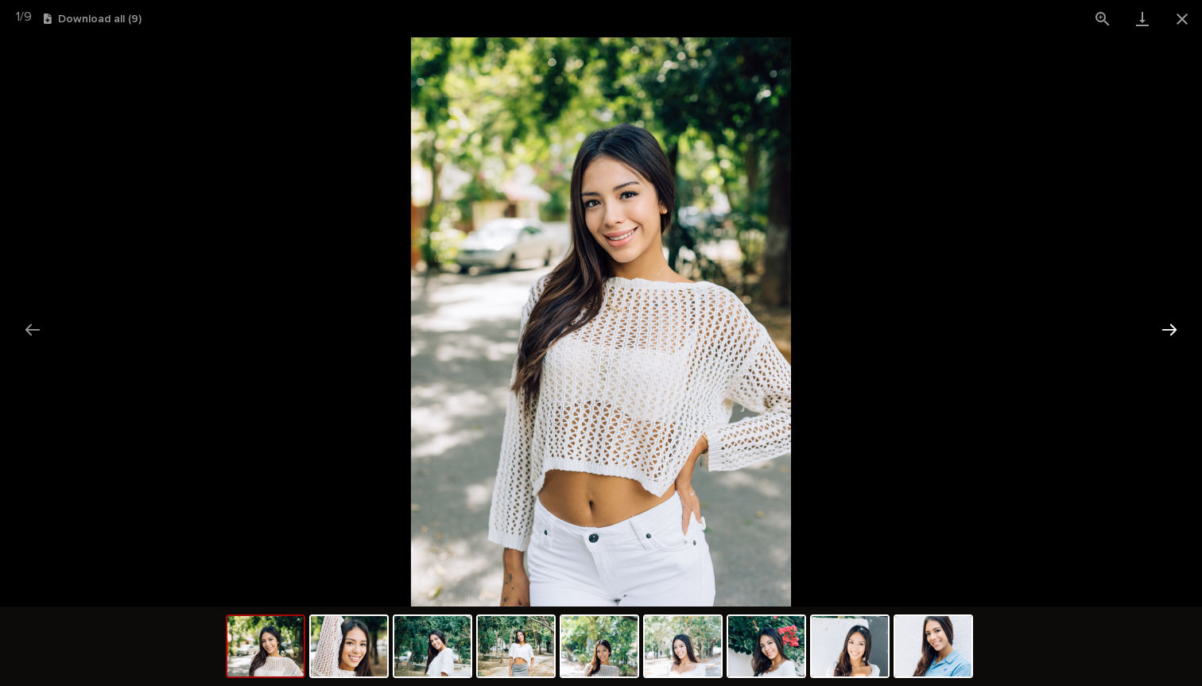
click at [1170, 333] on button "Next slide" at bounding box center [1169, 329] width 33 height 31
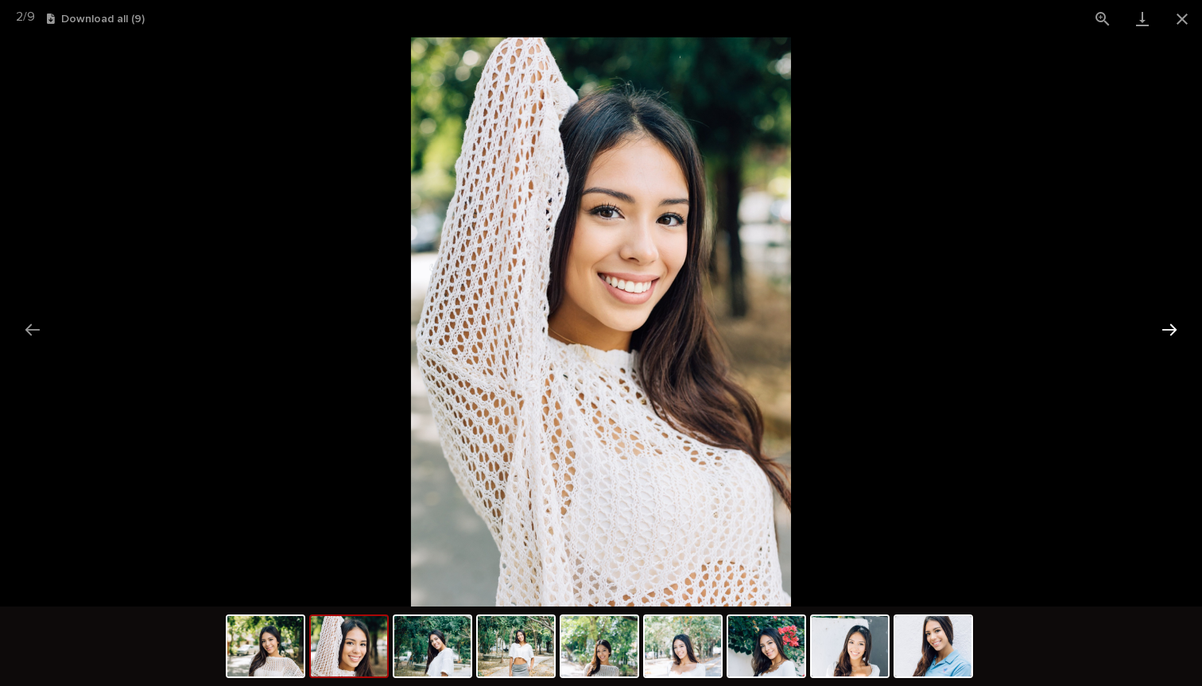
click at [1170, 333] on button "Next slide" at bounding box center [1169, 329] width 33 height 31
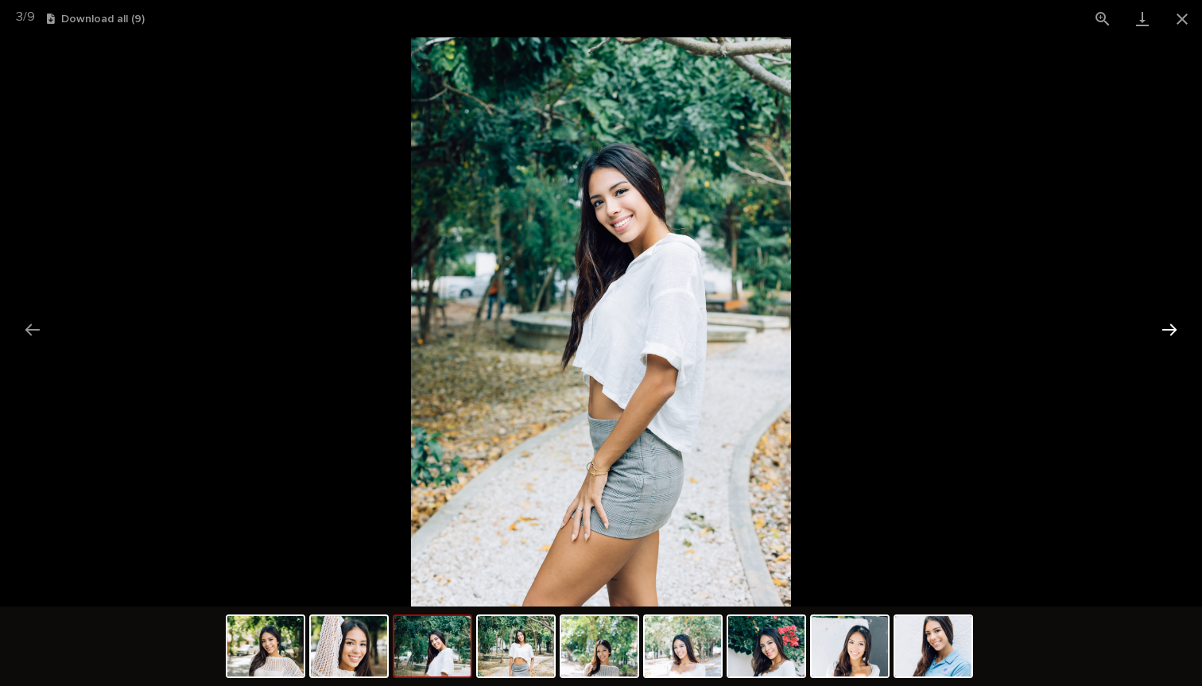
click at [1170, 333] on button "Next slide" at bounding box center [1169, 329] width 33 height 31
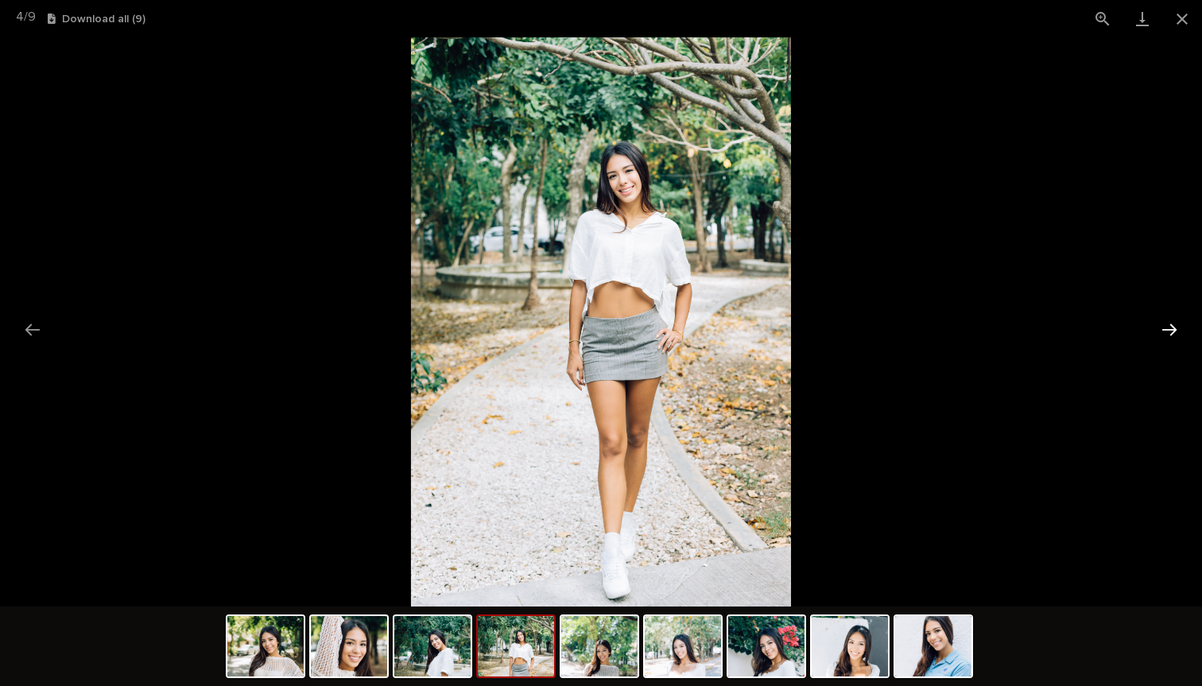
click at [1170, 333] on button "Next slide" at bounding box center [1169, 329] width 33 height 31
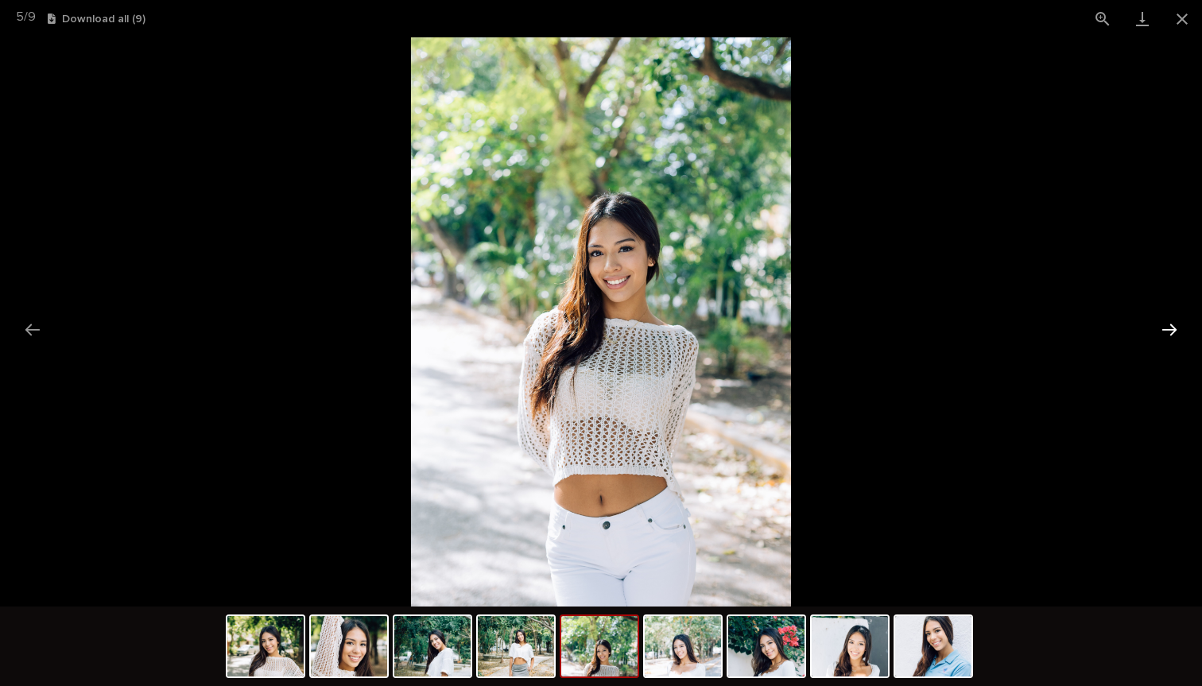
click at [1170, 333] on button "Next slide" at bounding box center [1169, 329] width 33 height 31
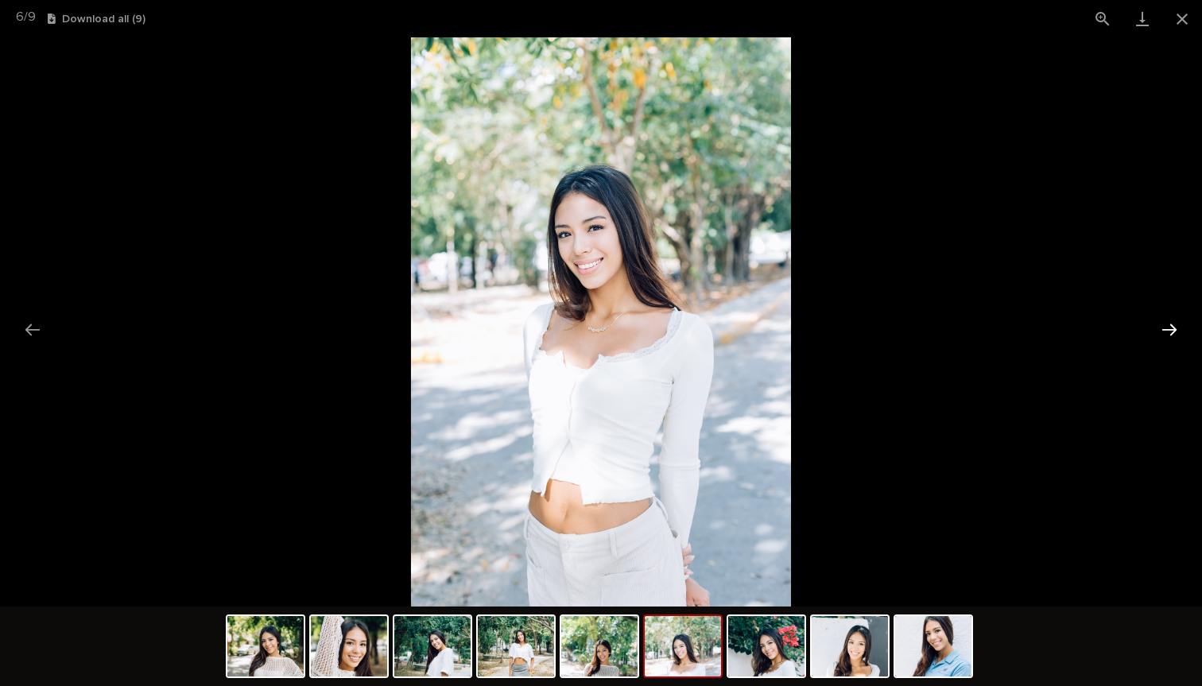
click at [1170, 333] on button "Next slide" at bounding box center [1169, 329] width 33 height 31
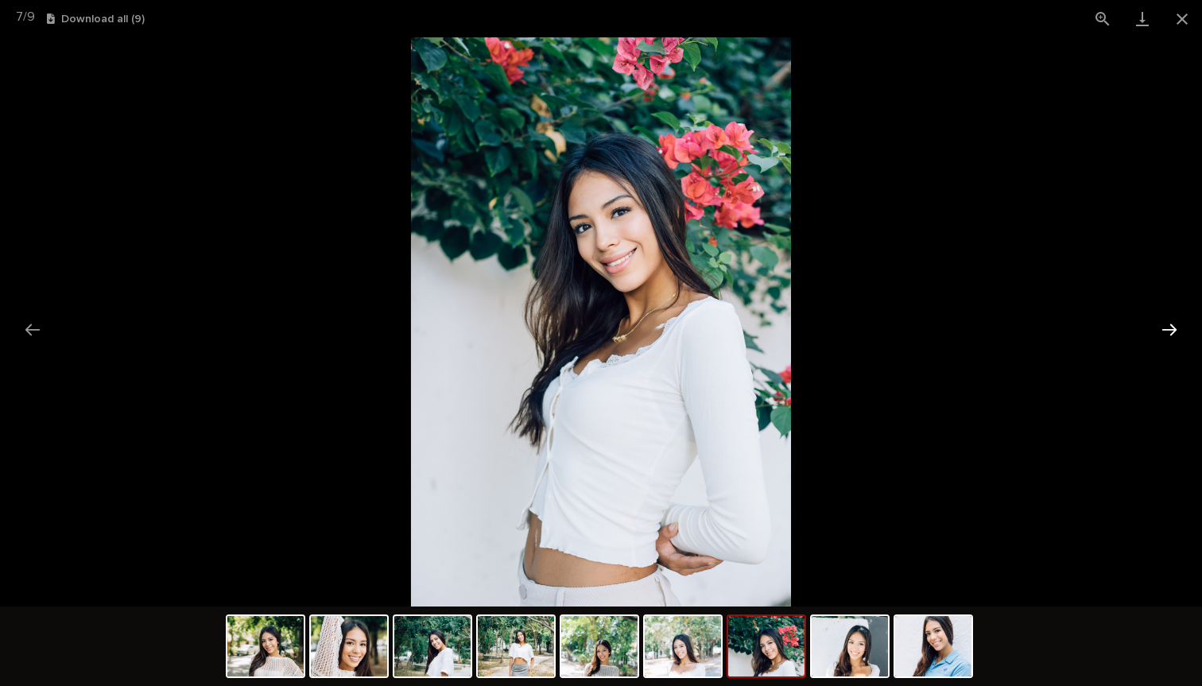
click at [1170, 333] on button "Next slide" at bounding box center [1169, 329] width 33 height 31
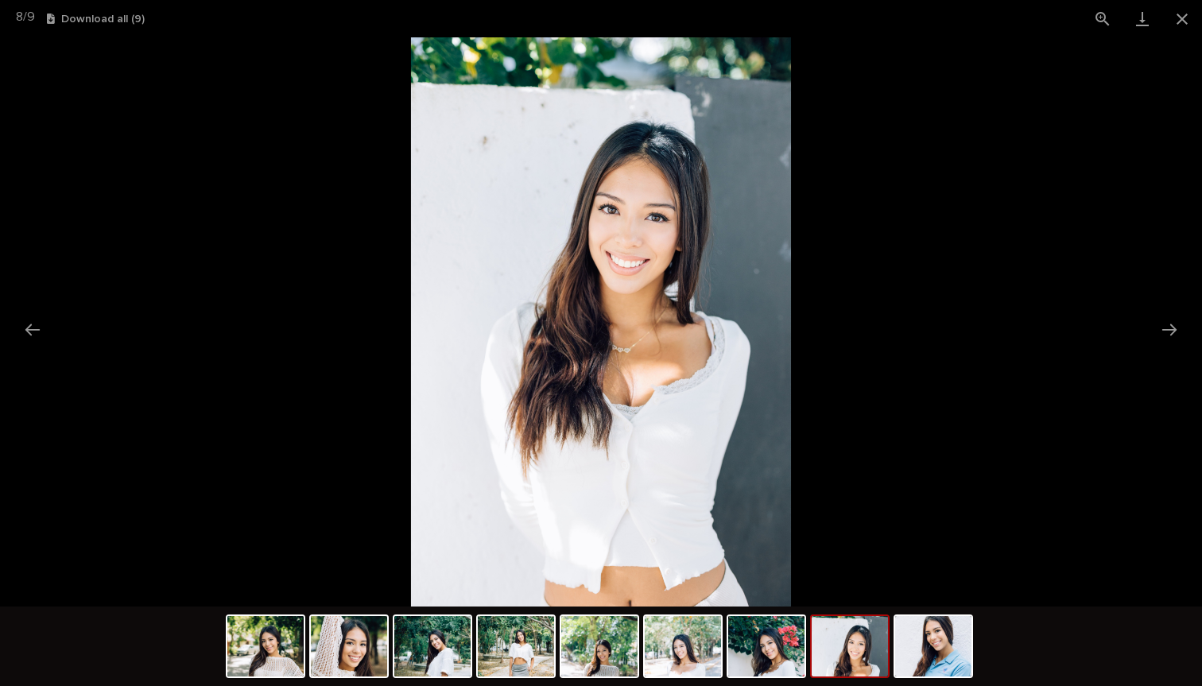
scroll to position [0, 0]
click at [904, 180] on picture at bounding box center [601, 321] width 1202 height 569
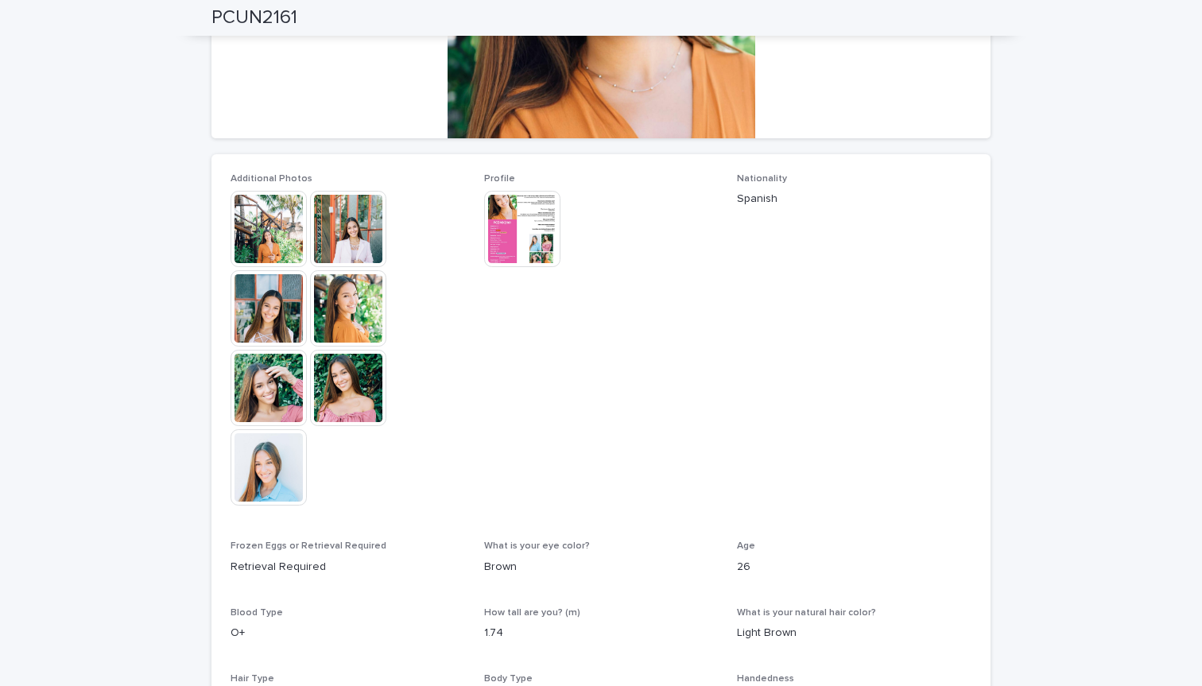
scroll to position [331, 0]
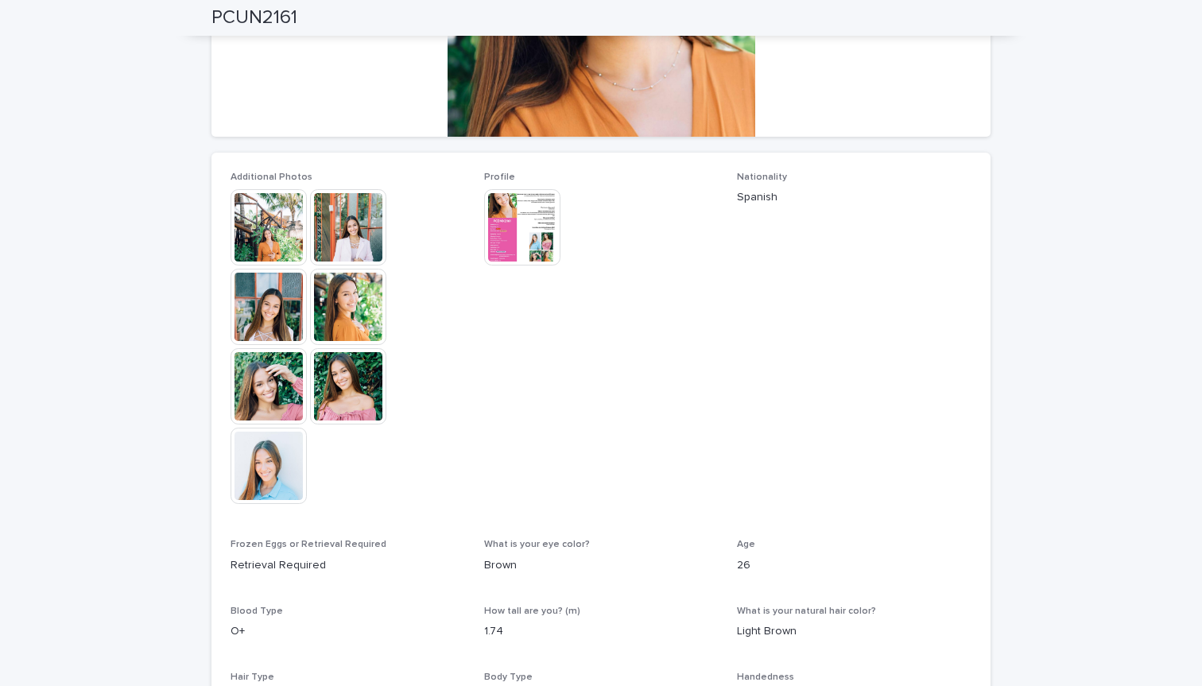
click at [368, 425] on div at bounding box center [348, 348] width 235 height 318
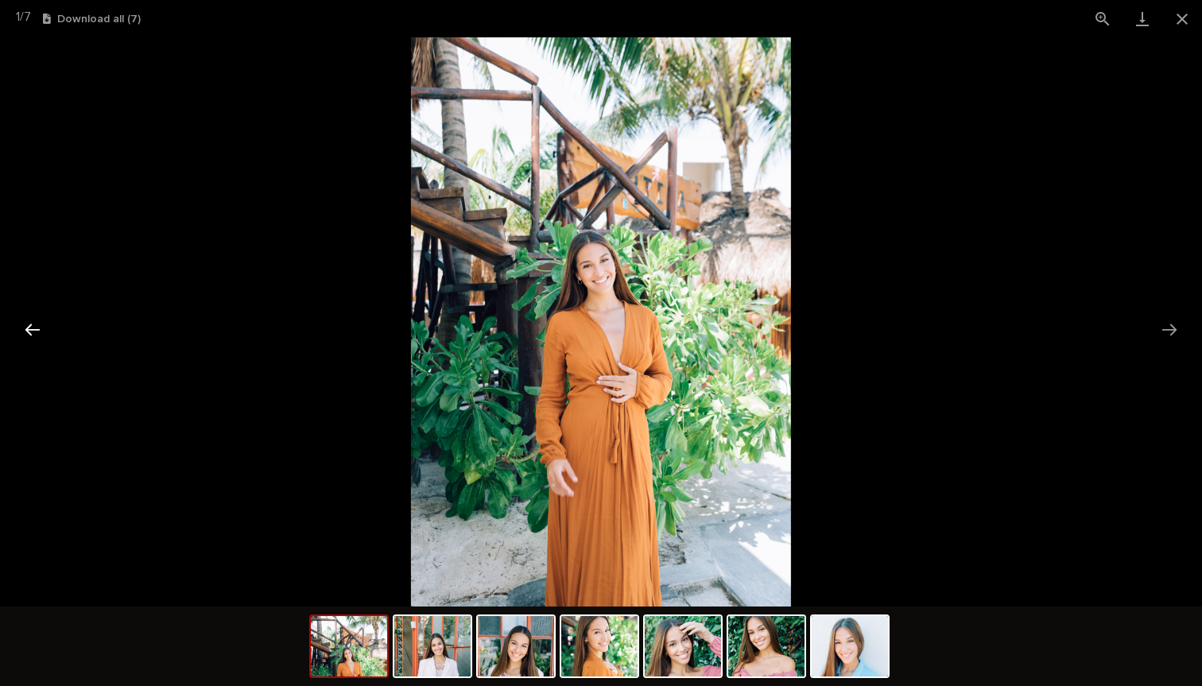
click at [37, 331] on button "Previous slide" at bounding box center [32, 329] width 33 height 31
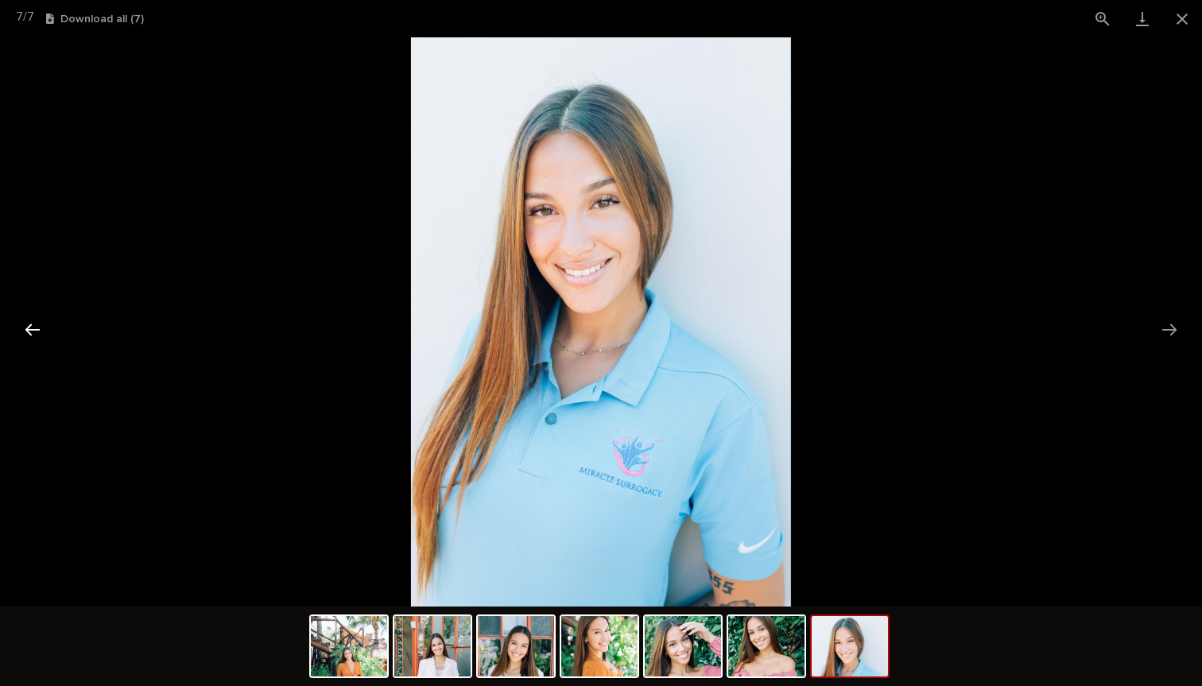
click at [37, 331] on button "Previous slide" at bounding box center [32, 329] width 33 height 31
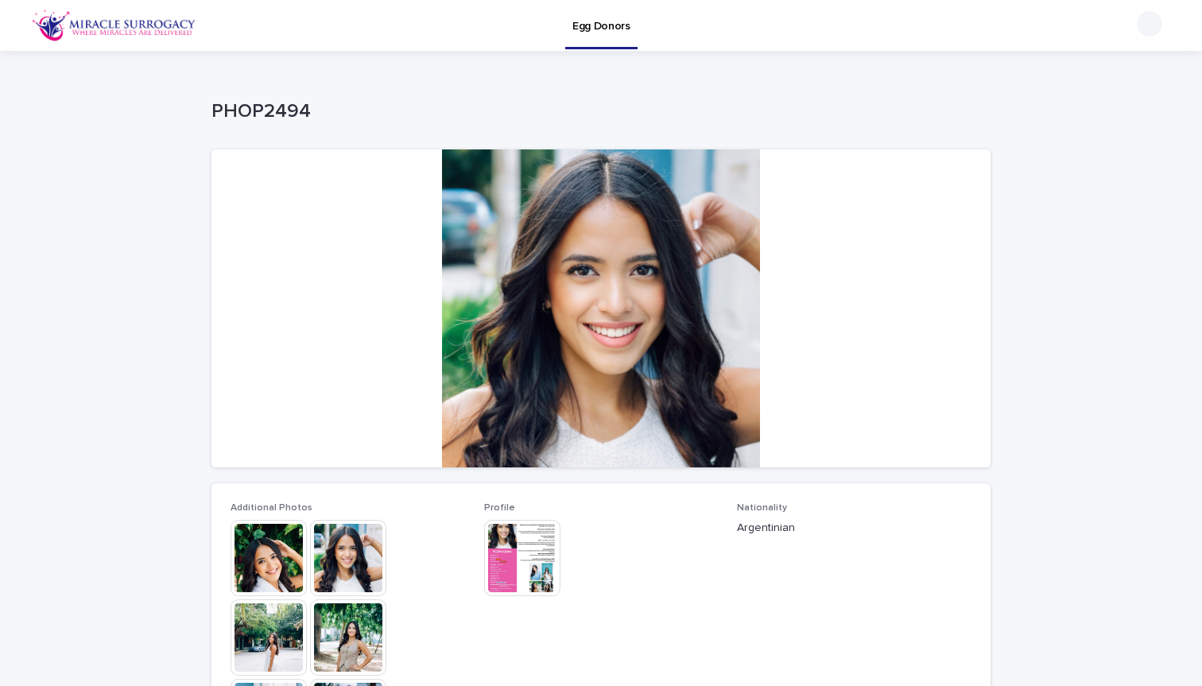
scroll to position [347, 0]
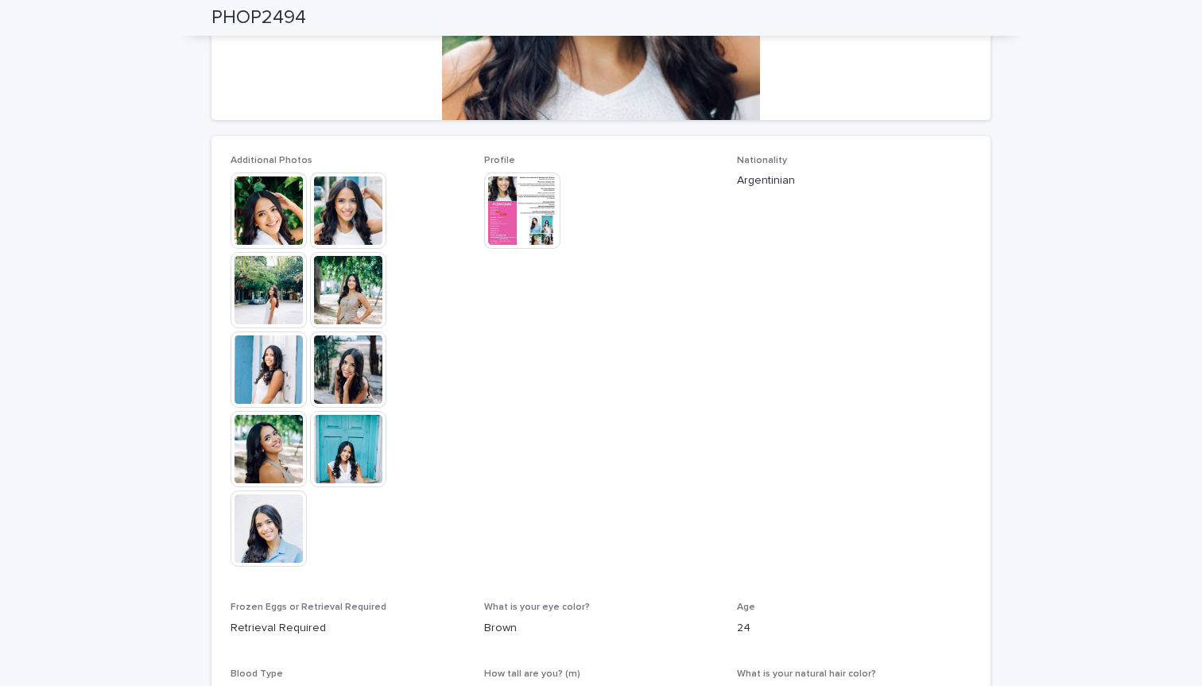
click at [289, 211] on img at bounding box center [269, 211] width 76 height 76
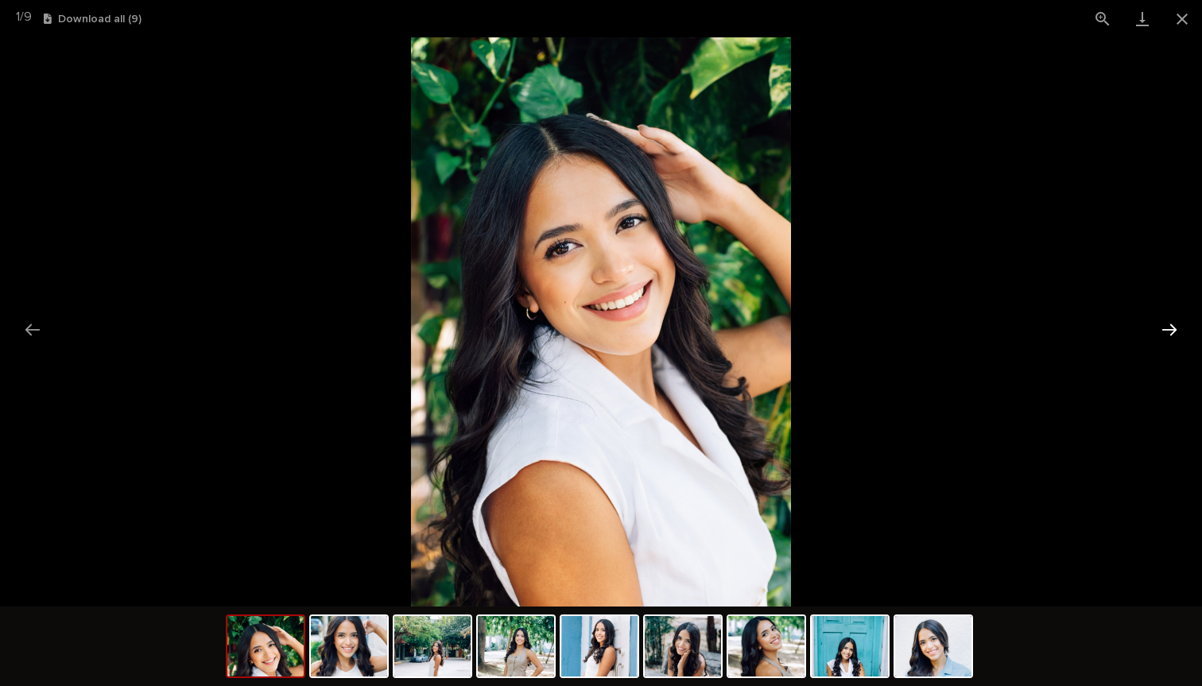
click at [1164, 329] on button "Next slide" at bounding box center [1169, 329] width 33 height 31
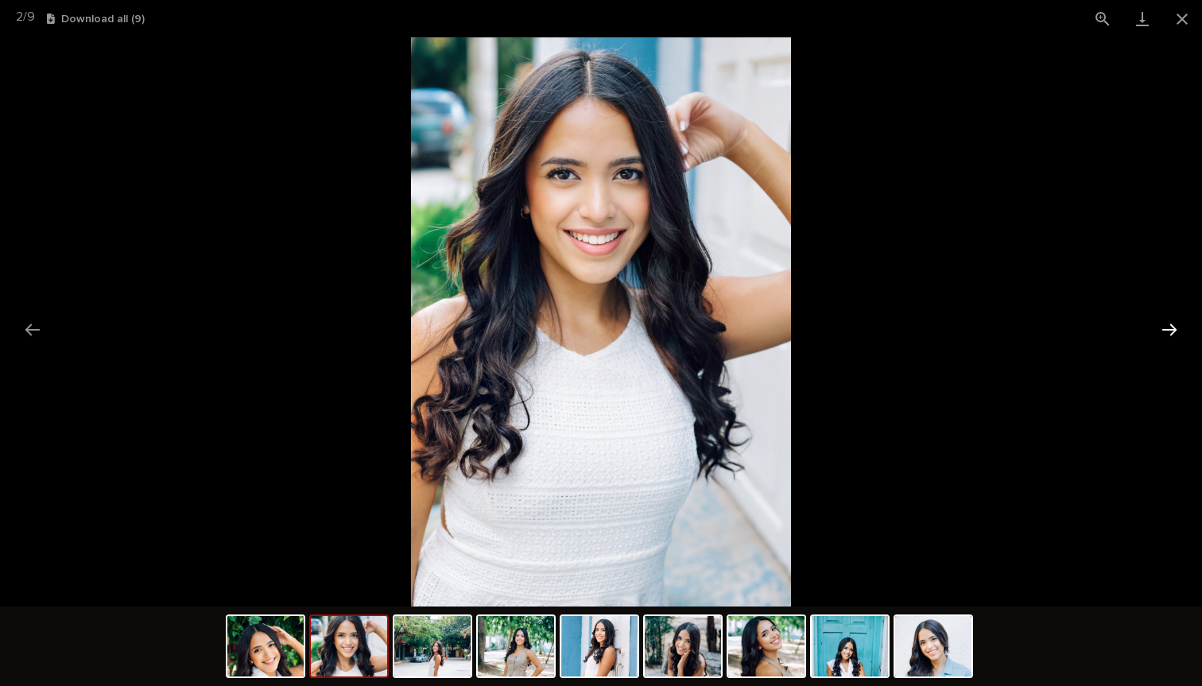
click at [1164, 329] on button "Next slide" at bounding box center [1169, 329] width 33 height 31
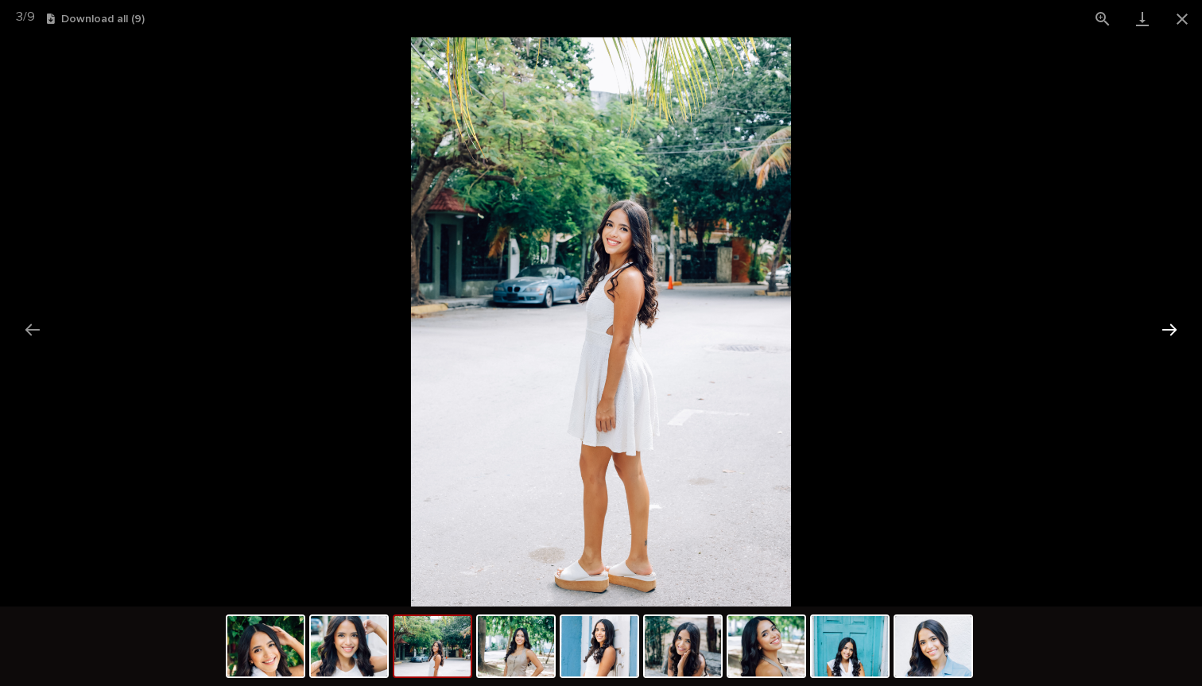
click at [1164, 329] on button "Next slide" at bounding box center [1169, 329] width 33 height 31
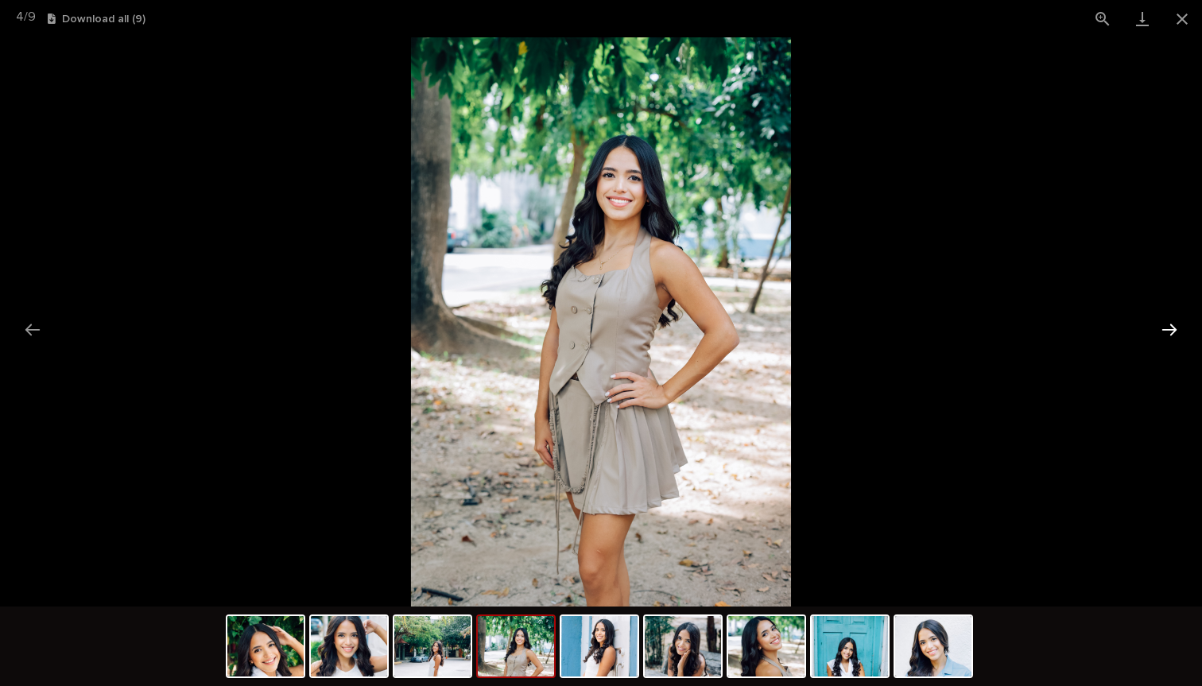
click at [1164, 329] on button "Next slide" at bounding box center [1169, 329] width 33 height 31
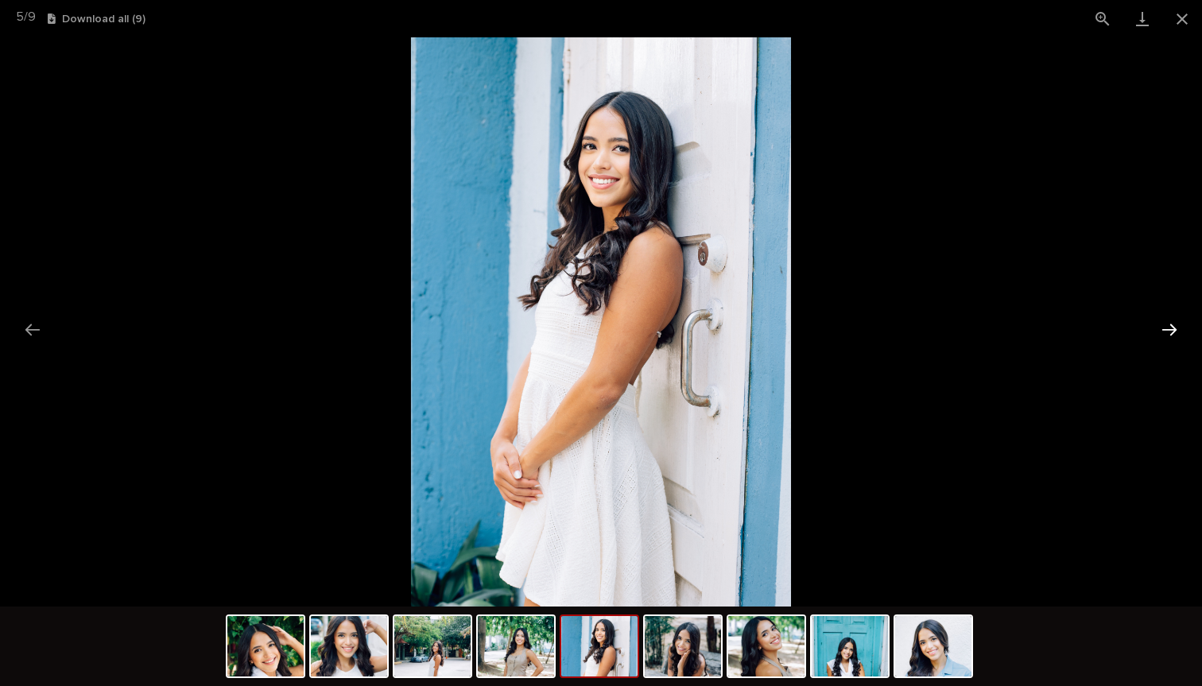
click at [1164, 329] on button "Next slide" at bounding box center [1169, 329] width 33 height 31
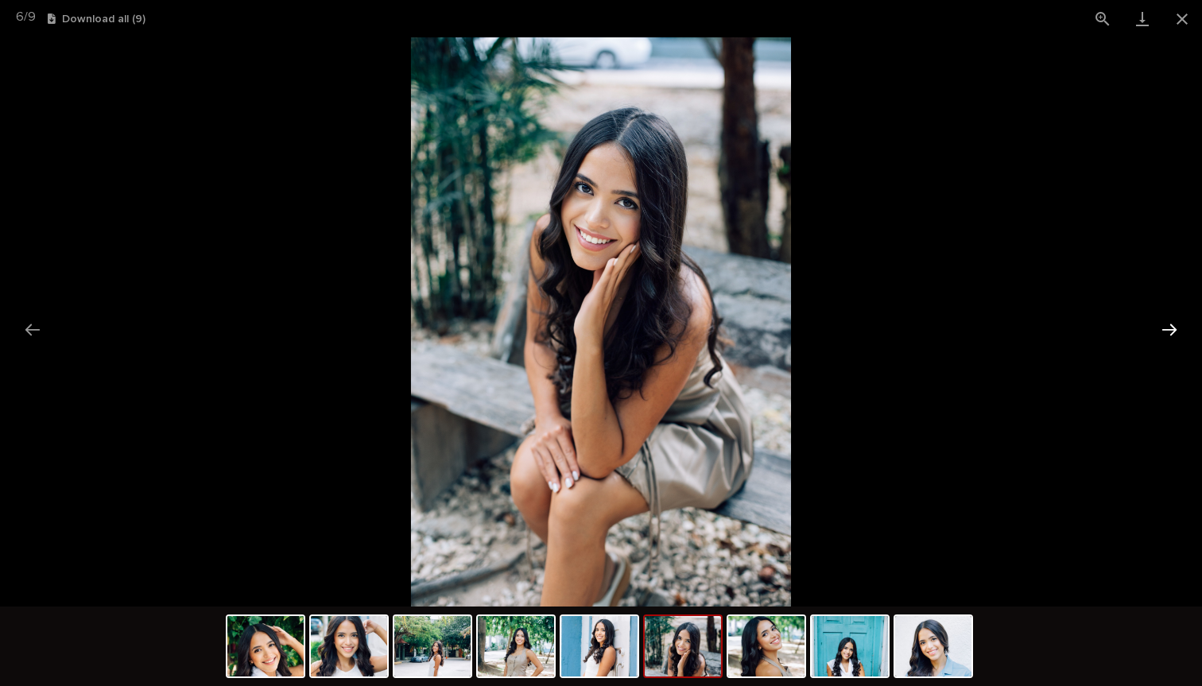
click at [1164, 329] on button "Next slide" at bounding box center [1169, 329] width 33 height 31
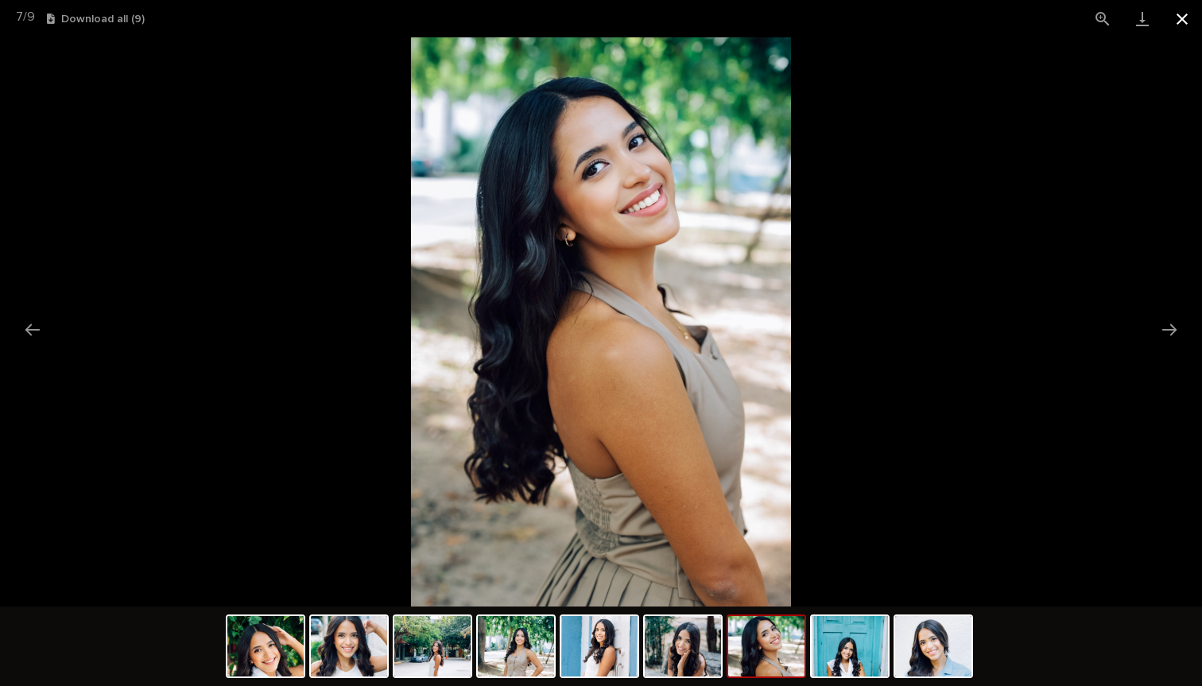
click at [1181, 14] on button "Close gallery" at bounding box center [1182, 18] width 40 height 37
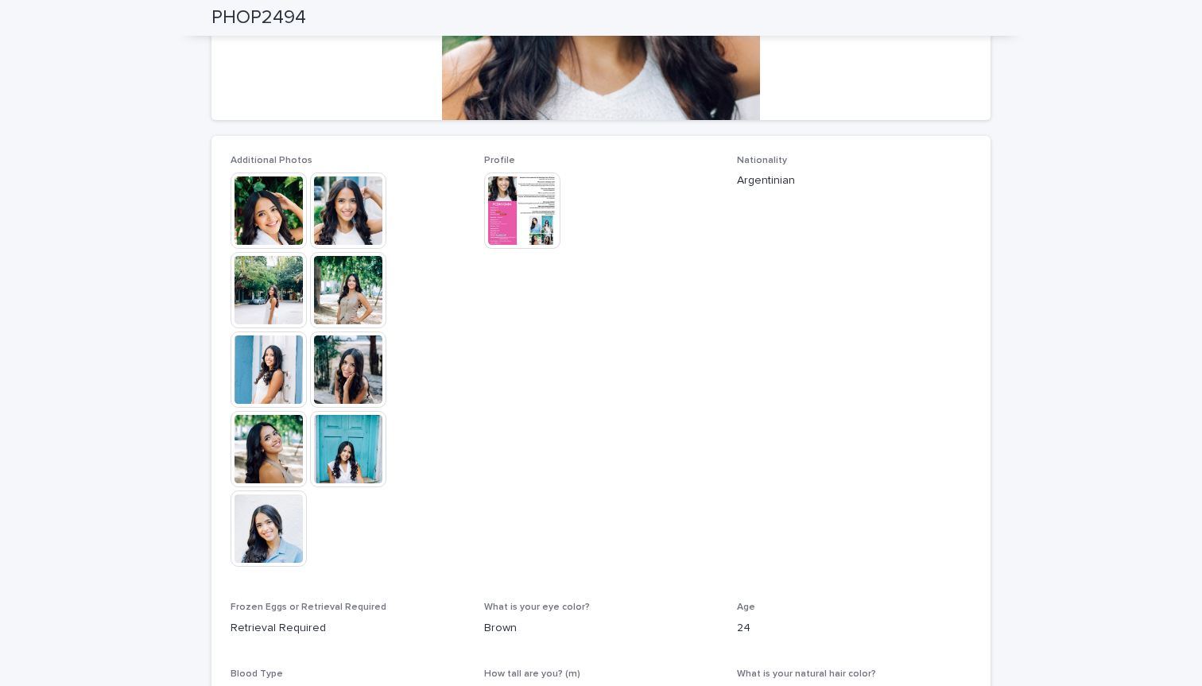
click at [555, 205] on img at bounding box center [522, 211] width 76 height 76
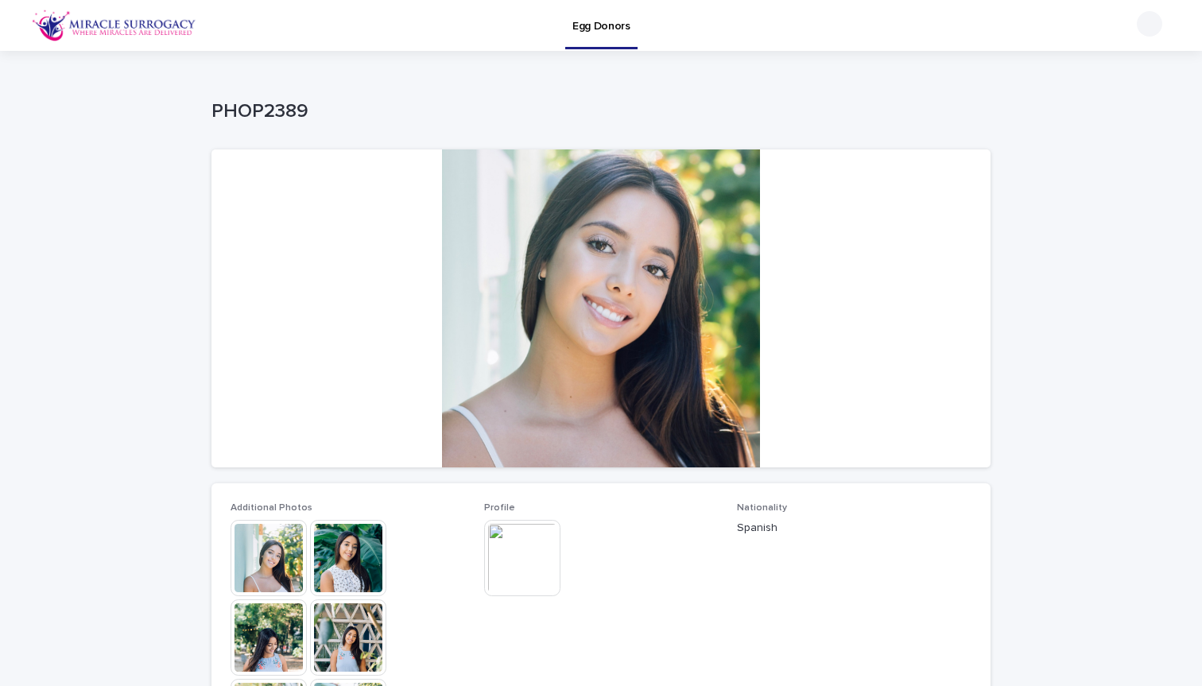
scroll to position [325, 0]
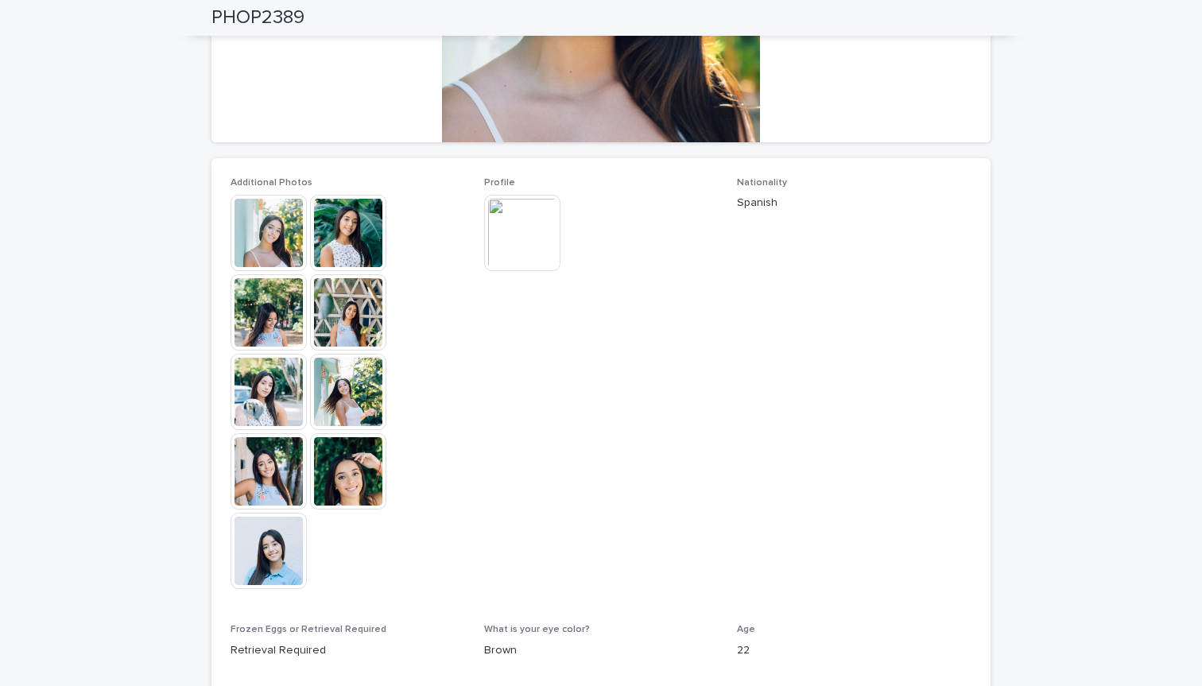
click at [527, 246] on img at bounding box center [522, 233] width 76 height 76
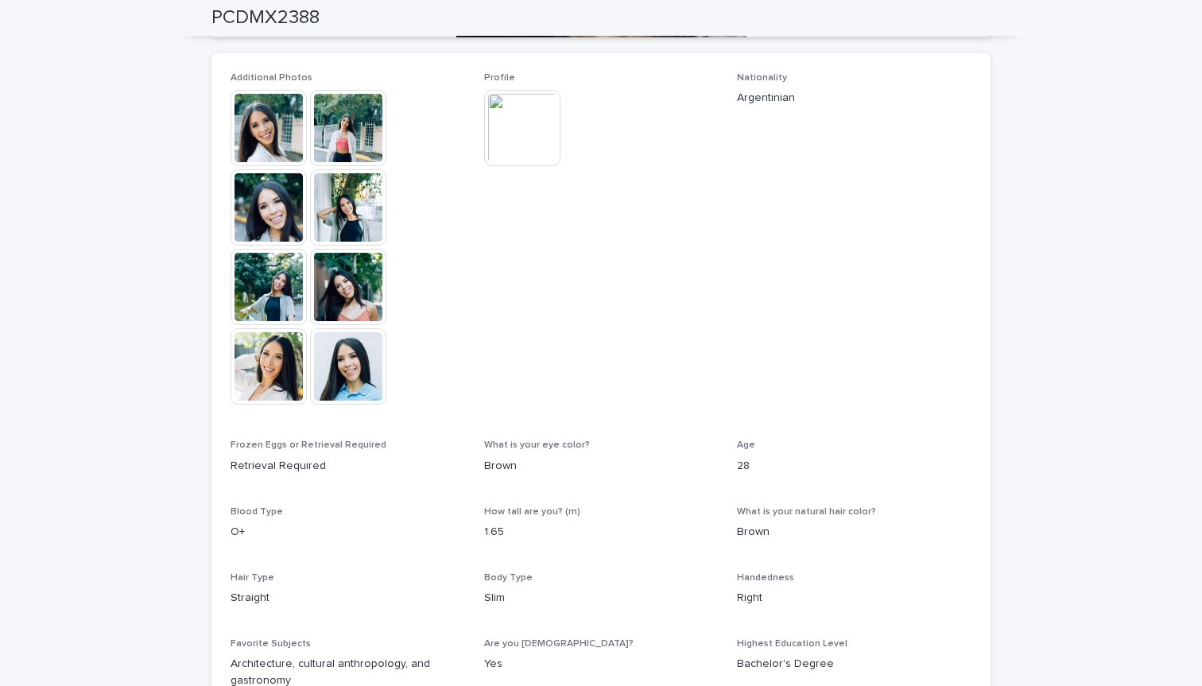
scroll to position [428, 0]
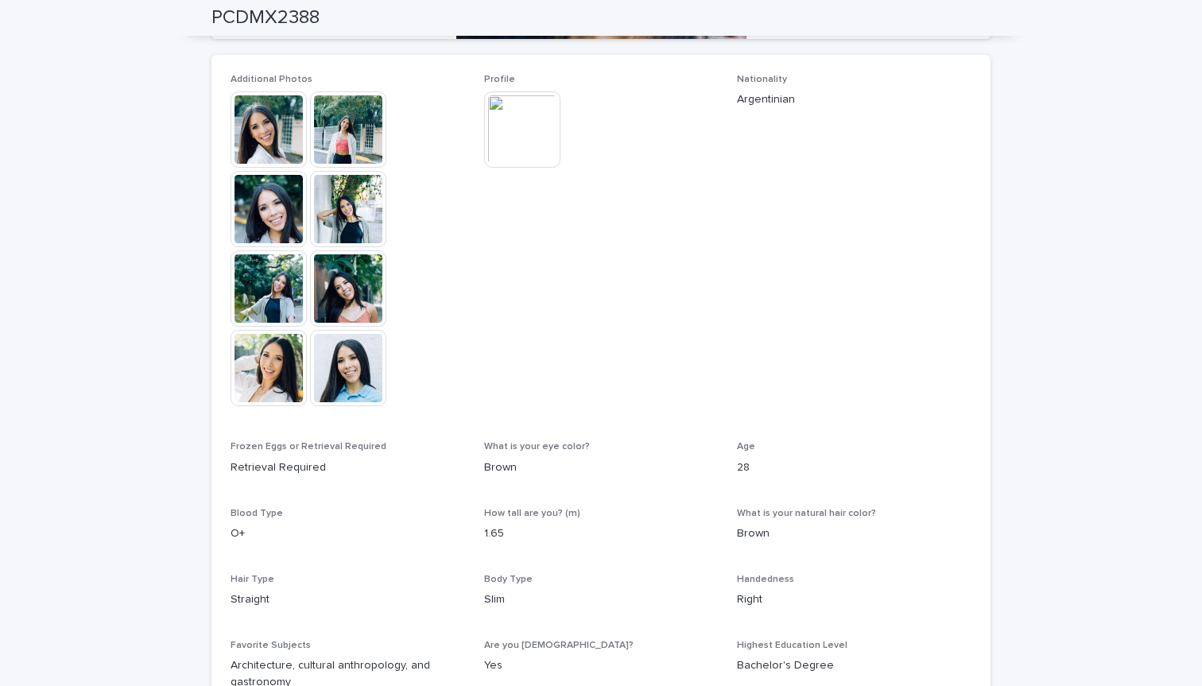
click at [533, 104] on img at bounding box center [522, 129] width 76 height 76
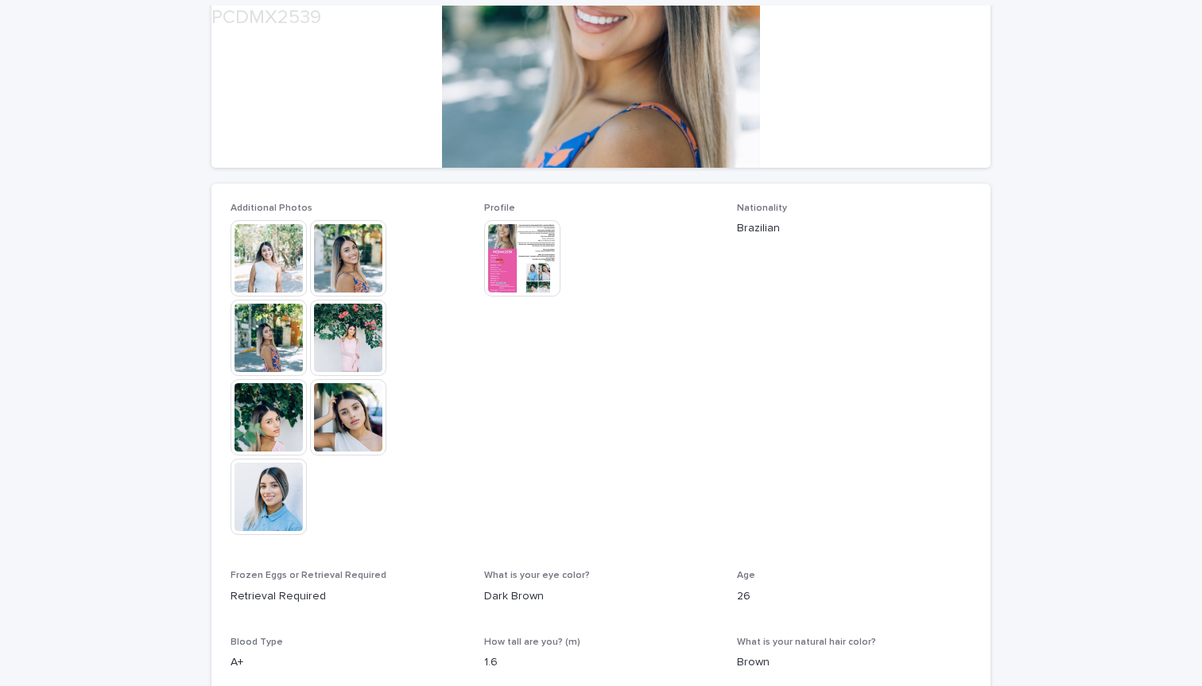
scroll to position [324, 0]
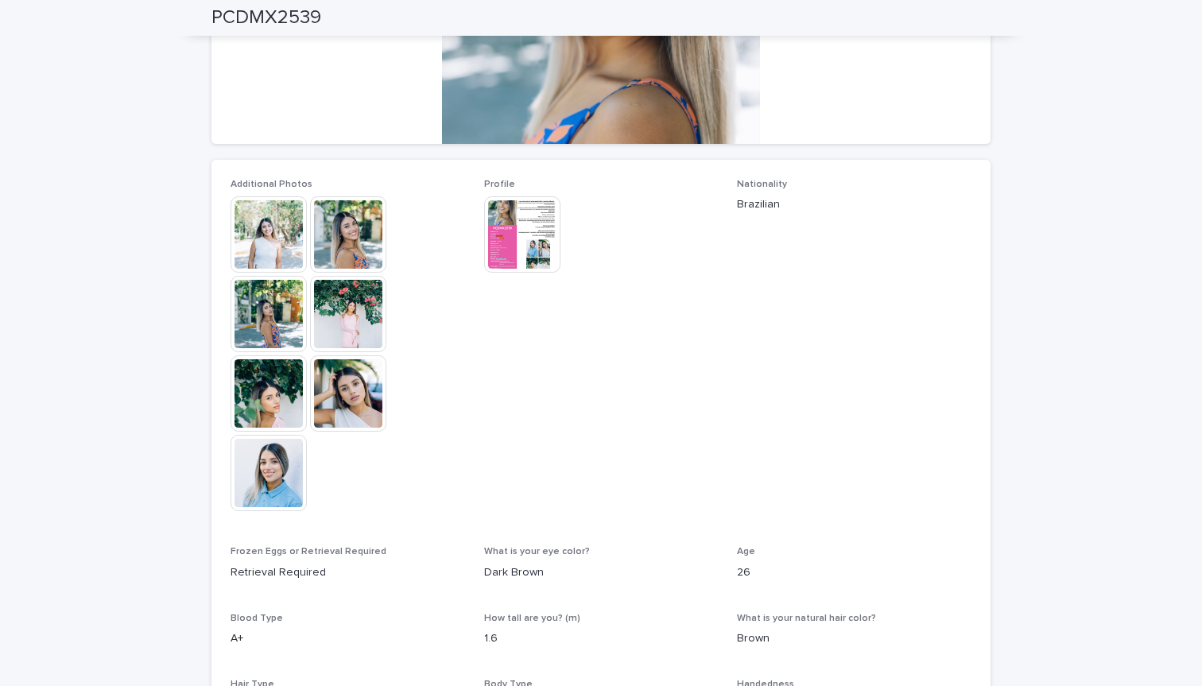
click at [519, 227] on img at bounding box center [522, 234] width 76 height 76
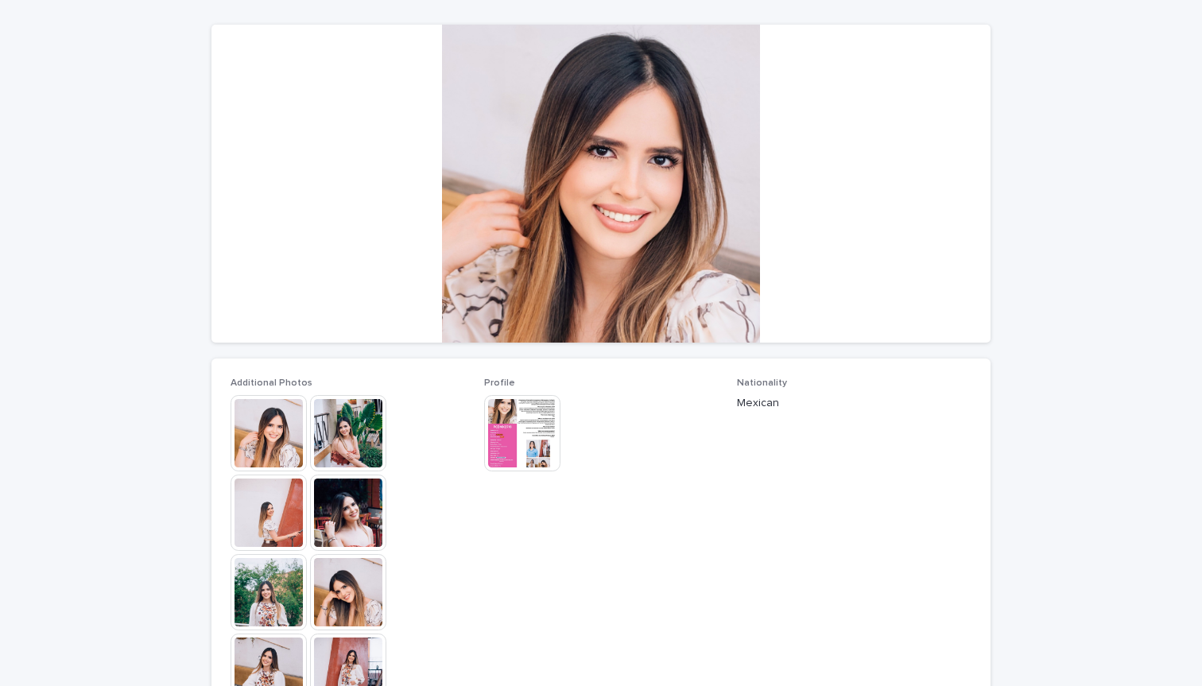
scroll to position [182, 0]
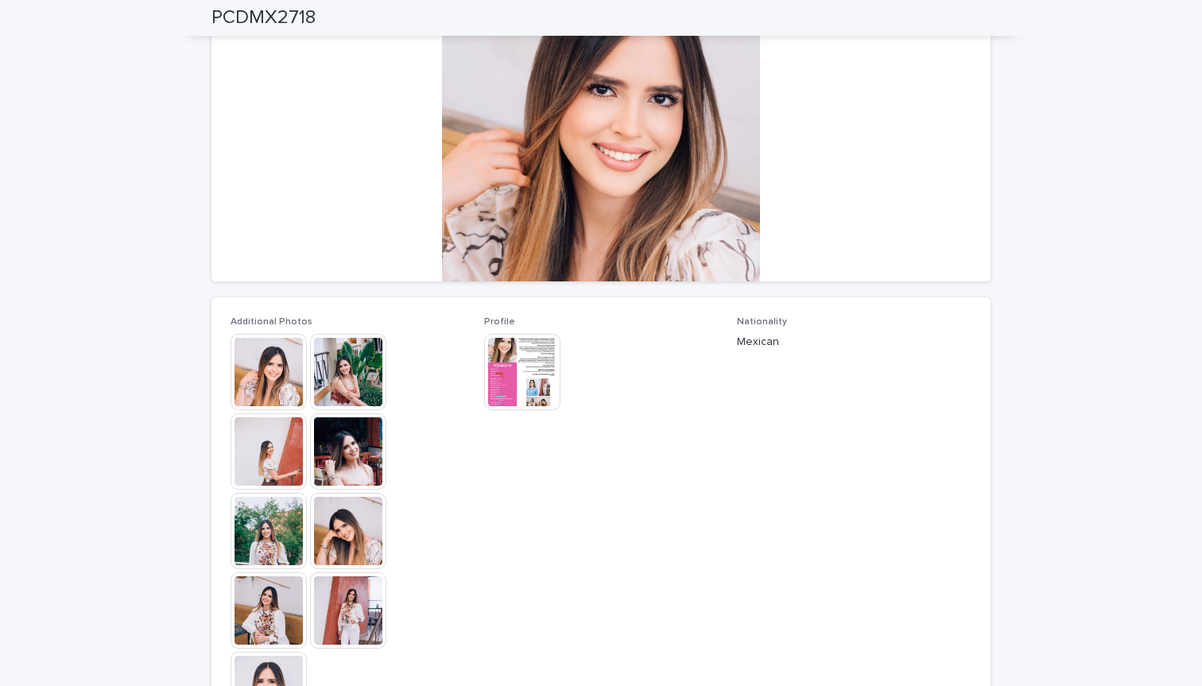
click at [518, 392] on img at bounding box center [522, 372] width 76 height 76
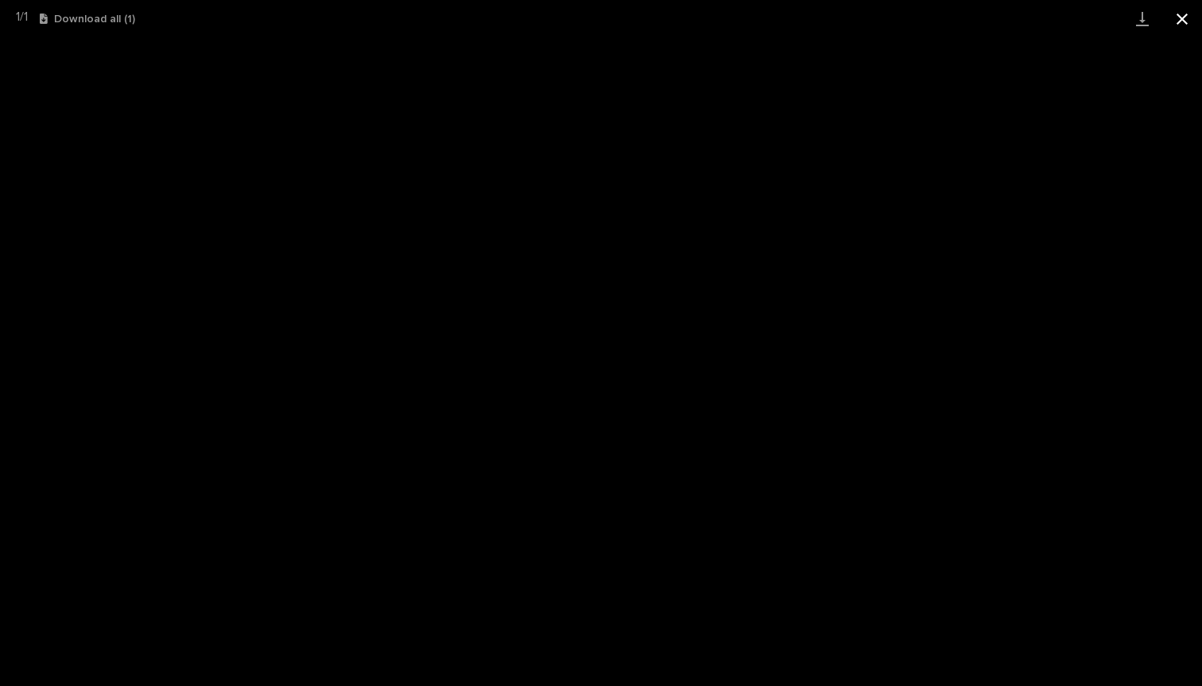
click at [1181, 19] on button "Close gallery" at bounding box center [1182, 18] width 40 height 37
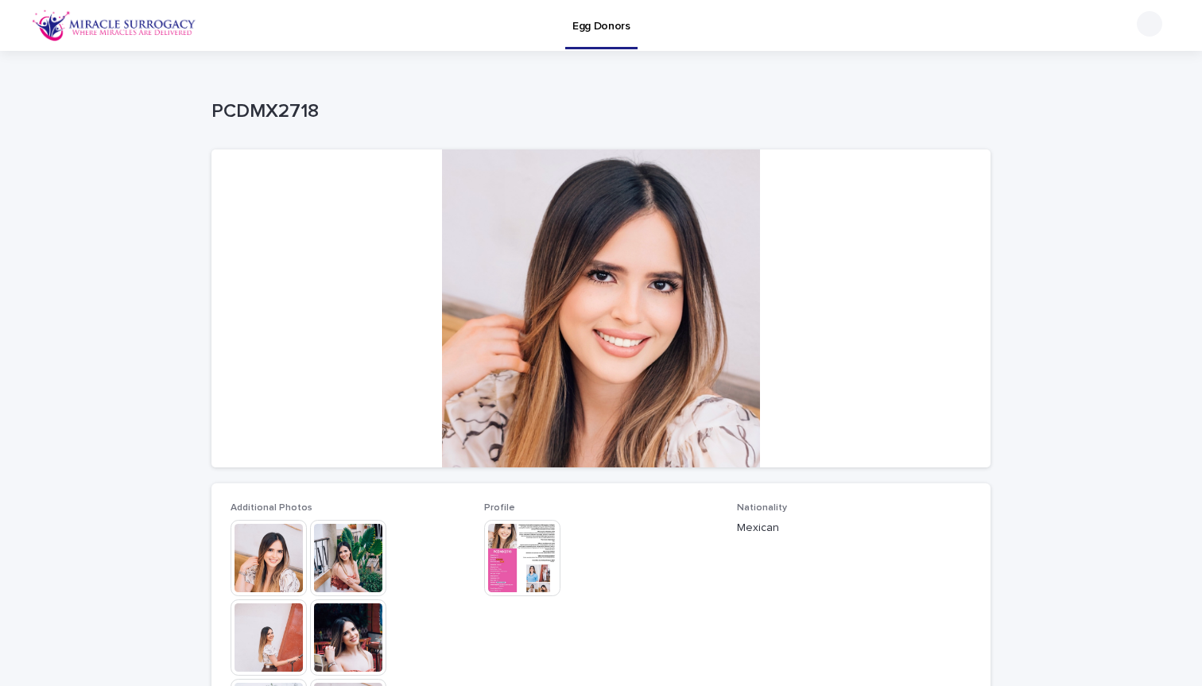
scroll to position [0, 0]
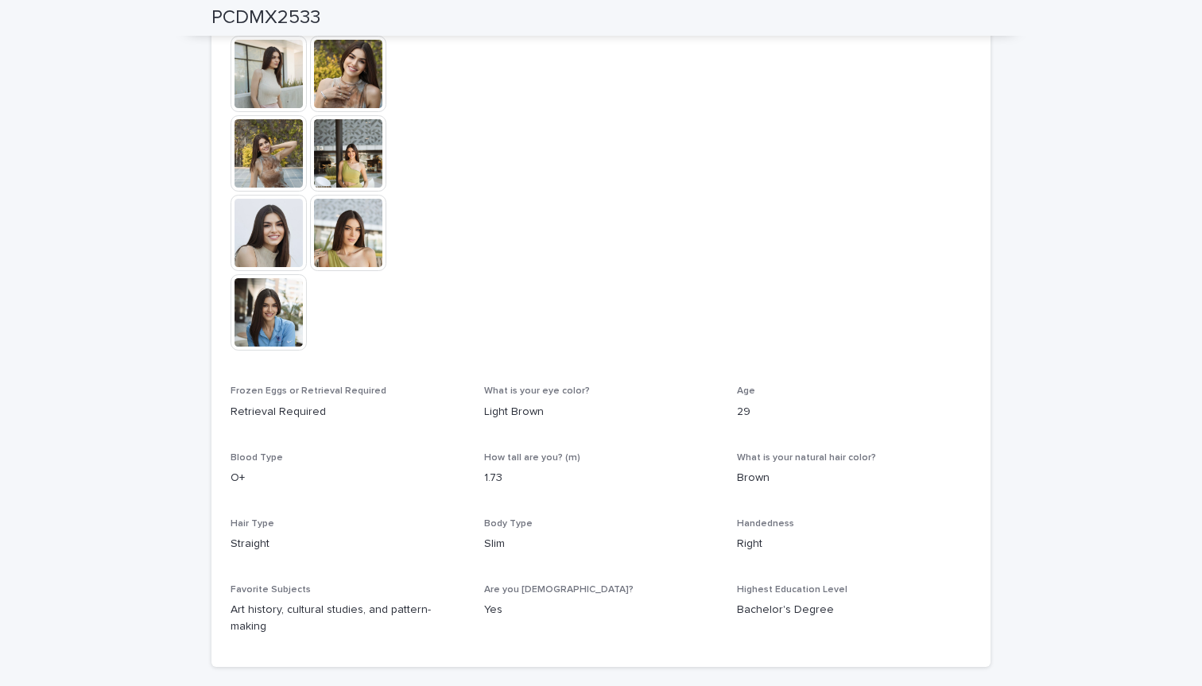
scroll to position [429, 0]
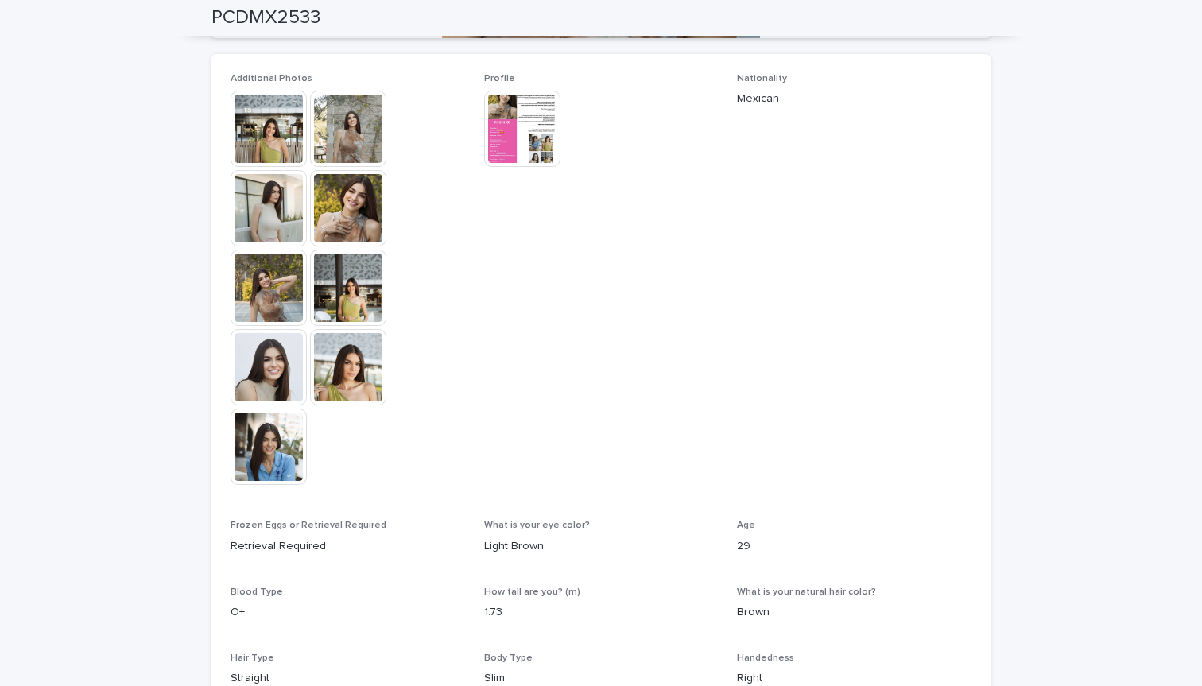
click at [364, 137] on img at bounding box center [348, 129] width 76 height 76
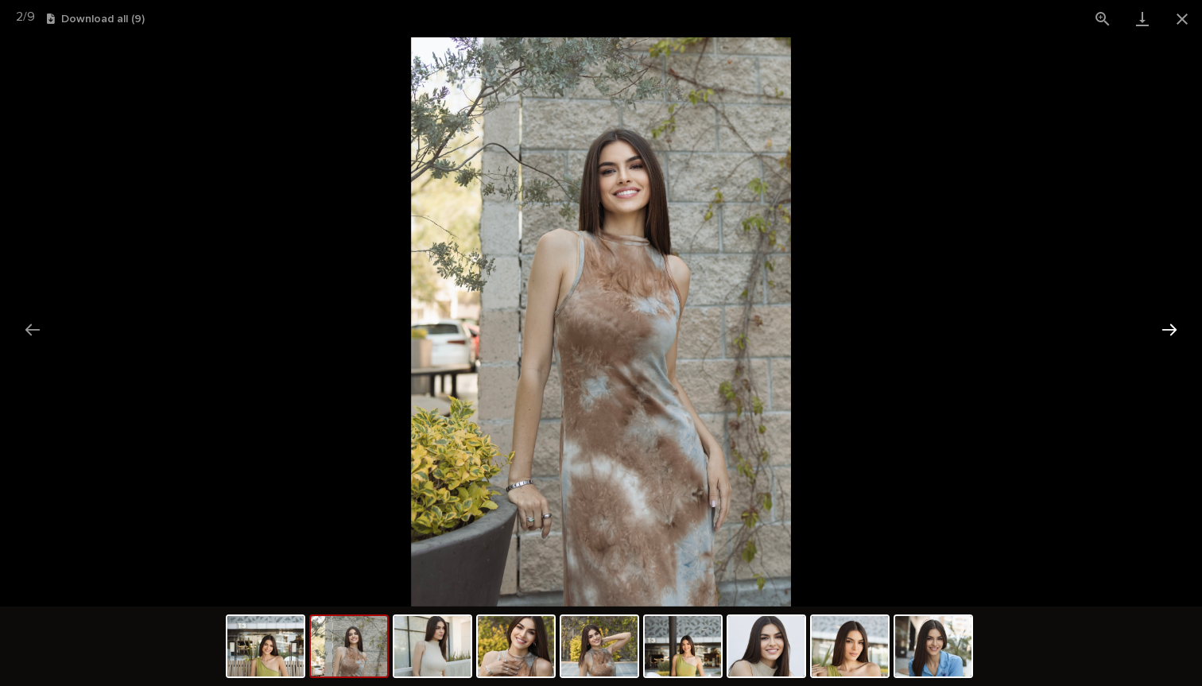
click at [1177, 327] on button "Next slide" at bounding box center [1169, 329] width 33 height 31
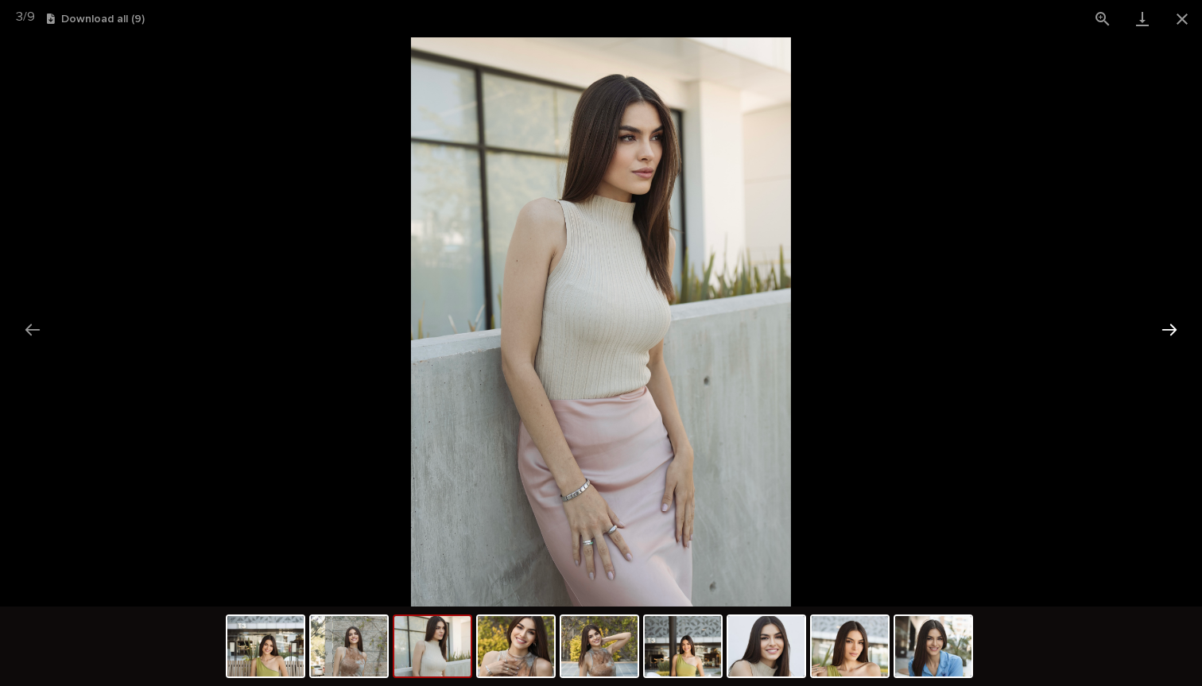
click at [1177, 327] on button "Next slide" at bounding box center [1169, 329] width 33 height 31
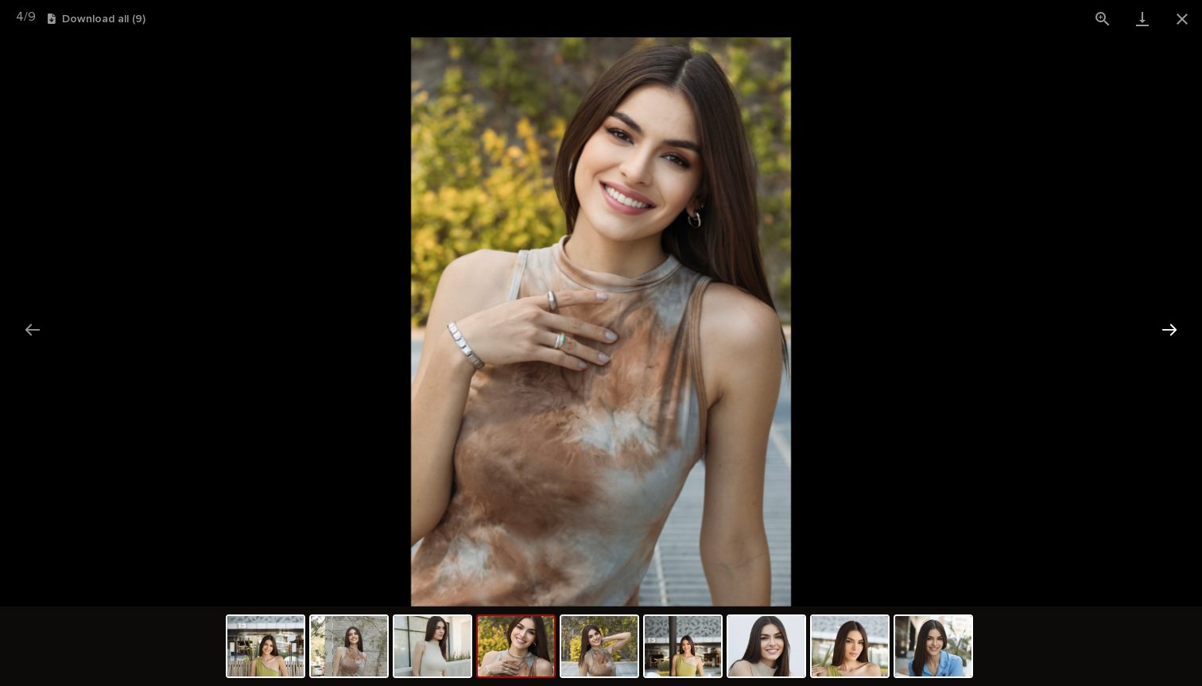
click at [1177, 327] on button "Next slide" at bounding box center [1169, 329] width 33 height 31
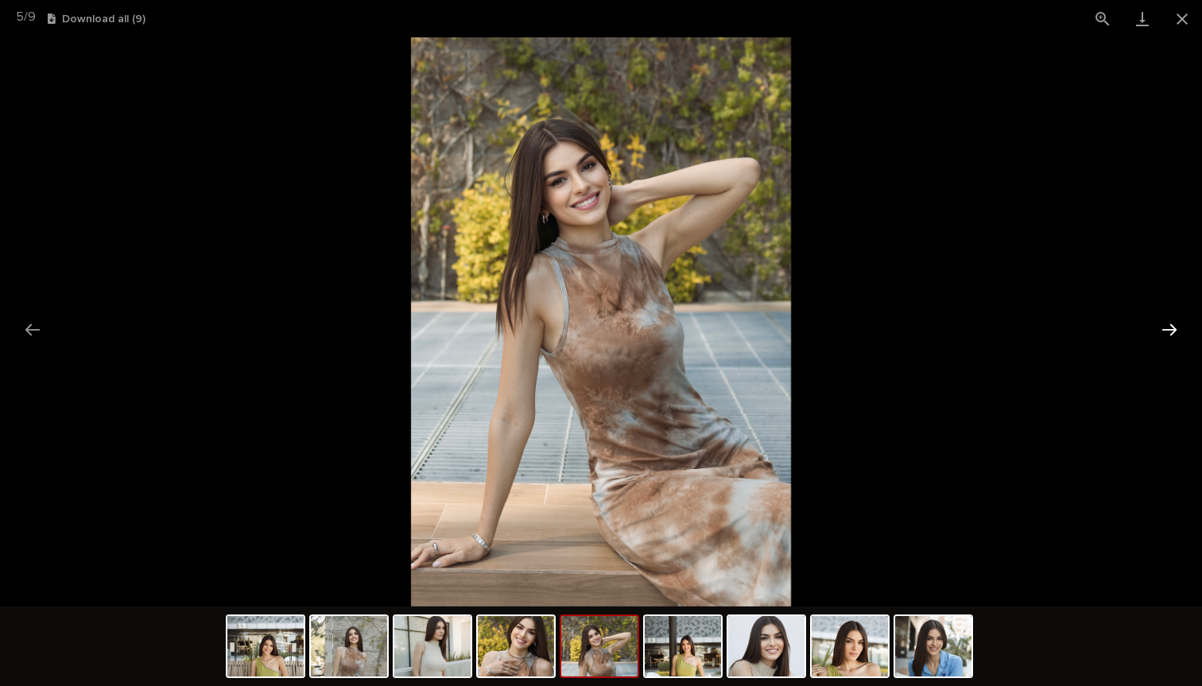
click at [1177, 327] on button "Next slide" at bounding box center [1169, 329] width 33 height 31
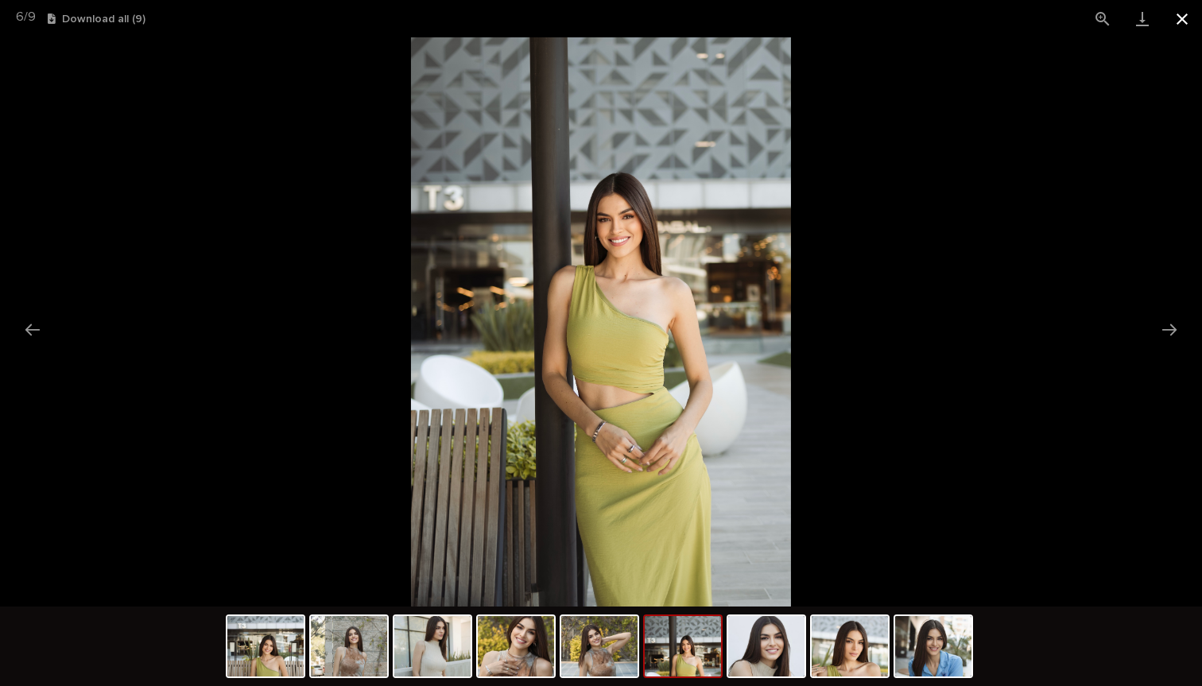
click at [1179, 17] on button "Close gallery" at bounding box center [1182, 18] width 40 height 37
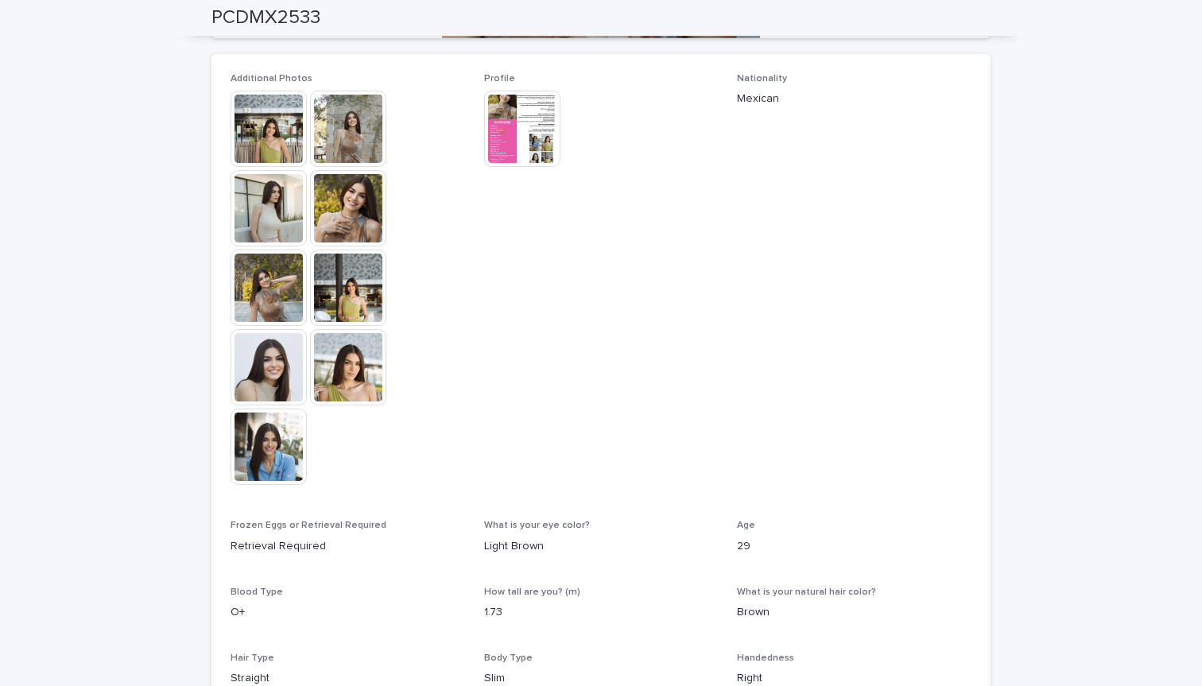
scroll to position [661, 0]
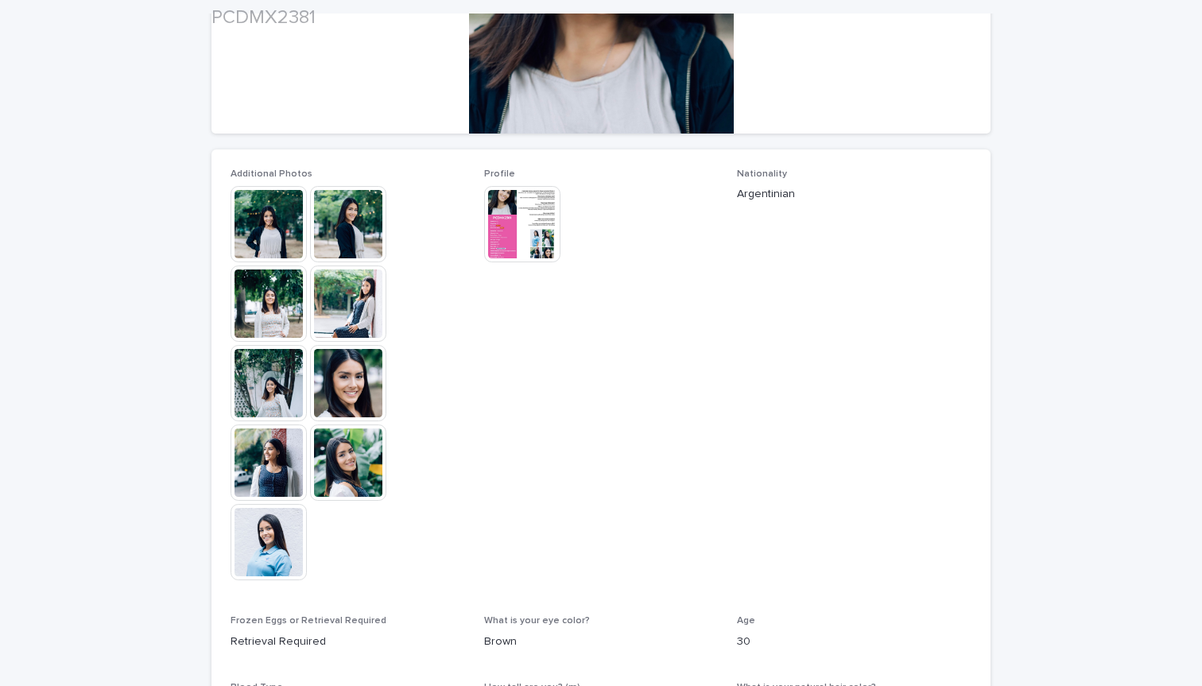
scroll to position [404, 0]
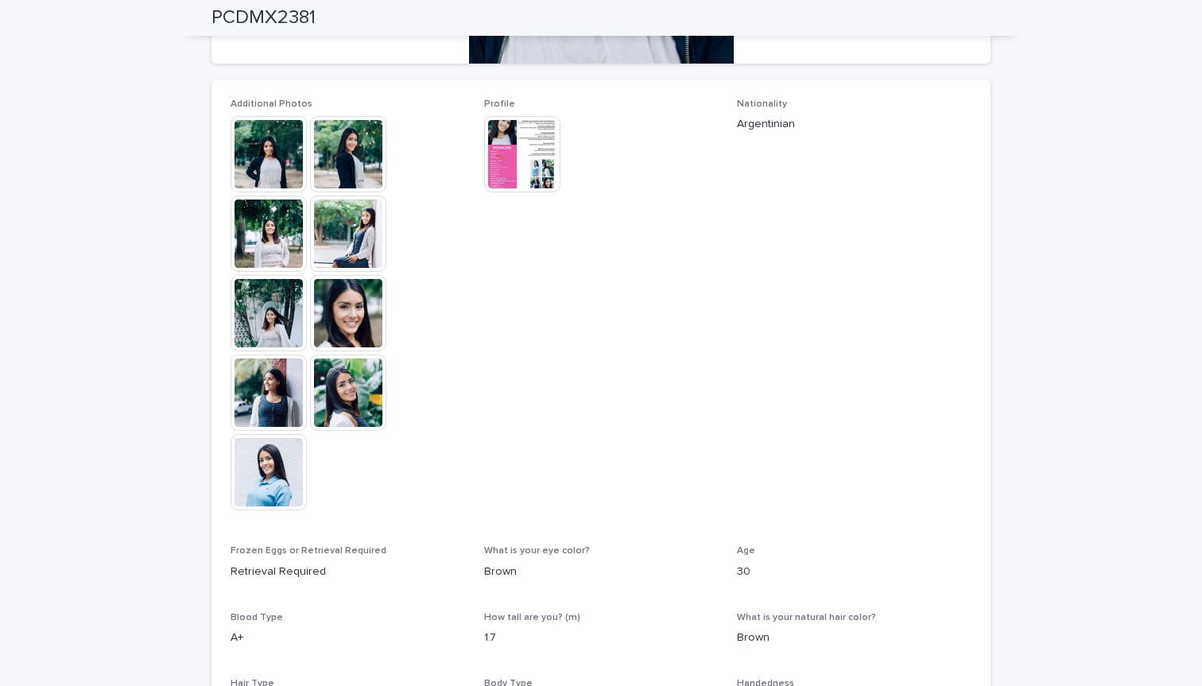
click at [362, 235] on img at bounding box center [348, 234] width 76 height 76
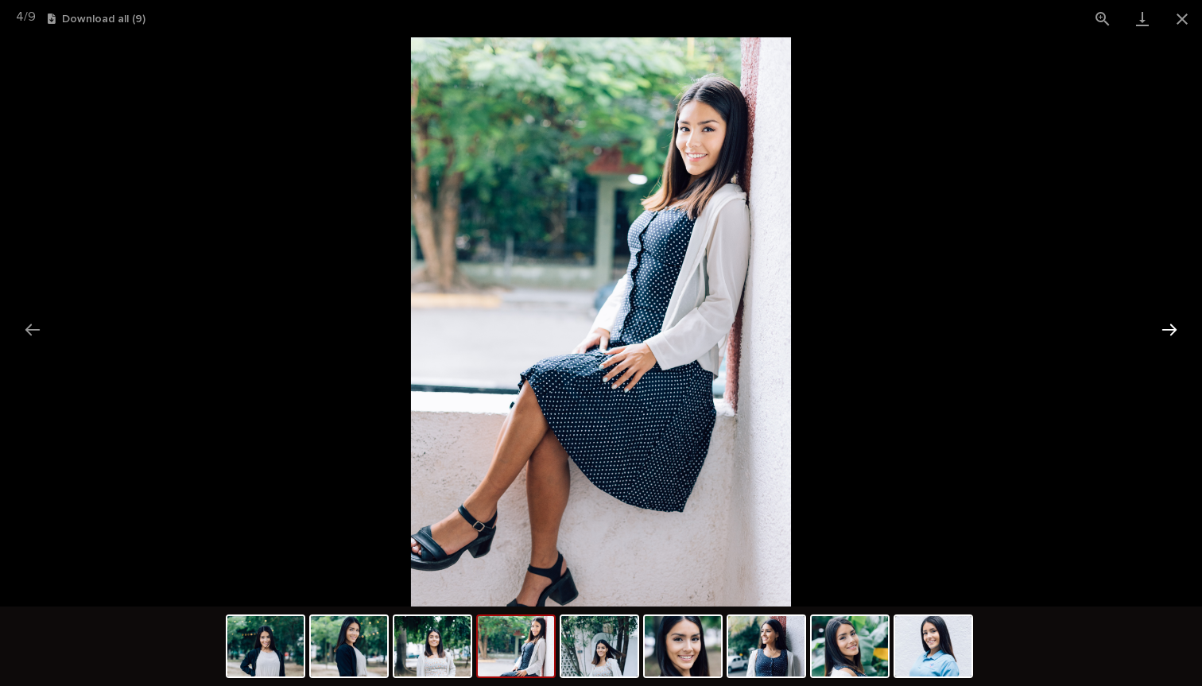
click at [1173, 336] on button "Next slide" at bounding box center [1169, 329] width 33 height 31
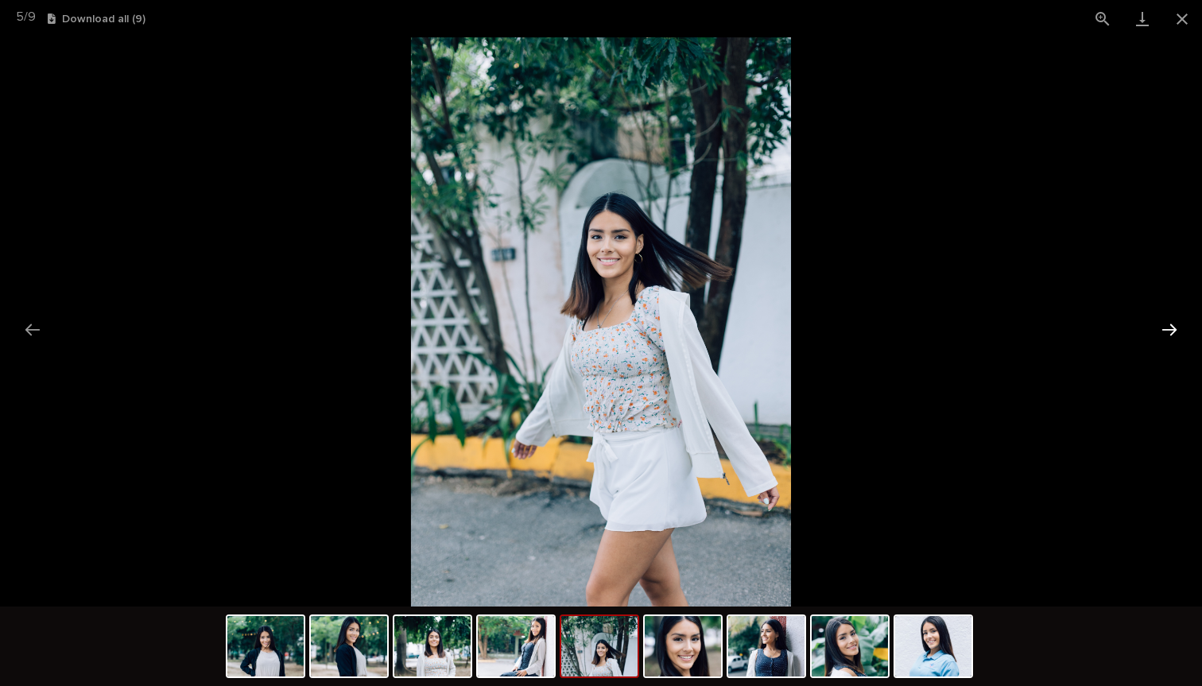
click at [1173, 336] on button "Next slide" at bounding box center [1169, 329] width 33 height 31
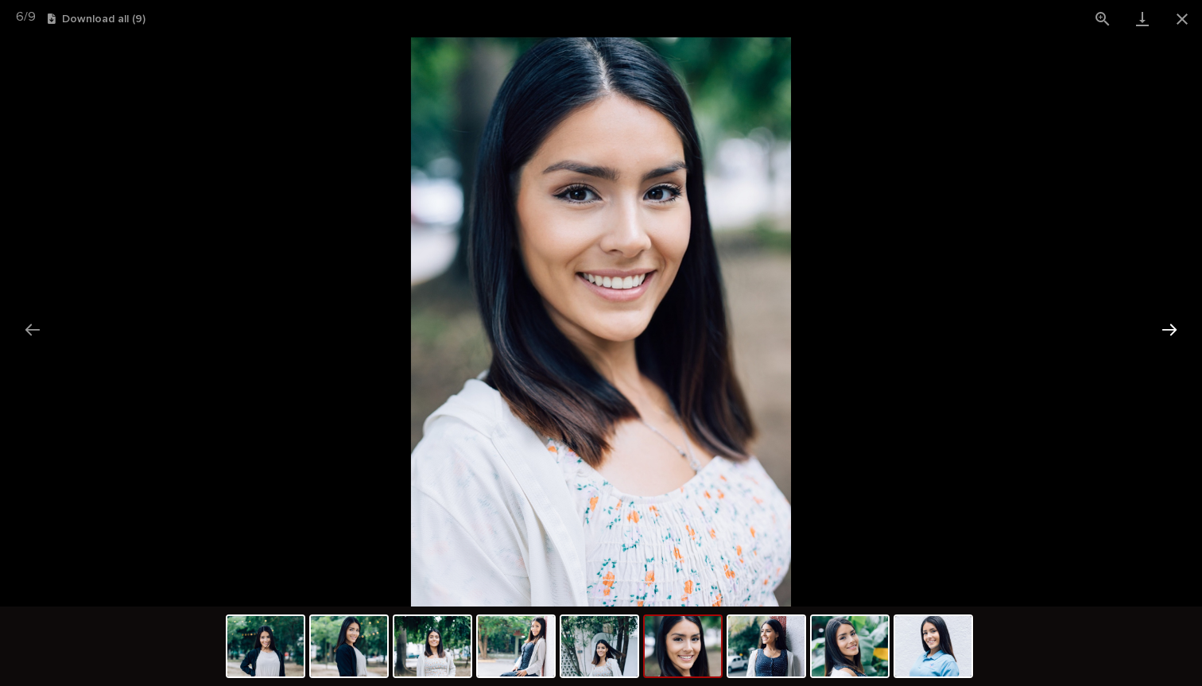
click at [1173, 336] on button "Next slide" at bounding box center [1169, 329] width 33 height 31
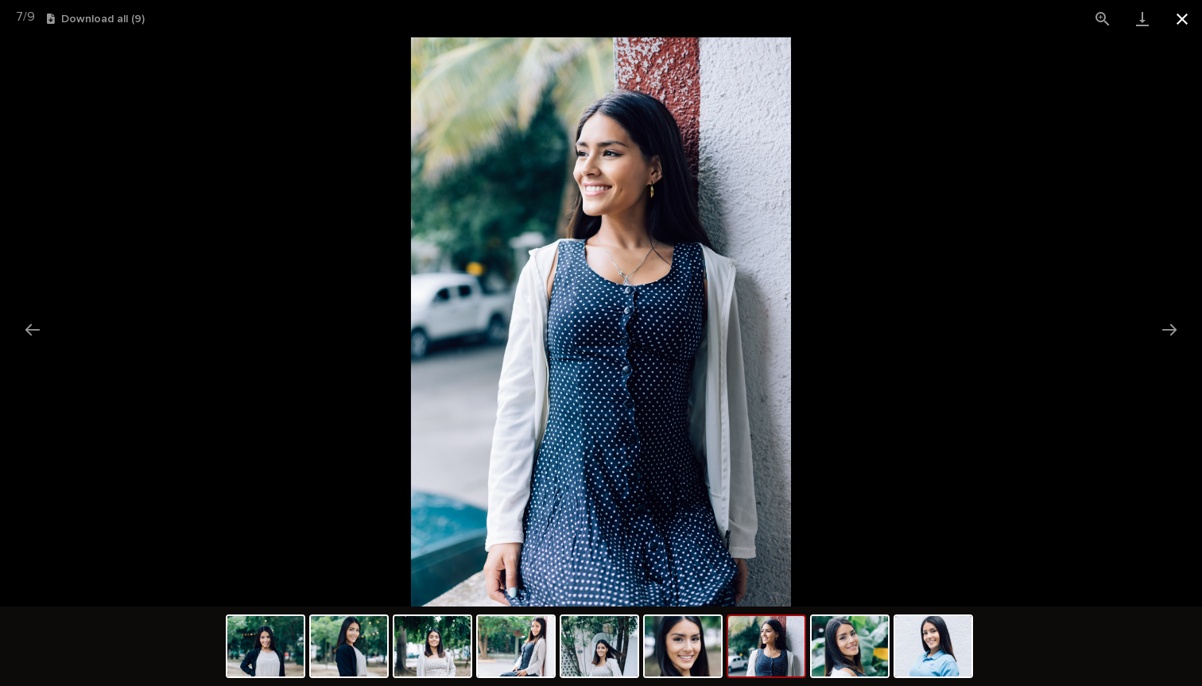
click at [1181, 20] on button "Close gallery" at bounding box center [1182, 18] width 40 height 37
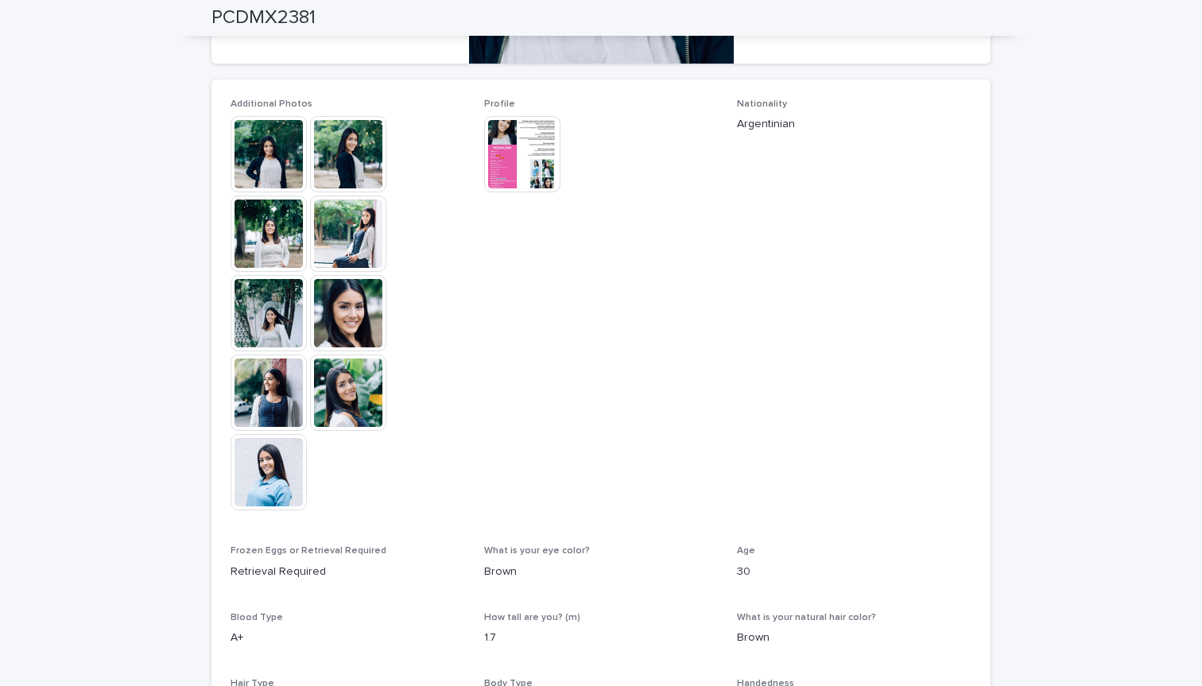
click at [552, 448] on span "Profile This file cannot be opened Download File" at bounding box center [601, 313] width 235 height 428
click at [273, 458] on img at bounding box center [269, 472] width 76 height 76
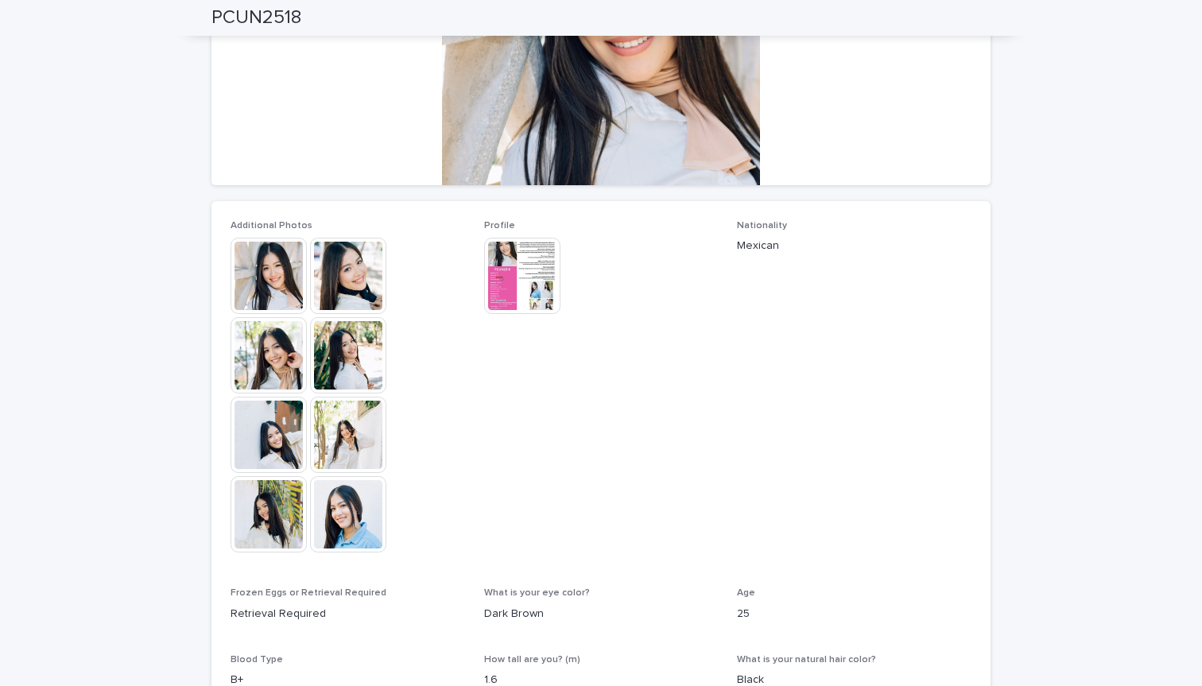
scroll to position [274, 0]
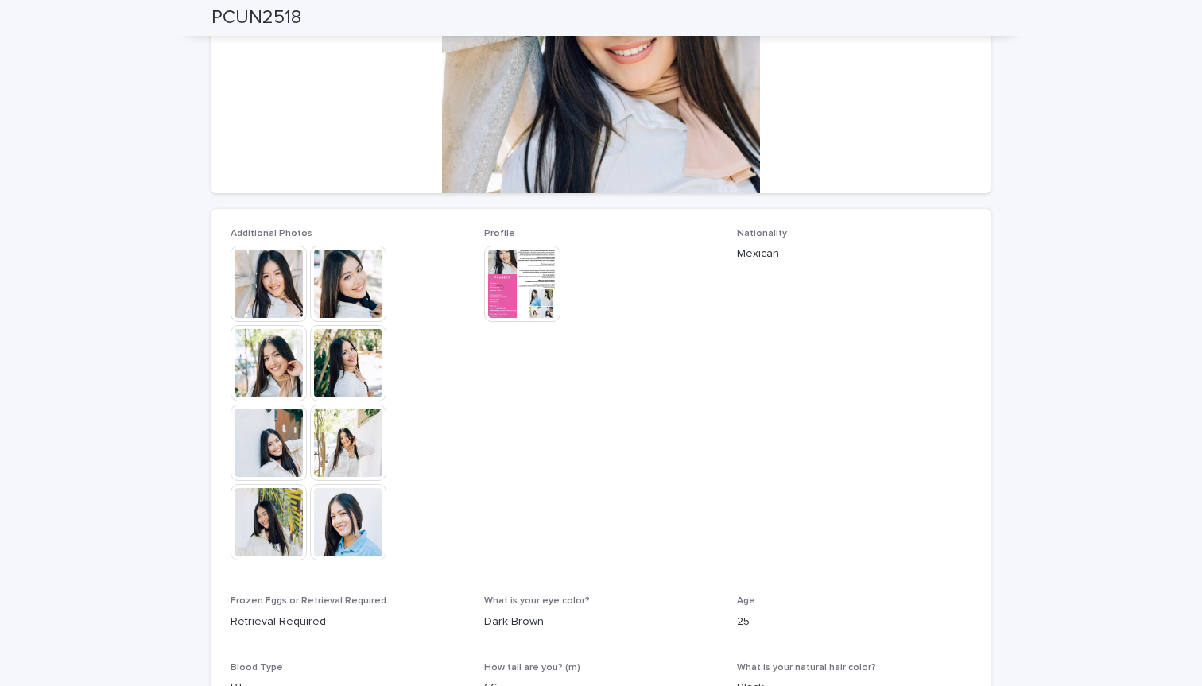
click at [540, 288] on img at bounding box center [522, 284] width 76 height 76
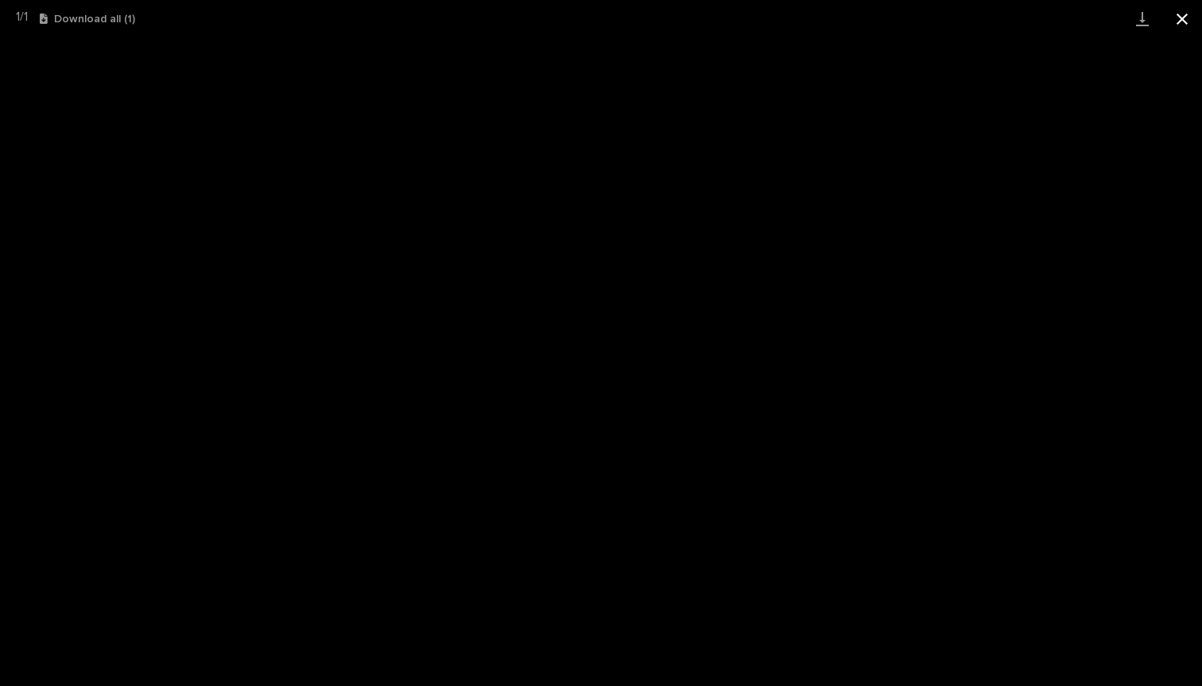
click at [1184, 18] on button "Close gallery" at bounding box center [1182, 18] width 40 height 37
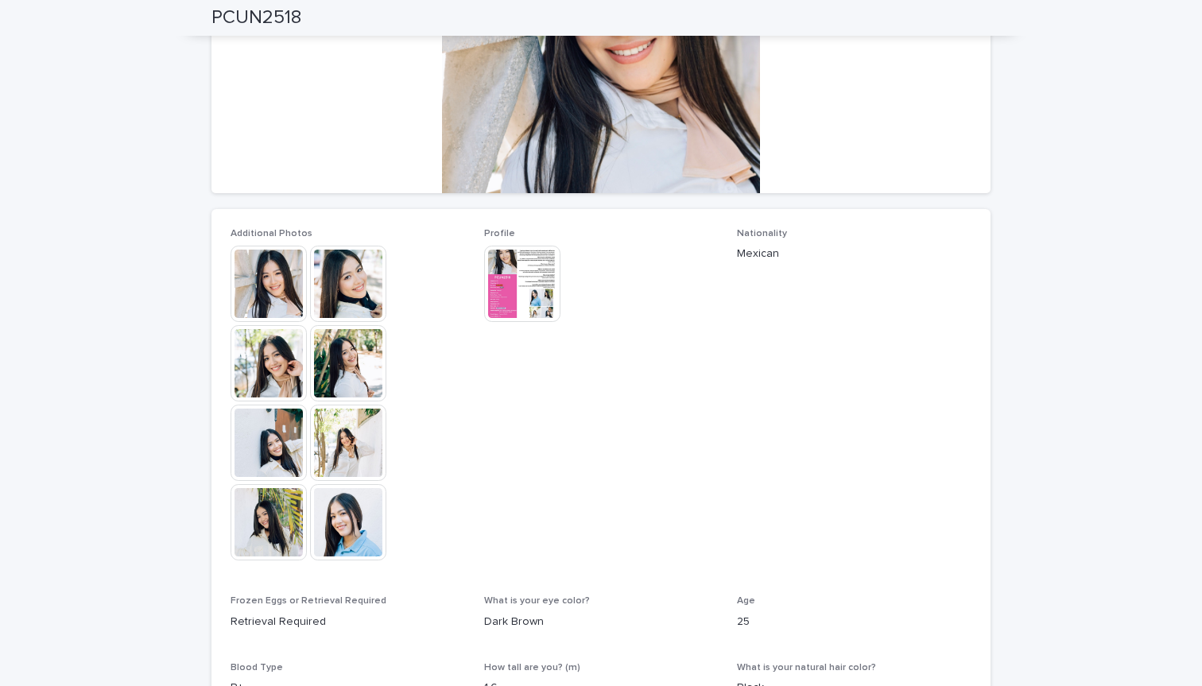
click at [343, 530] on img at bounding box center [348, 522] width 76 height 76
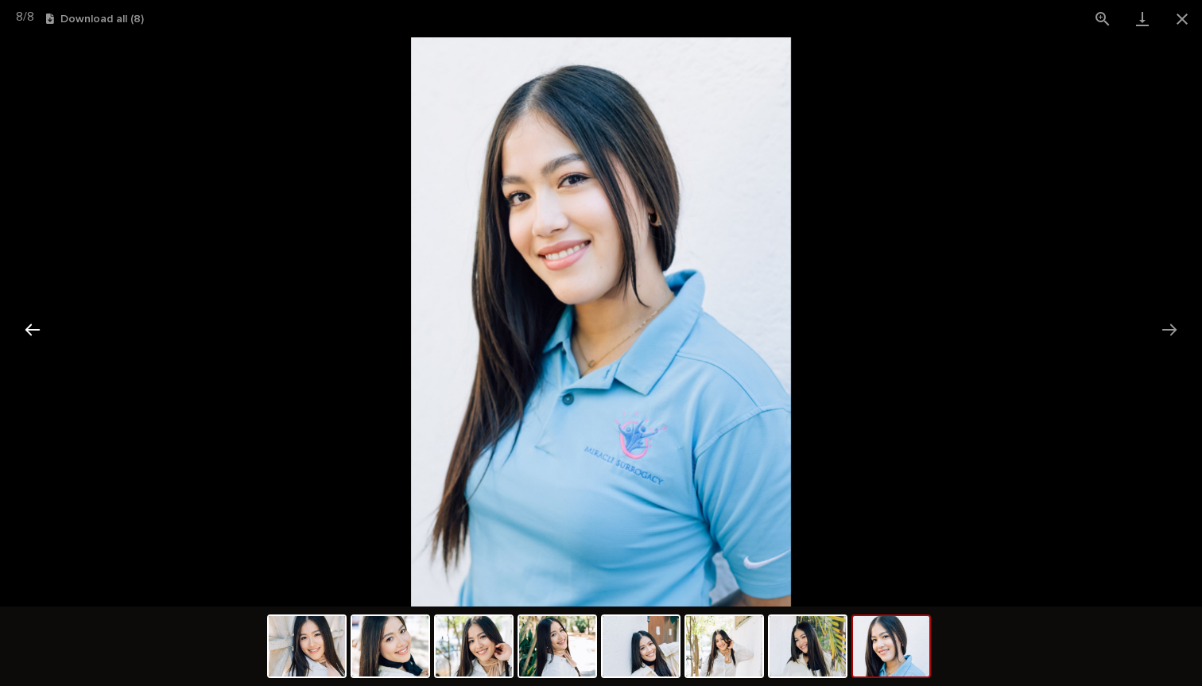
click at [35, 330] on button "Previous slide" at bounding box center [32, 329] width 33 height 31
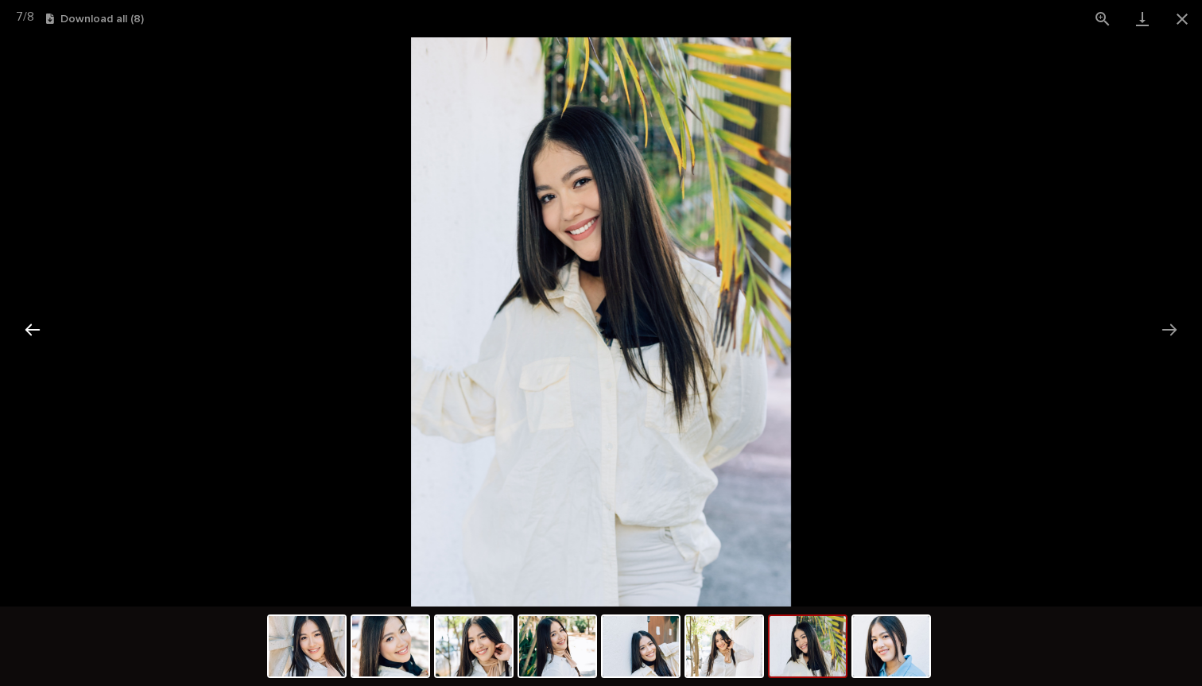
click at [35, 330] on button "Previous slide" at bounding box center [32, 329] width 33 height 31
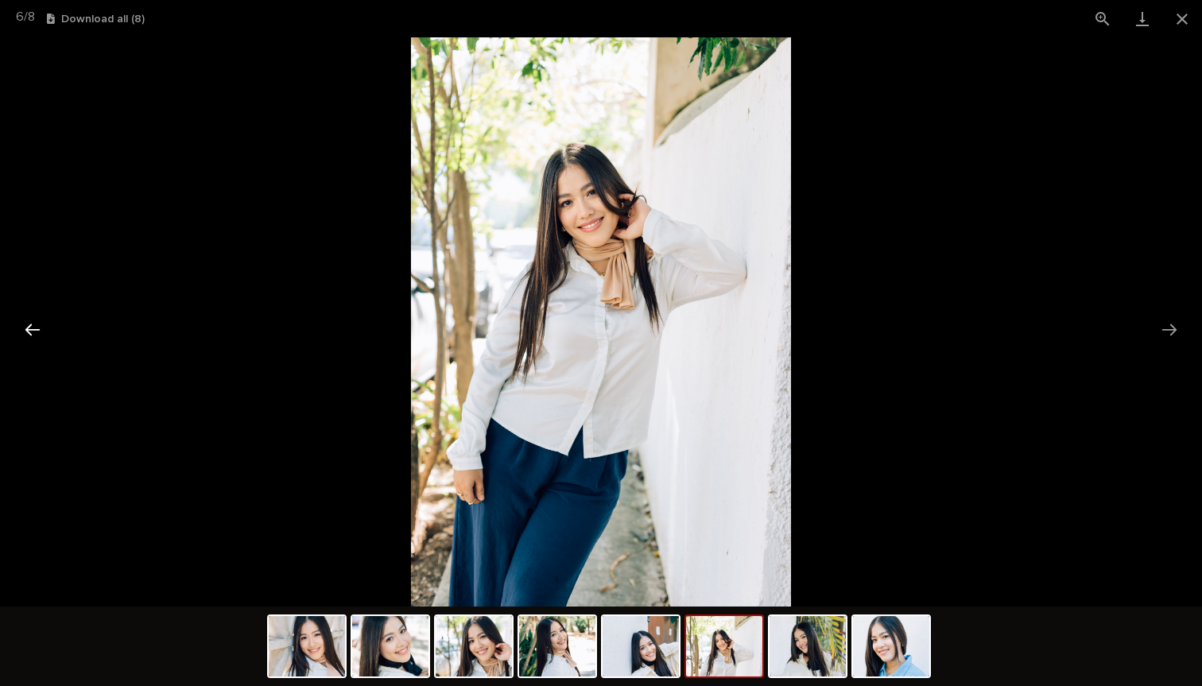
click at [35, 330] on button "Previous slide" at bounding box center [32, 329] width 33 height 31
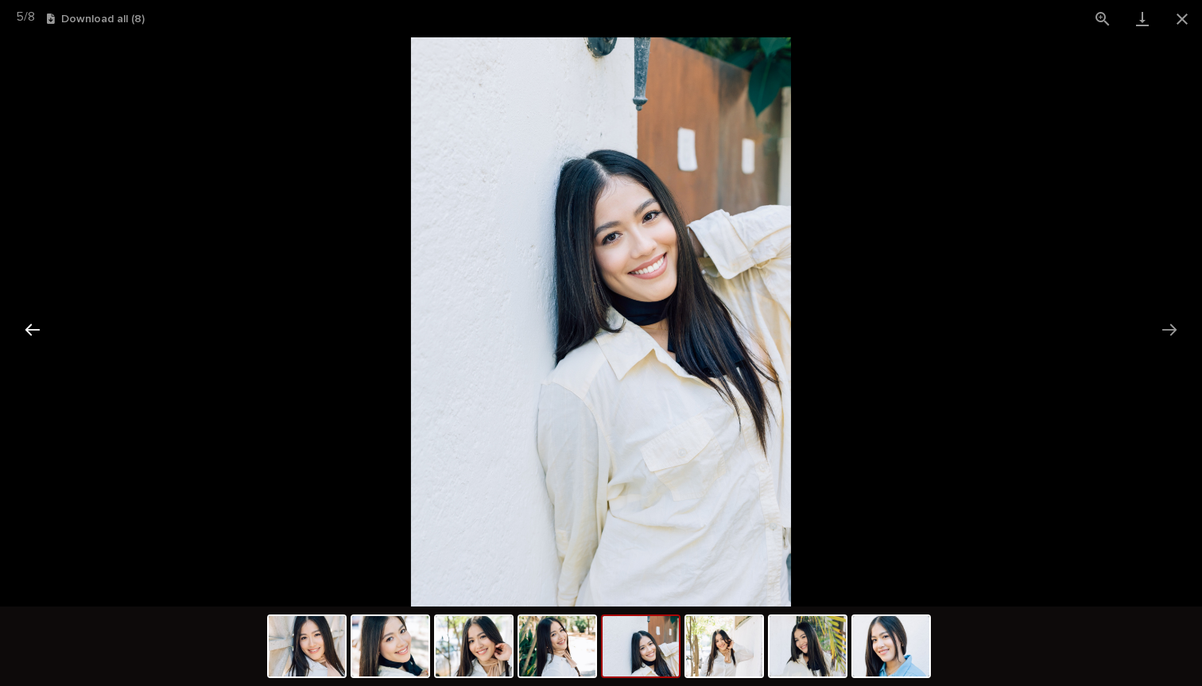
click at [35, 330] on button "Previous slide" at bounding box center [32, 329] width 33 height 31
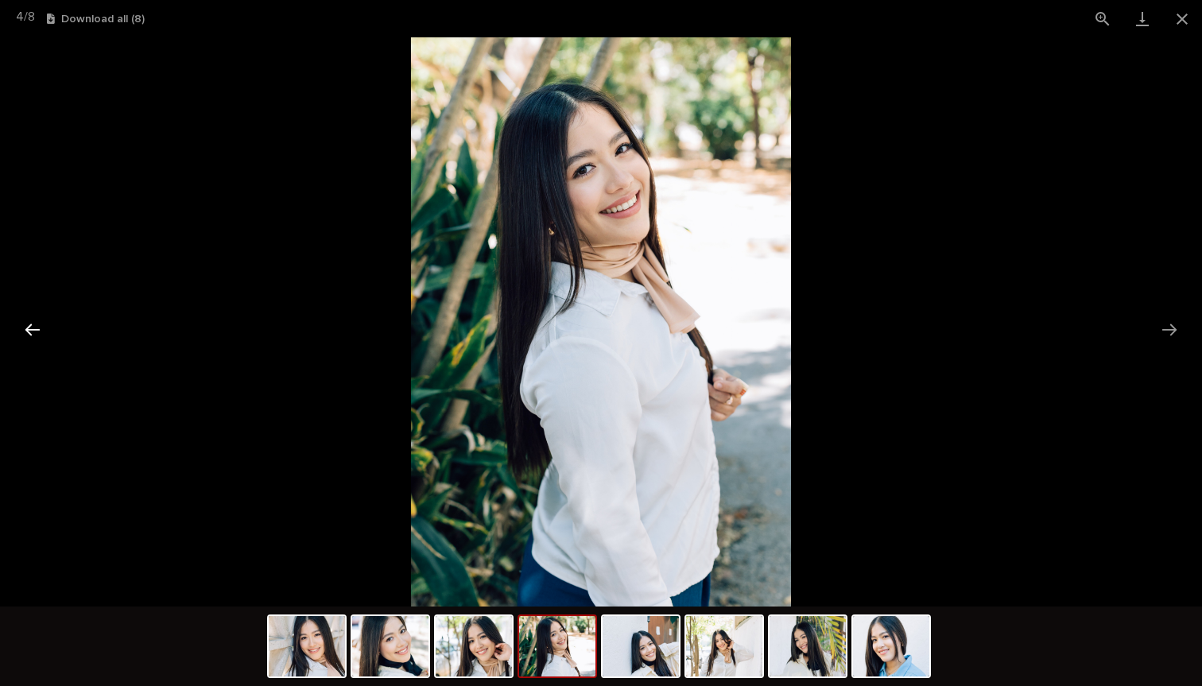
click at [35, 330] on button "Previous slide" at bounding box center [32, 329] width 33 height 31
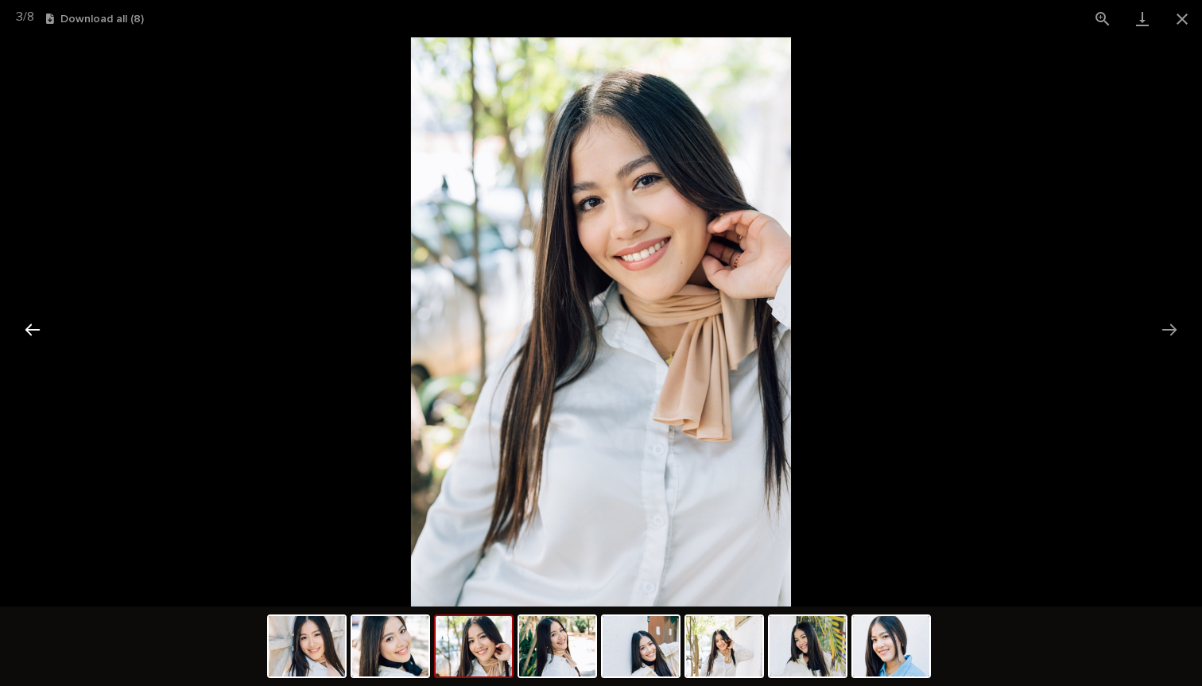
click at [35, 330] on button "Previous slide" at bounding box center [32, 329] width 33 height 31
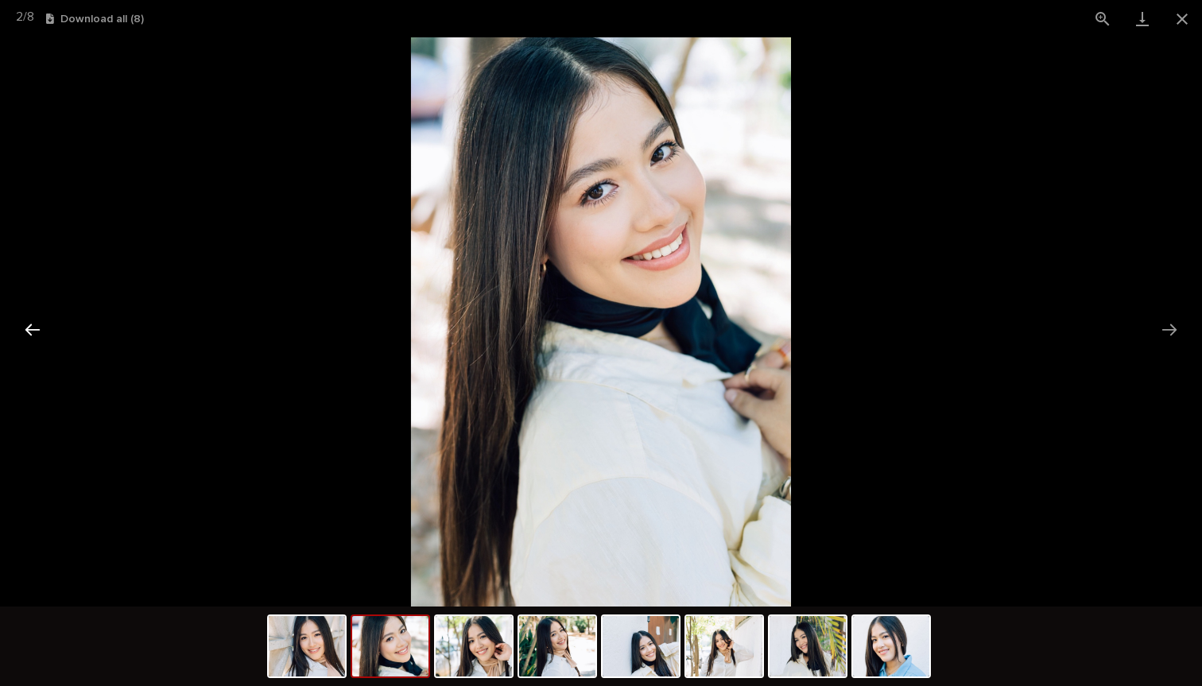
click at [35, 330] on button "Previous slide" at bounding box center [32, 329] width 33 height 31
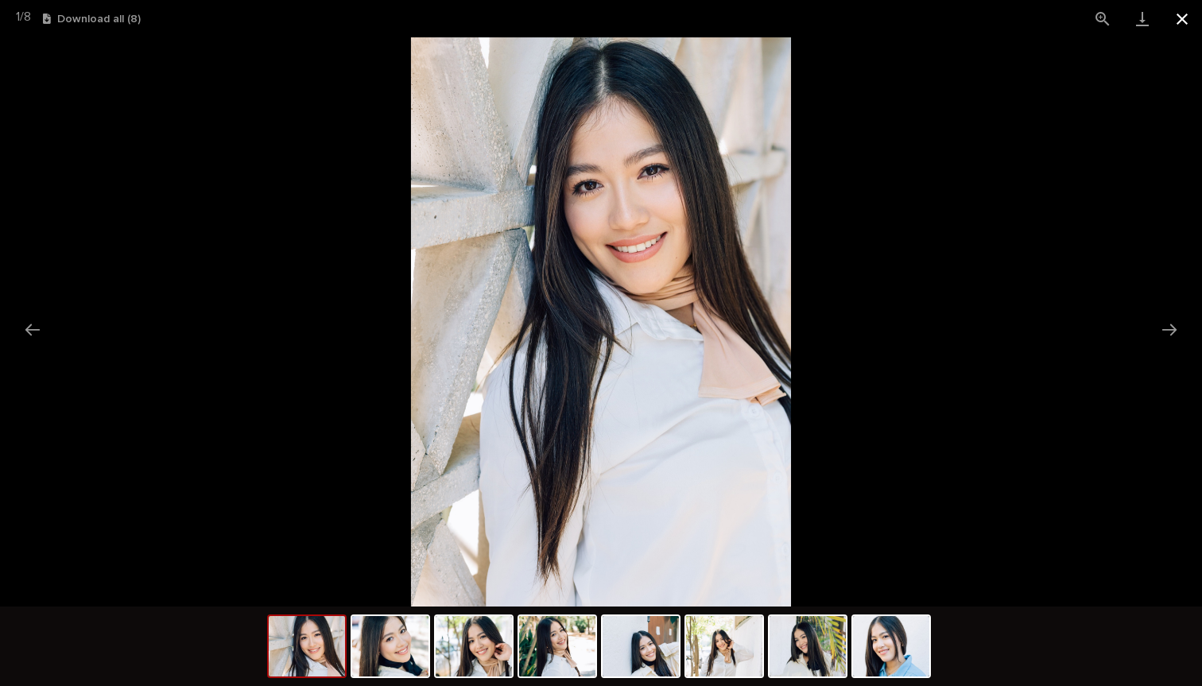
click at [1195, 25] on button "Close gallery" at bounding box center [1182, 18] width 40 height 37
